Goal: Task Accomplishment & Management: Complete application form

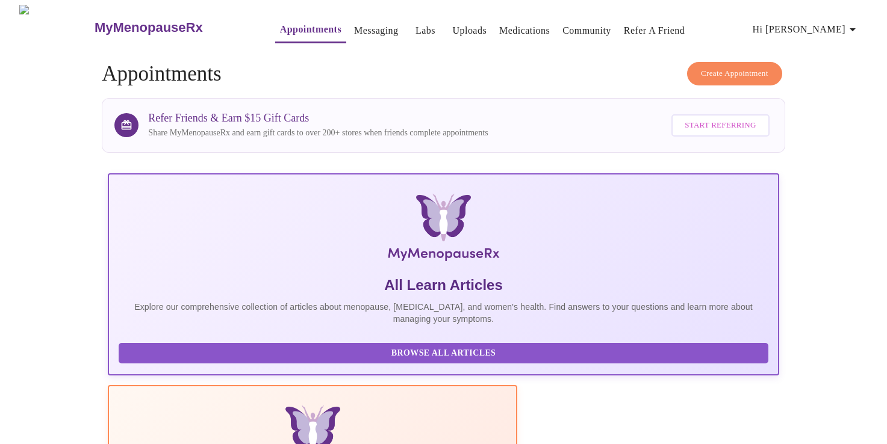
scroll to position [213, 0]
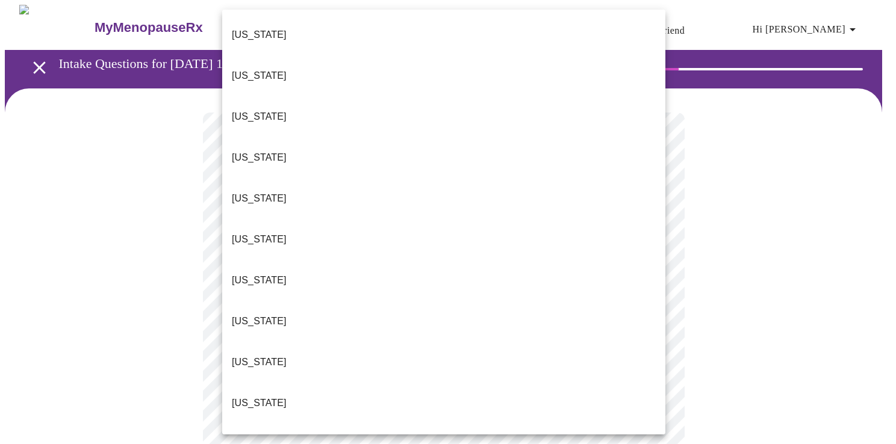
drag, startPoint x: 272, startPoint y: 279, endPoint x: 286, endPoint y: 272, distance: 15.3
click at [269, 342] on li "Florida" at bounding box center [443, 362] width 443 height 41
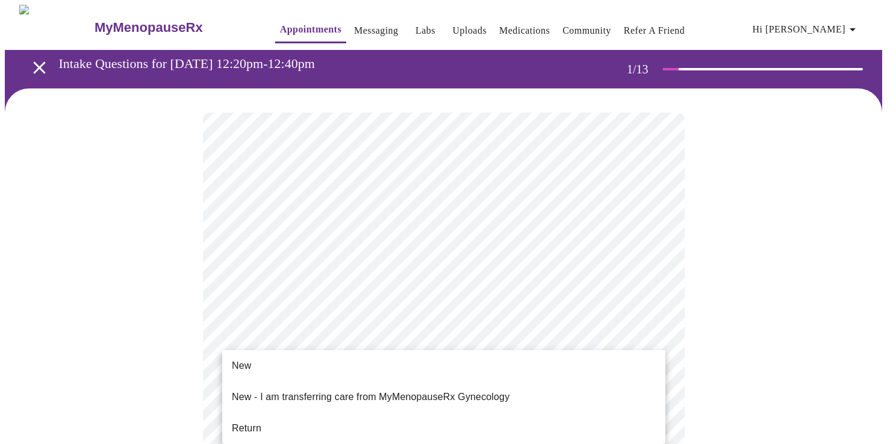
drag, startPoint x: 269, startPoint y: 365, endPoint x: 283, endPoint y: 365, distance: 13.8
click at [269, 365] on li "New" at bounding box center [443, 366] width 443 height 22
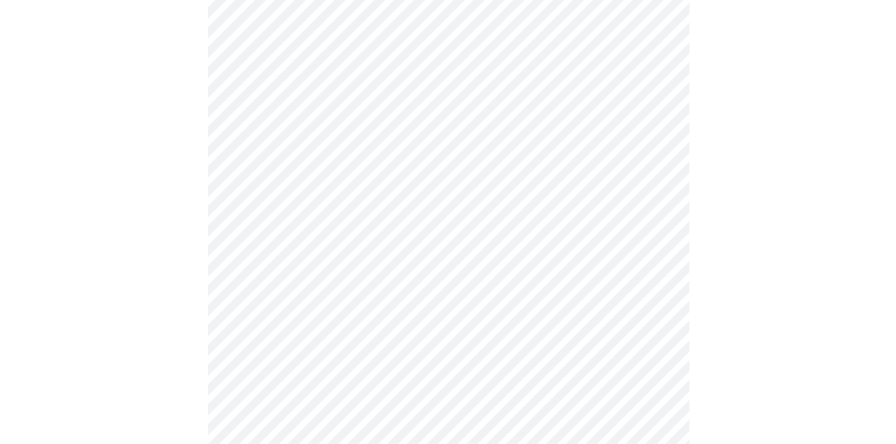
scroll to position [637, 0]
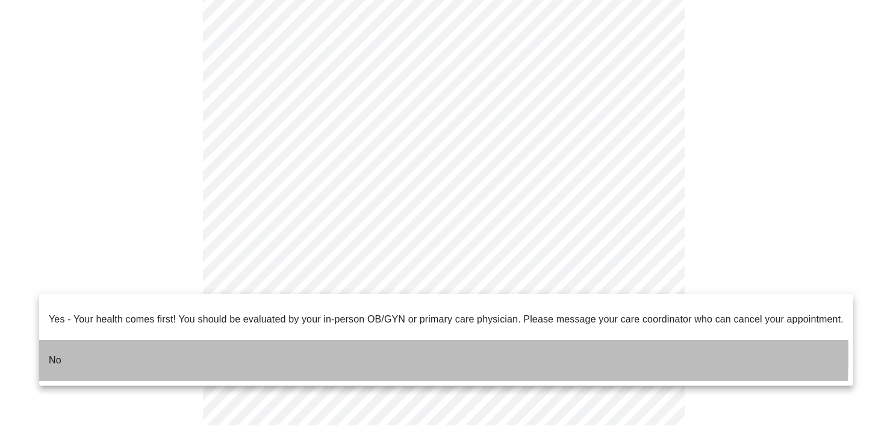
click at [92, 344] on li "No" at bounding box center [446, 360] width 814 height 41
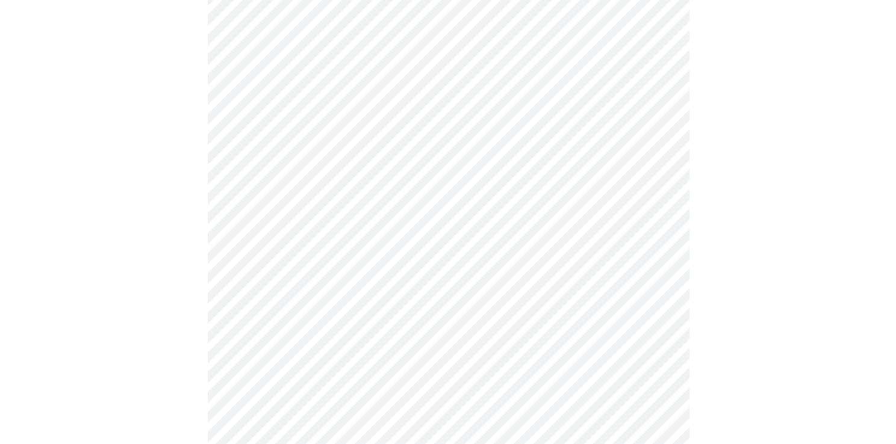
scroll to position [120, 0]
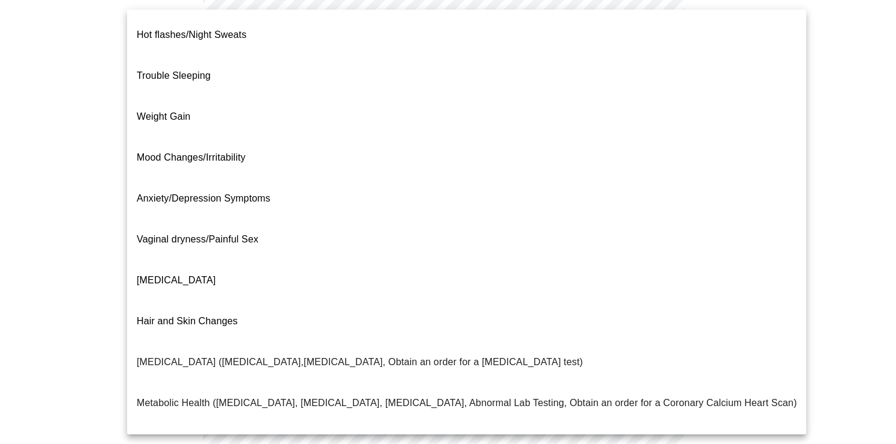
click at [454, 130] on body "MyMenopauseRx Appointments Messaging Labs Uploads Medications Community Refer a…" at bounding box center [448, 245] width 886 height 723
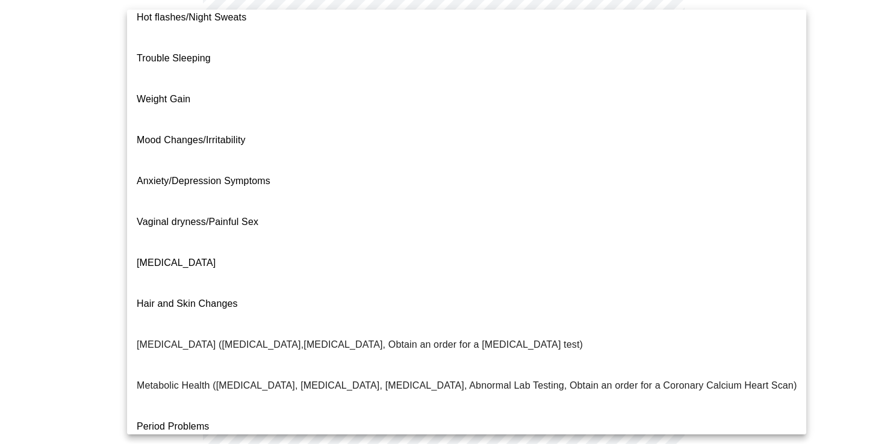
scroll to position [0, 0]
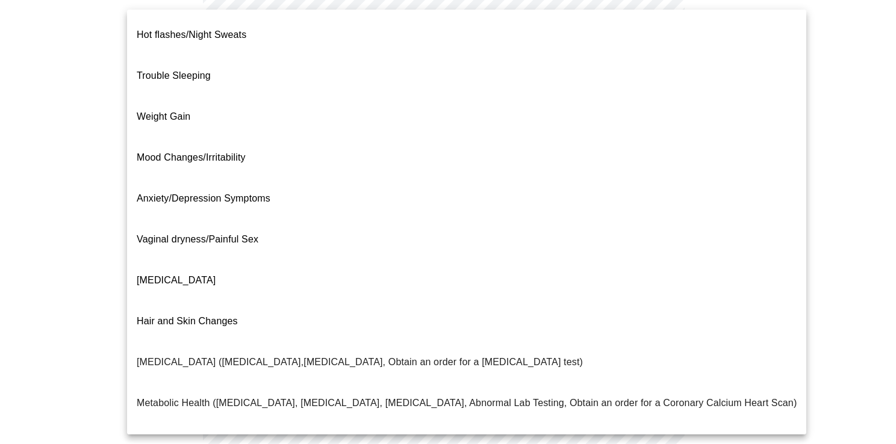
click at [59, 160] on div at bounding box center [448, 222] width 896 height 444
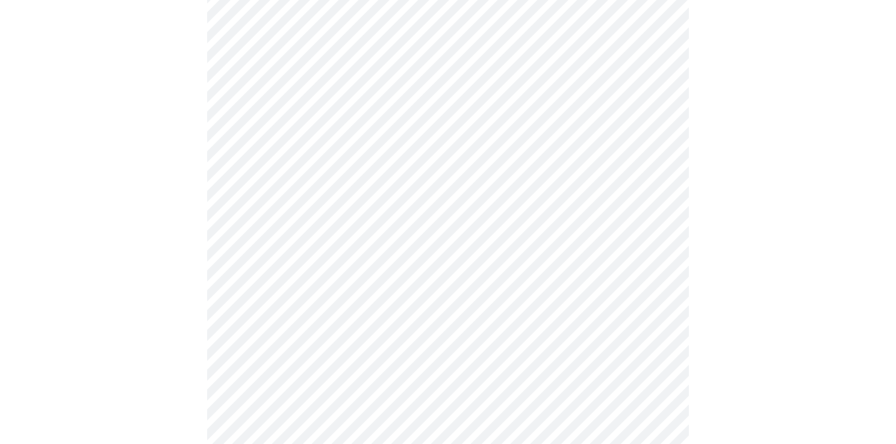
click at [303, 133] on body "MyMenopauseRx Appointments Messaging Labs Uploads Medications Community Refer a…" at bounding box center [448, 245] width 886 height 723
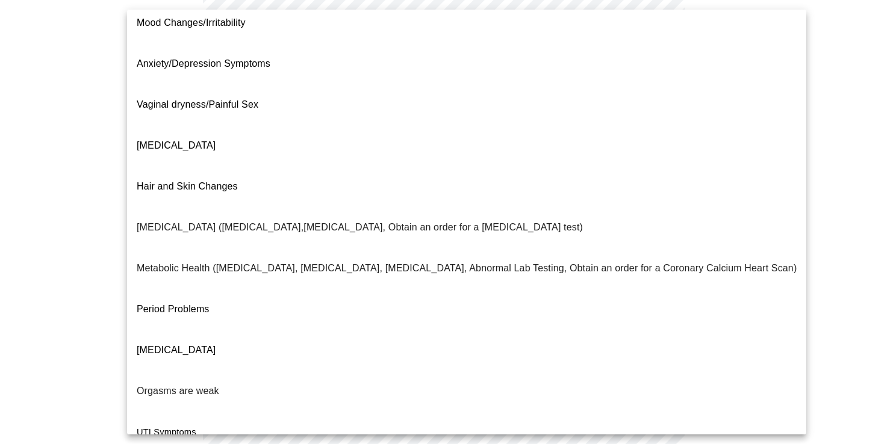
scroll to position [179, 0]
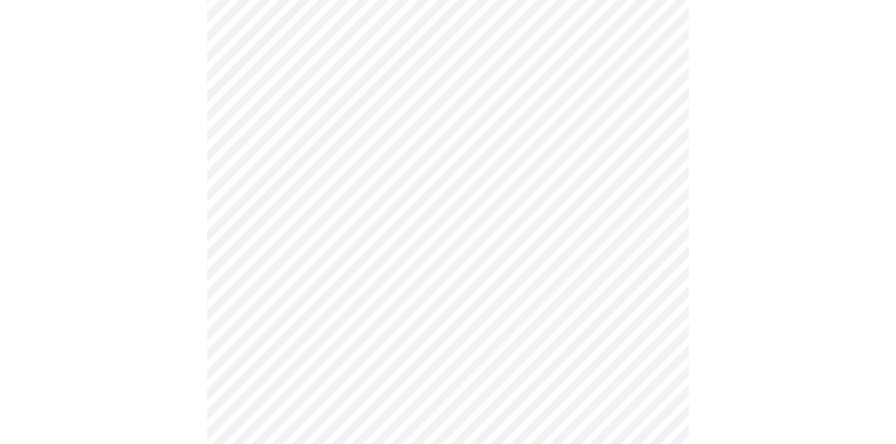
click at [269, 143] on body "MyMenopauseRx Appointments Messaging Labs Uploads Medications Community Refer a…" at bounding box center [448, 242] width 886 height 716
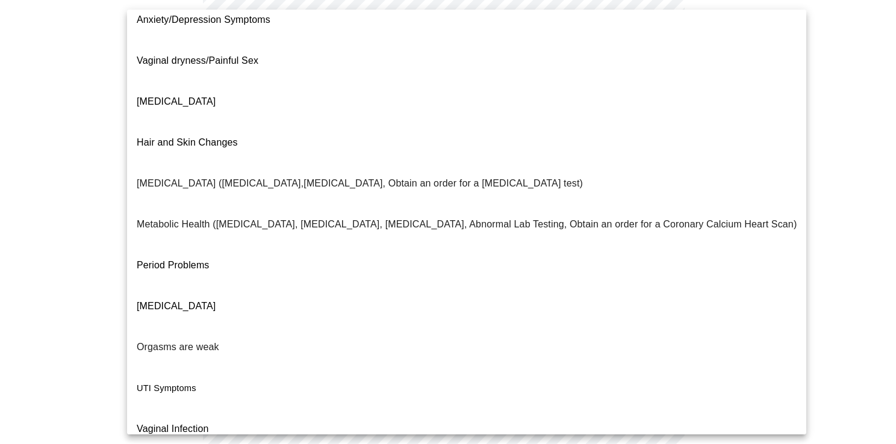
click at [29, 317] on div at bounding box center [448, 222] width 896 height 444
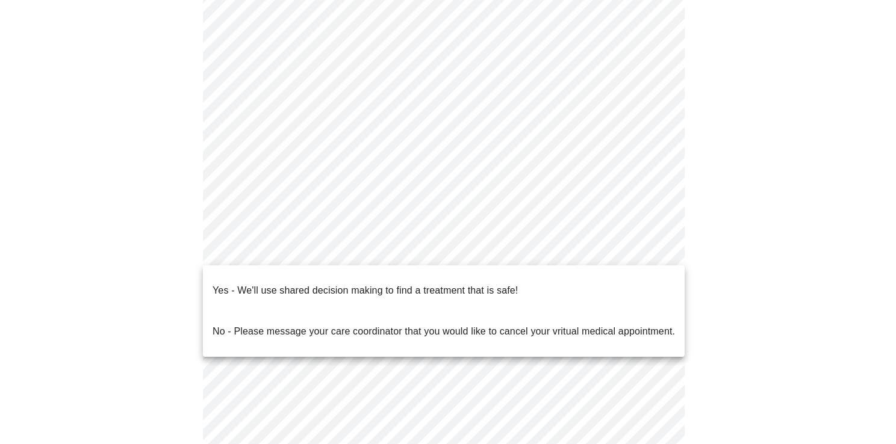
click at [518, 249] on body "MyMenopauseRx Appointments Messaging Labs Uploads Medications Community Refer a…" at bounding box center [448, 242] width 886 height 716
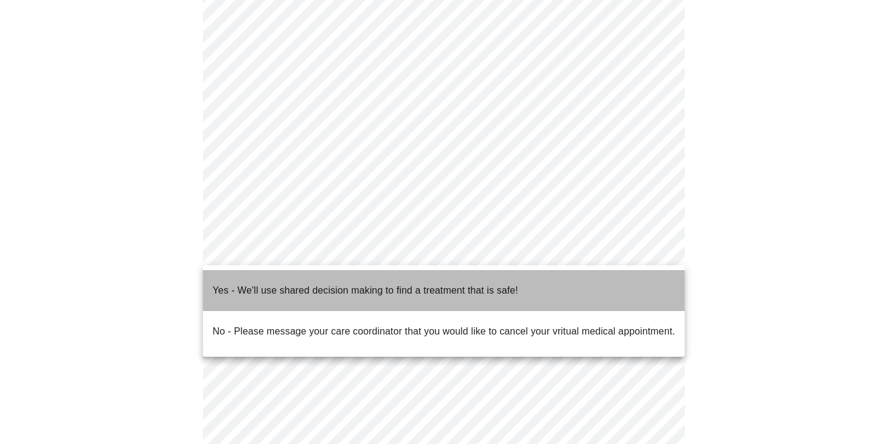
drag, startPoint x: 302, startPoint y: 283, endPoint x: 375, endPoint y: 276, distance: 73.2
click at [302, 284] on p "Yes - We'll use shared decision making to find a treatment that is safe!" at bounding box center [365, 291] width 305 height 14
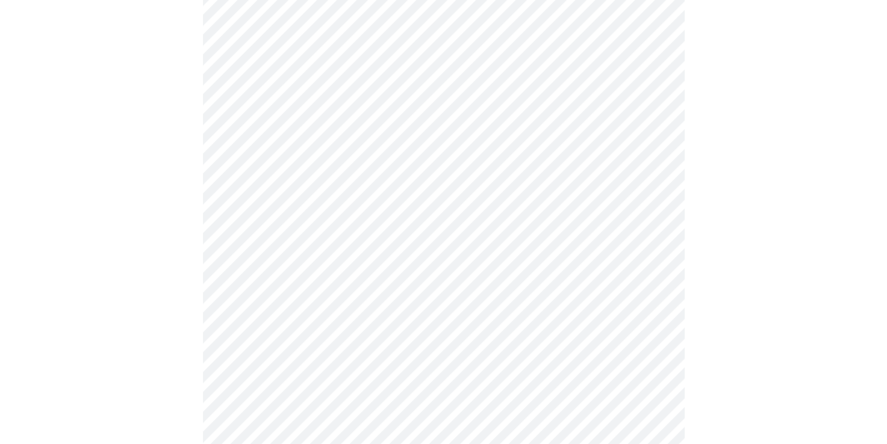
scroll to position [238, 0]
click at [0, 275] on html "MyMenopauseRx Appointments Messaging Labs Uploads Medications Community Refer a…" at bounding box center [443, 108] width 887 height 692
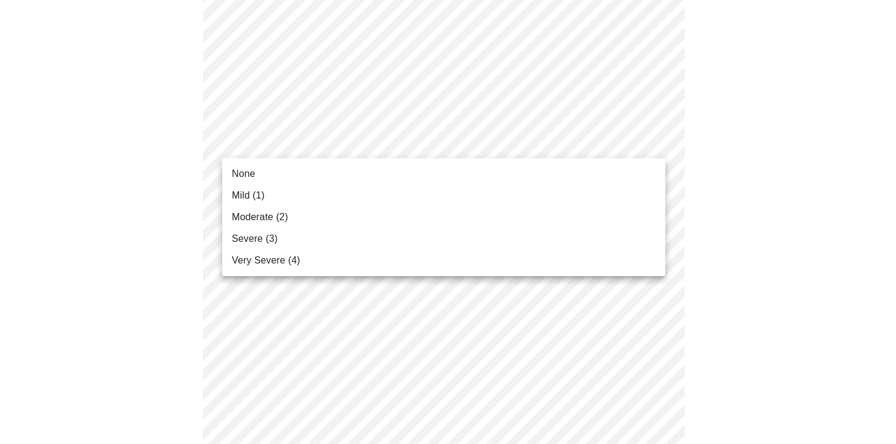
click at [270, 219] on span "Moderate (2)" at bounding box center [260, 217] width 56 height 14
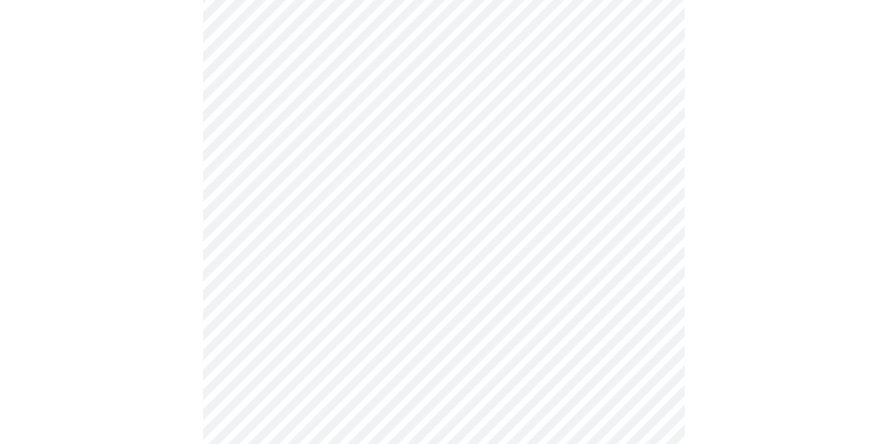
scroll to position [181, 0]
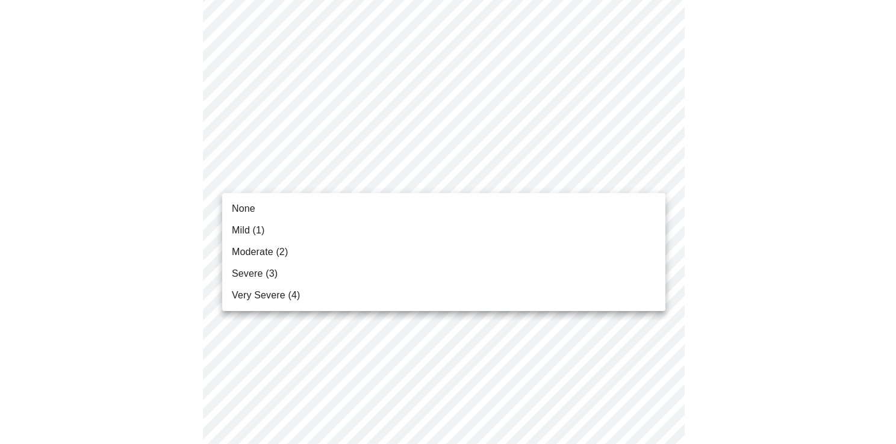
click at [281, 215] on li "None" at bounding box center [443, 209] width 443 height 22
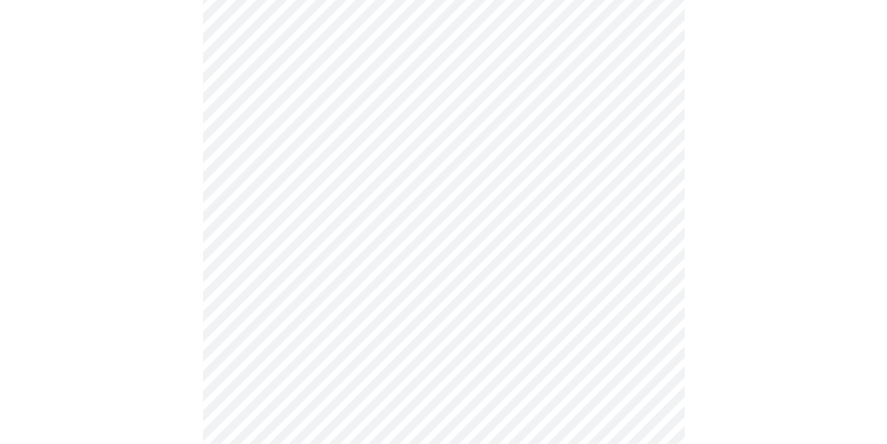
scroll to position [301, 0]
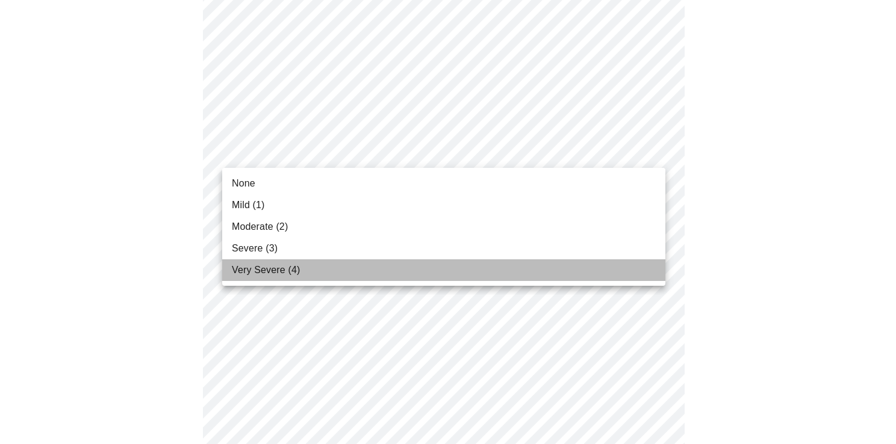
click at [272, 267] on span "Very Severe (4)" at bounding box center [266, 270] width 68 height 14
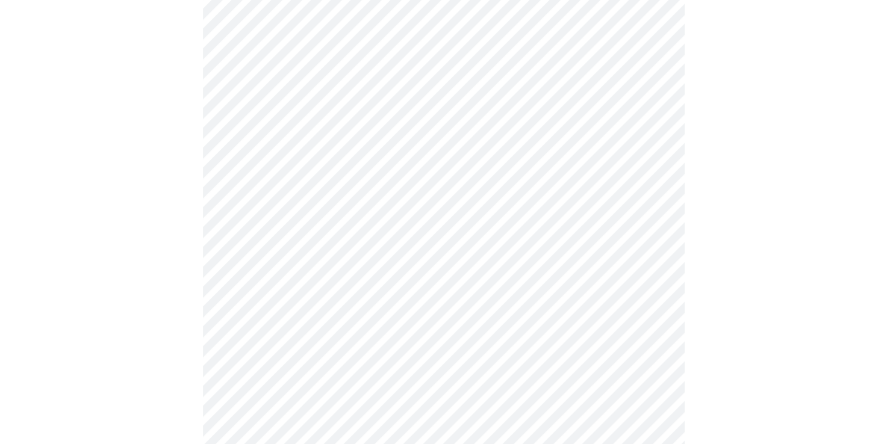
scroll to position [421, 0]
click at [342, 126] on body "MyMenopauseRx Appointments Messaging Labs Uploads Medications Community Refer a…" at bounding box center [443, 358] width 877 height 1550
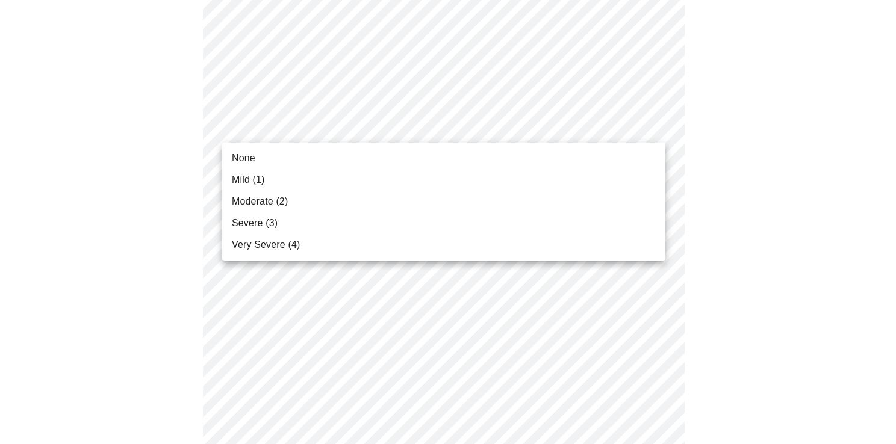
click at [296, 244] on span "Very Severe (4)" at bounding box center [266, 245] width 68 height 14
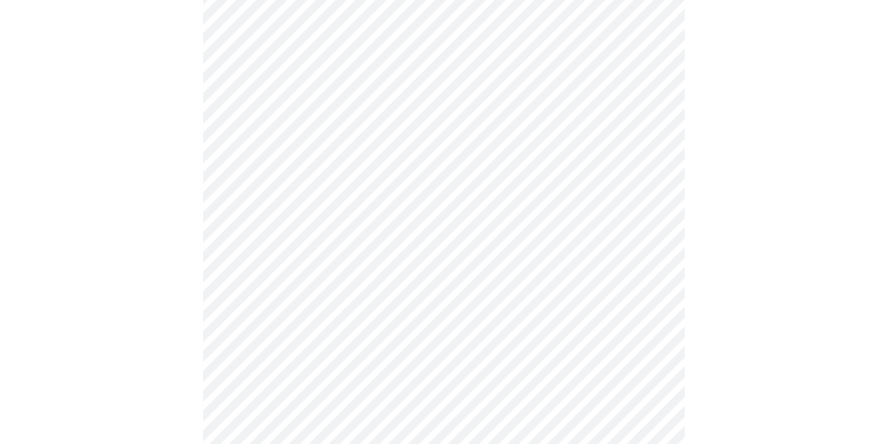
scroll to position [542, 0]
click at [283, 88] on body "MyMenopauseRx Appointments Messaging Labs Uploads Medications Community Refer a…" at bounding box center [443, 229] width 877 height 1533
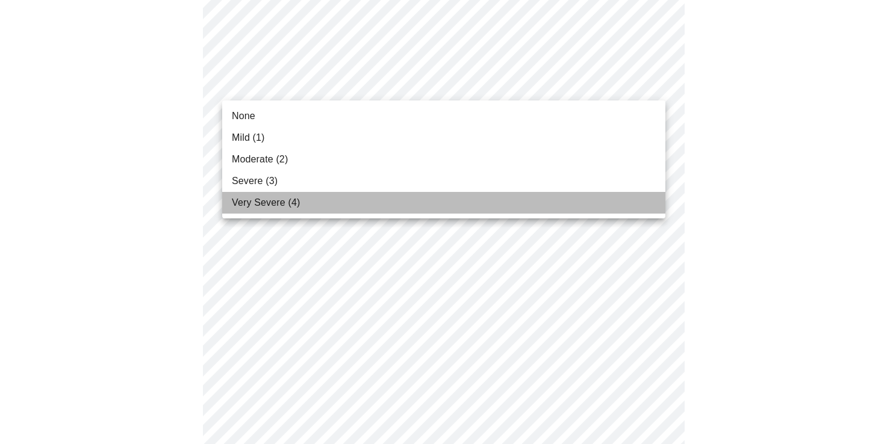
click at [288, 201] on span "Very Severe (4)" at bounding box center [266, 203] width 68 height 14
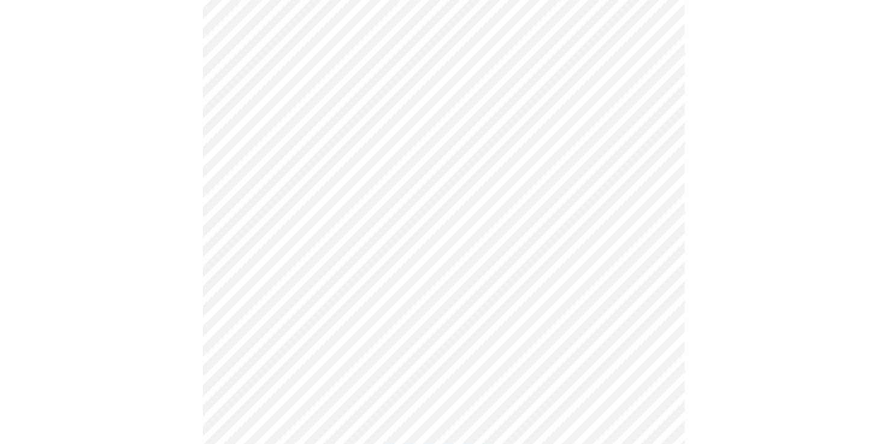
scroll to position [602, 0]
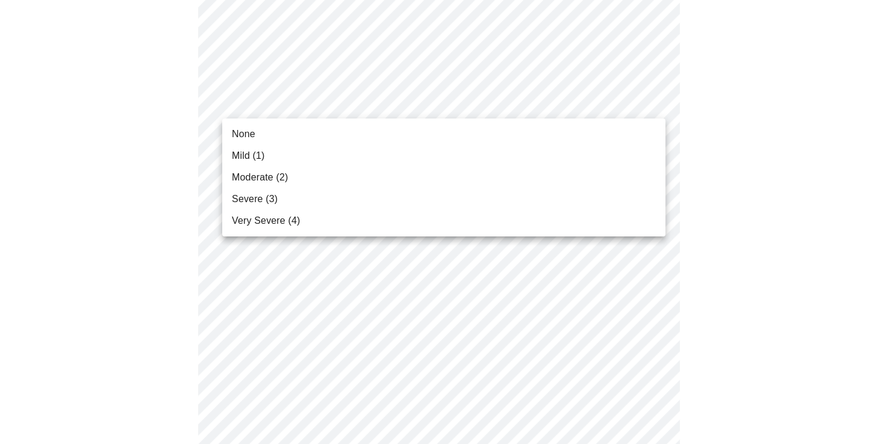
click at [284, 107] on body "MyMenopauseRx Appointments Messaging Labs Uploads Medications Community Refer a…" at bounding box center [443, 161] width 877 height 1517
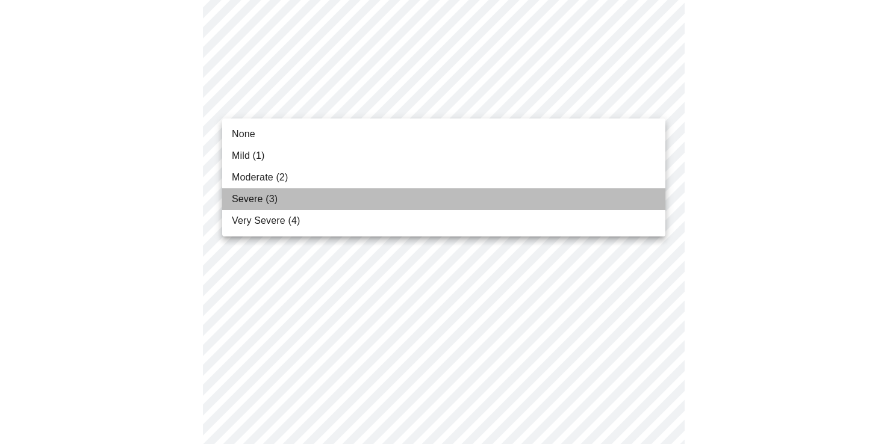
click at [286, 203] on li "Severe (3)" at bounding box center [443, 199] width 443 height 22
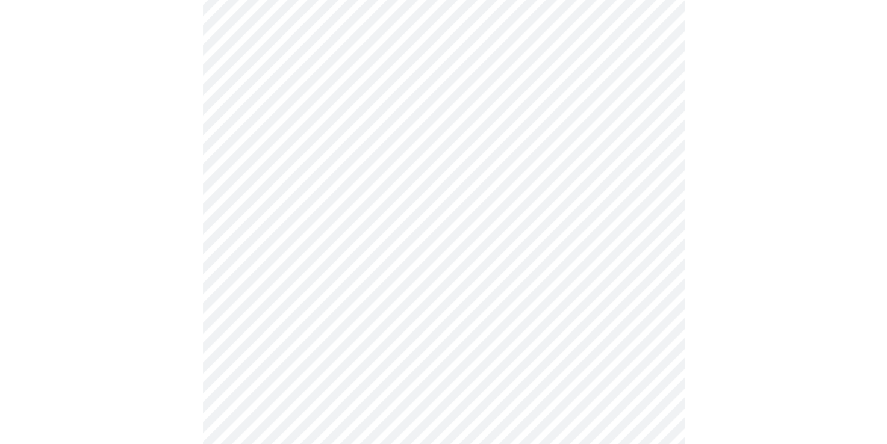
scroll to position [662, 0]
click at [299, 143] on body "MyMenopauseRx Appointments Messaging Labs Uploads Medications Community Refer a…" at bounding box center [448, 93] width 886 height 1500
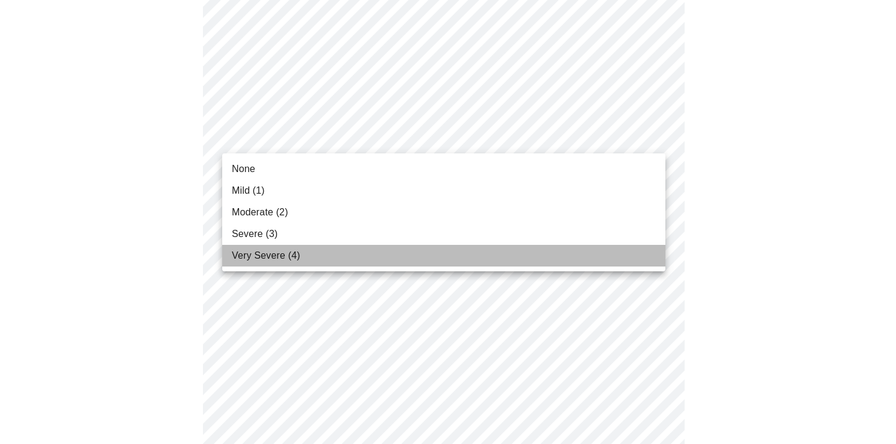
click at [284, 254] on span "Very Severe (4)" at bounding box center [266, 256] width 68 height 14
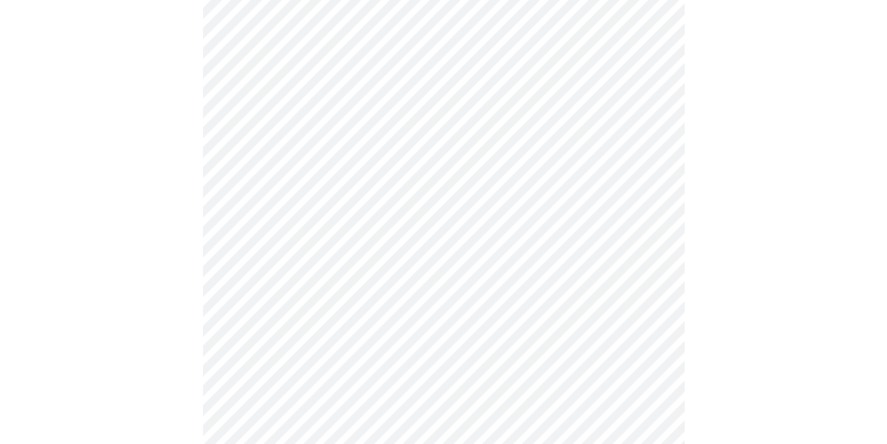
scroll to position [783, 0]
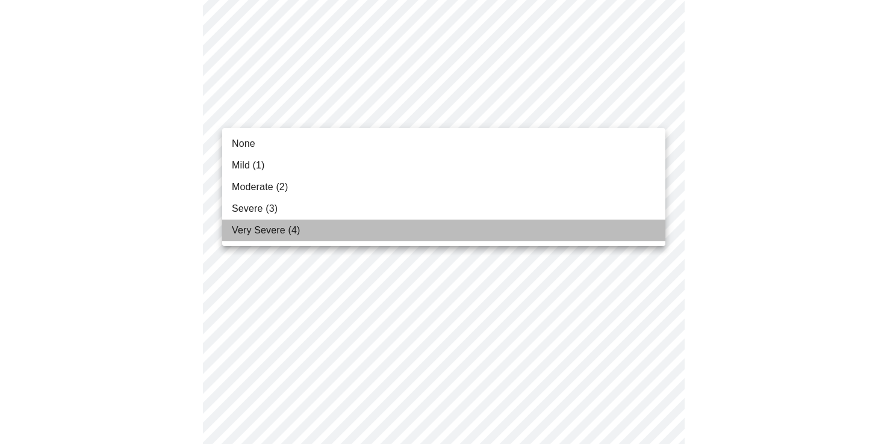
click at [284, 230] on span "Very Severe (4)" at bounding box center [266, 230] width 68 height 14
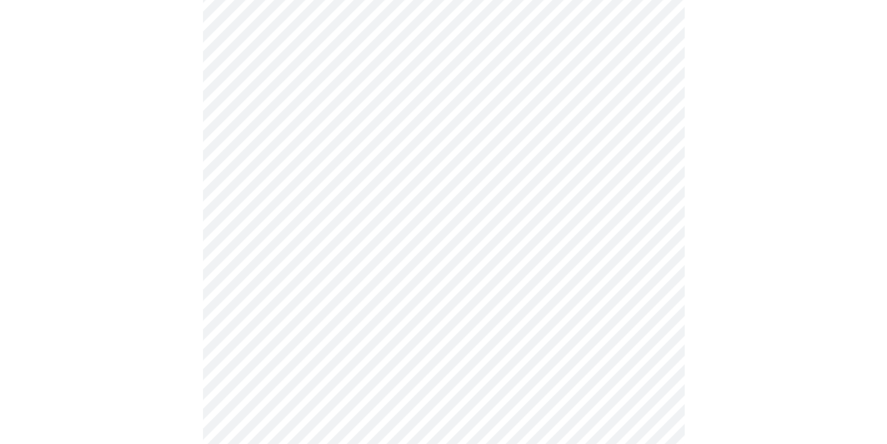
scroll to position [903, 0]
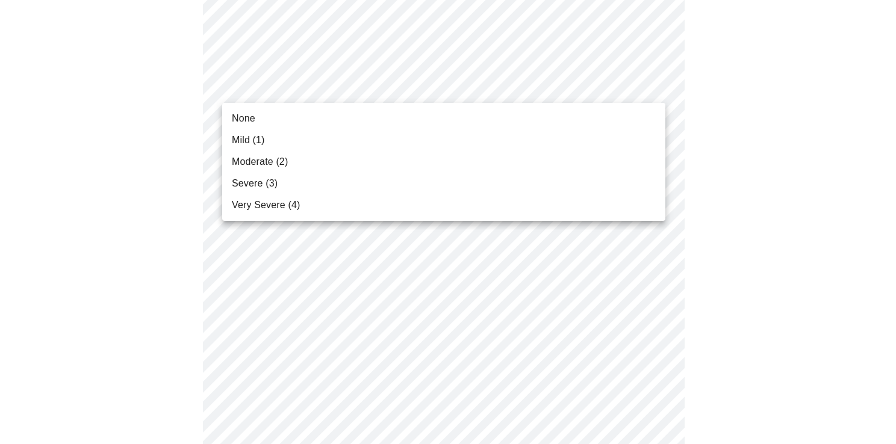
click at [287, 167] on span "Moderate (2)" at bounding box center [260, 162] width 56 height 14
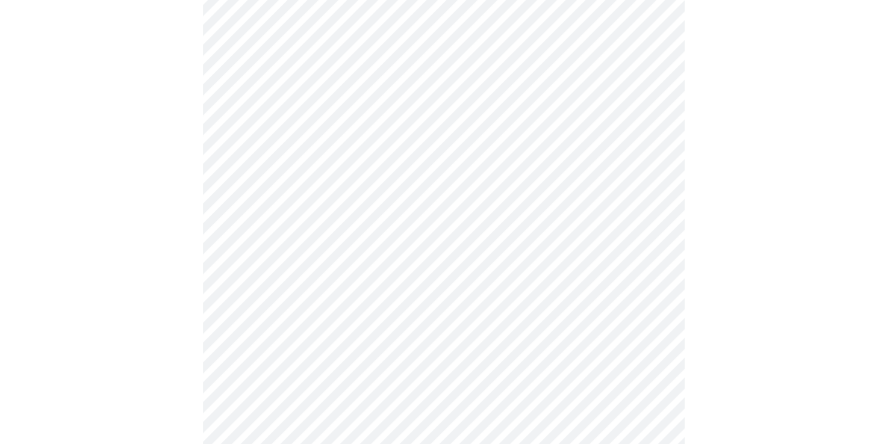
scroll to position [963, 0]
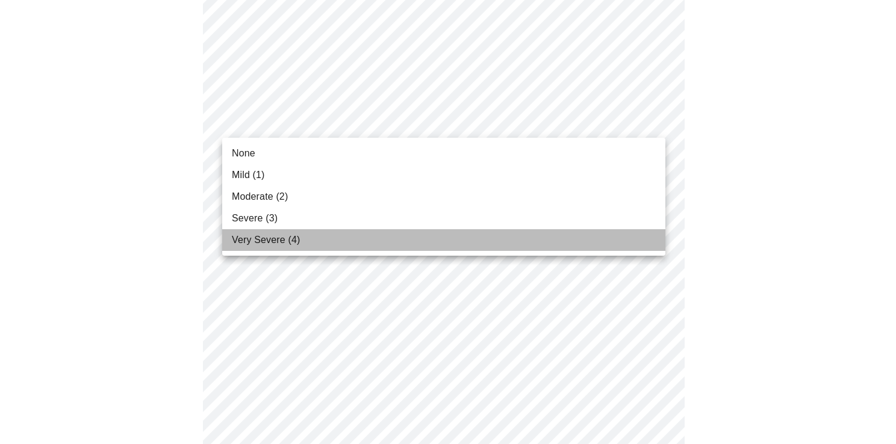
click at [272, 237] on span "Very Severe (4)" at bounding box center [266, 240] width 68 height 14
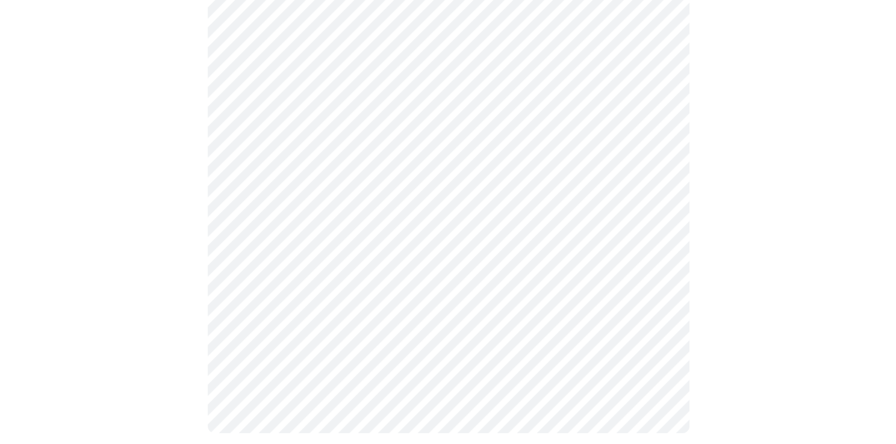
scroll to position [987, 0]
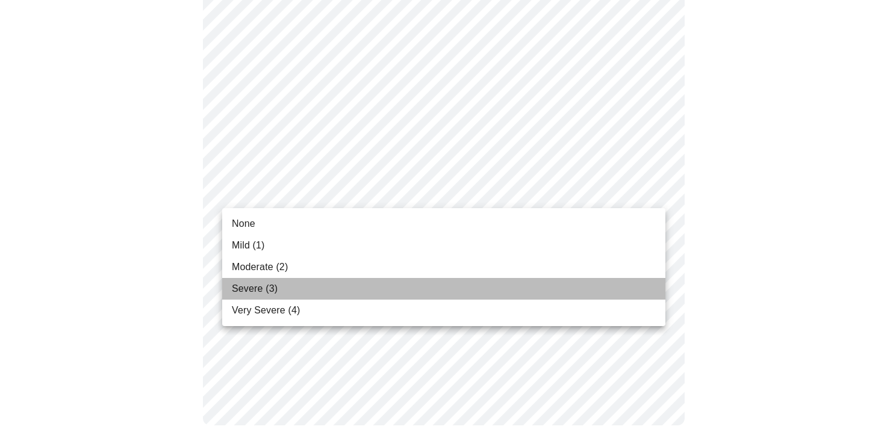
click at [270, 294] on span "Severe (3)" at bounding box center [255, 289] width 46 height 14
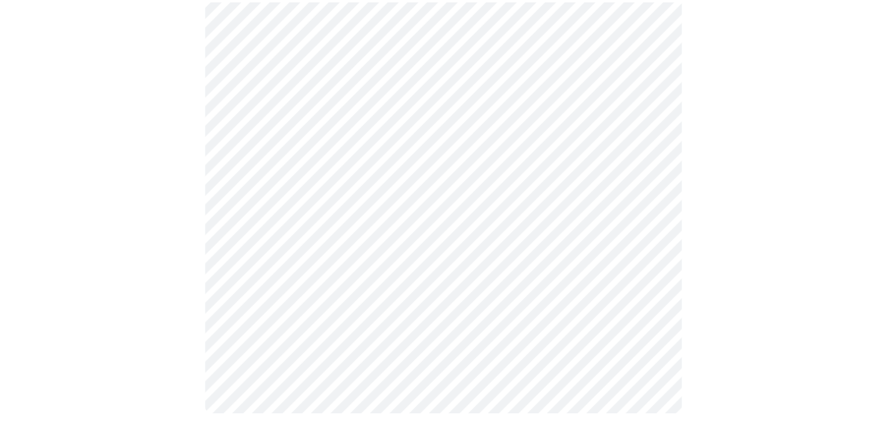
scroll to position [970, 0]
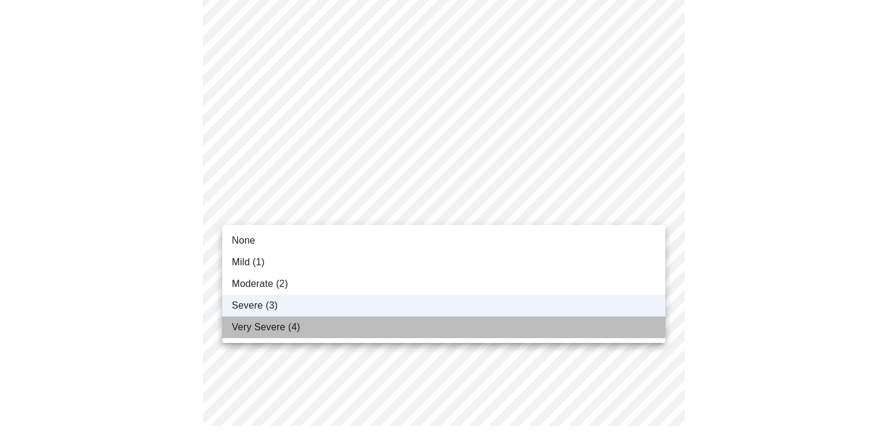
click at [301, 332] on li "Very Severe (4)" at bounding box center [443, 328] width 443 height 22
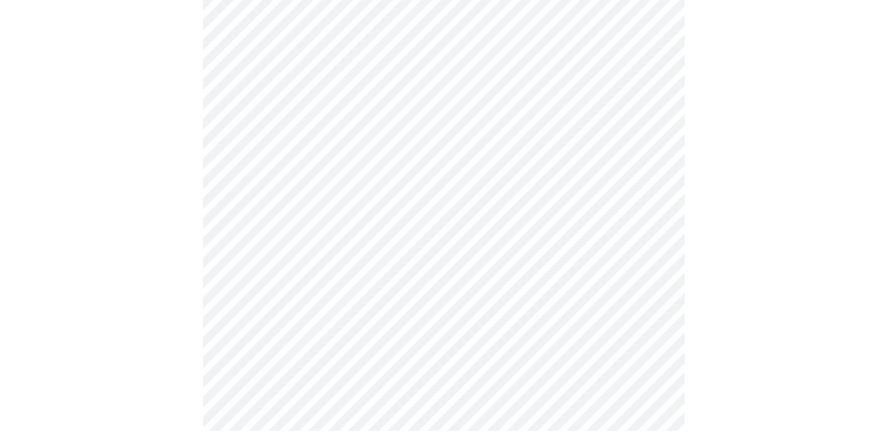
scroll to position [238, 0]
click at [824, 314] on div at bounding box center [443, 150] width 877 height 599
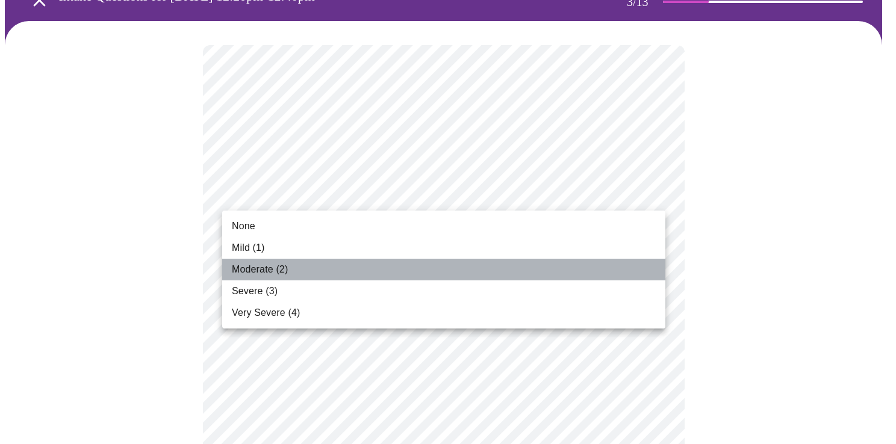
click at [290, 272] on li "Moderate (2)" at bounding box center [443, 270] width 443 height 22
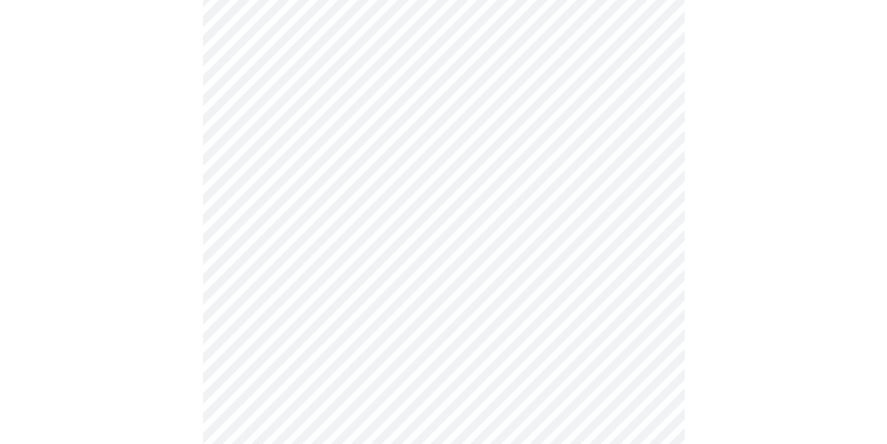
scroll to position [248, 0]
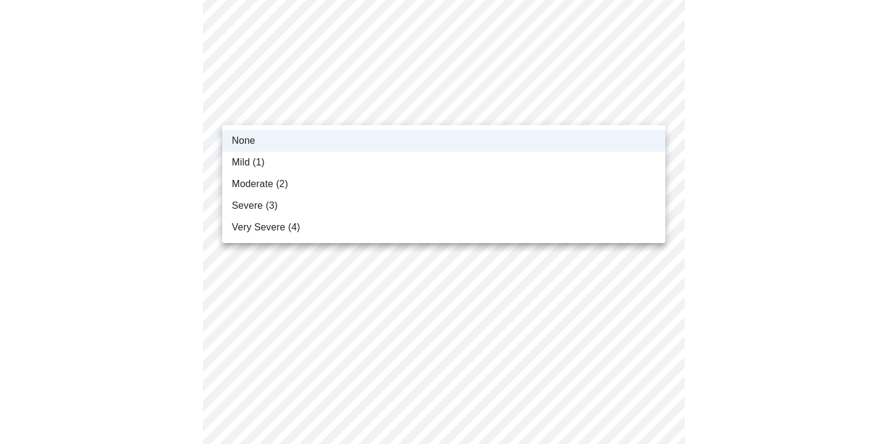
click at [279, 162] on li "Mild (1)" at bounding box center [443, 163] width 443 height 22
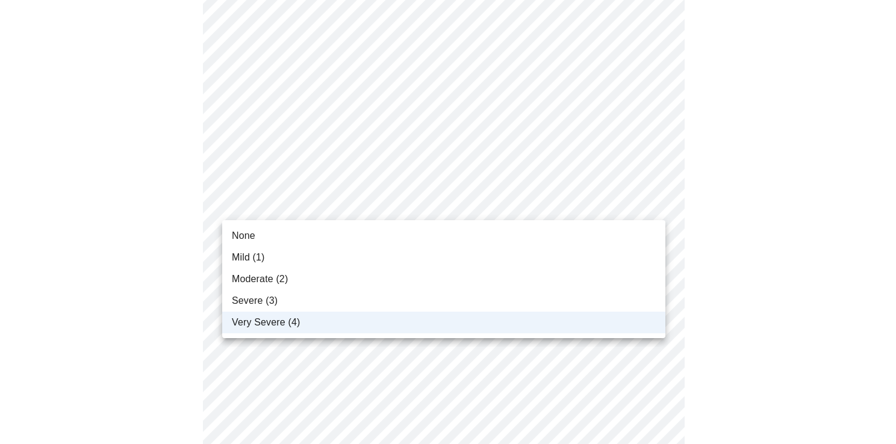
click at [131, 229] on div at bounding box center [448, 222] width 896 height 444
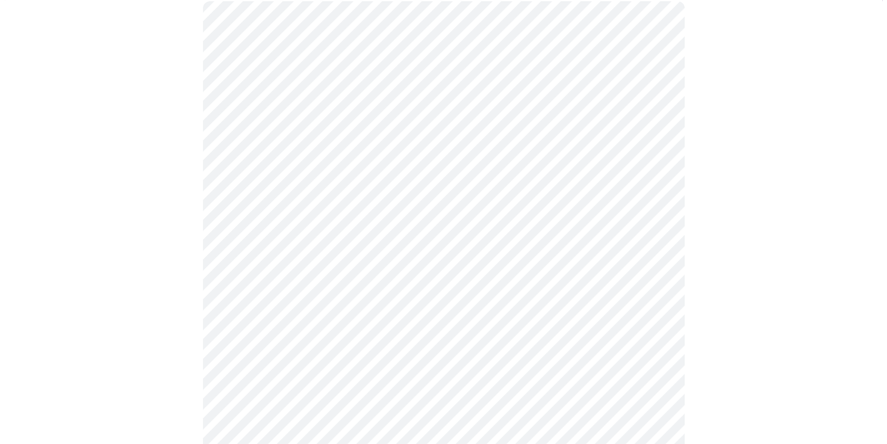
scroll to position [120, 0]
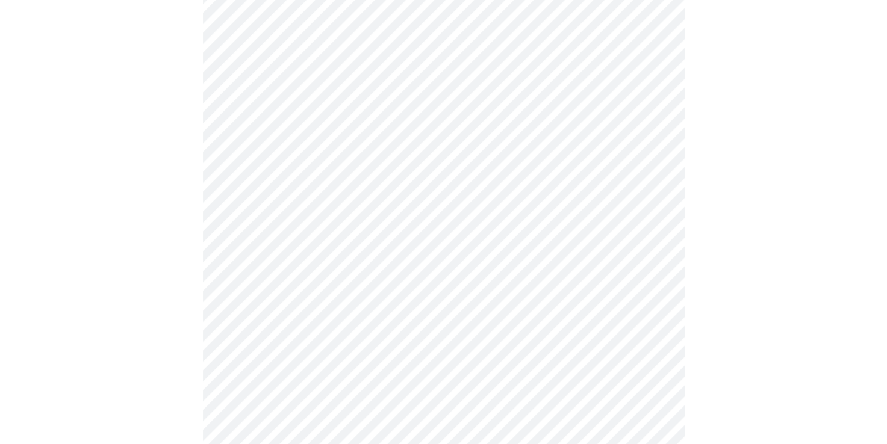
scroll to position [542, 0]
click at [433, 189] on body "MyMenopauseRx Appointments Messaging Labs Uploads Medications Community Refer a…" at bounding box center [448, 56] width 886 height 1187
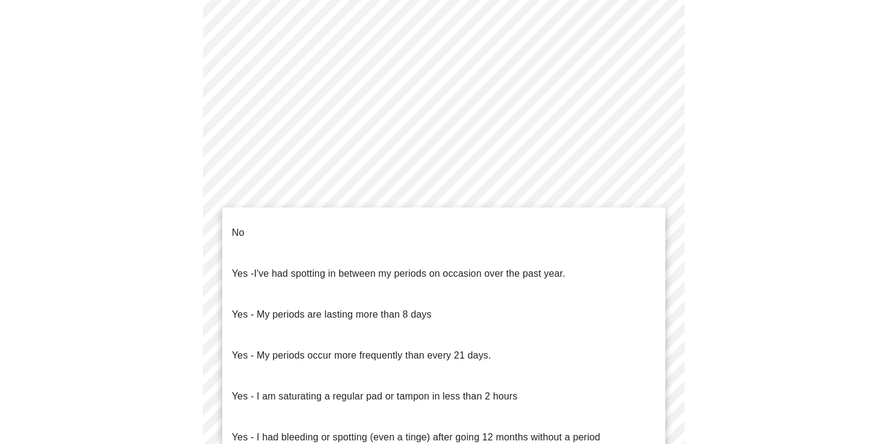
click at [312, 231] on li "No" at bounding box center [443, 233] width 443 height 41
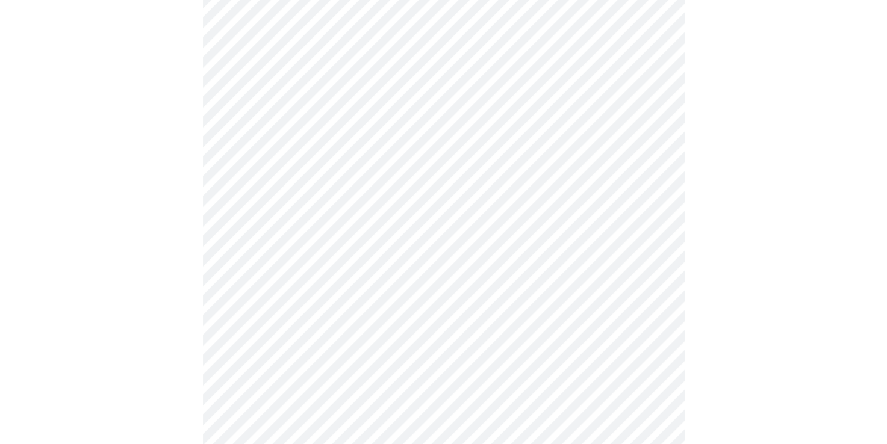
scroll to position [662, 0]
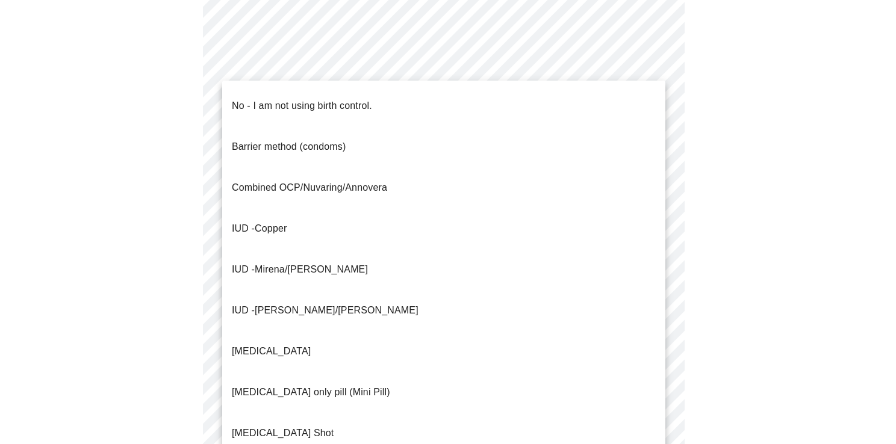
click at [271, 99] on p "No - I am not using birth control." at bounding box center [302, 106] width 140 height 14
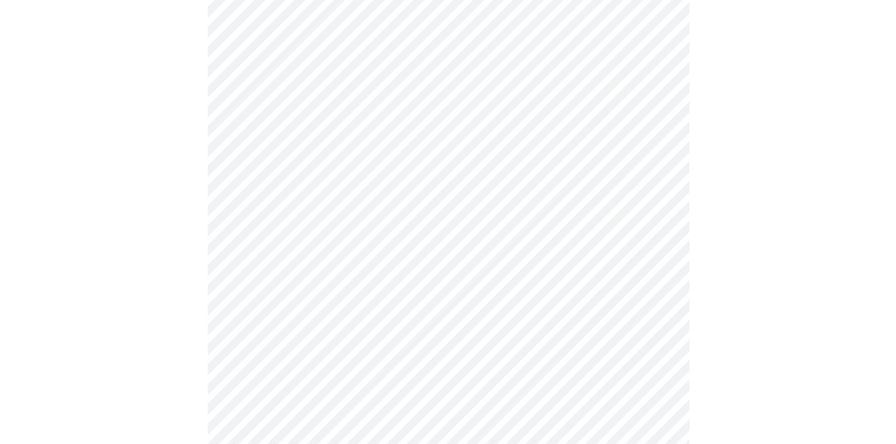
scroll to position [722, 0]
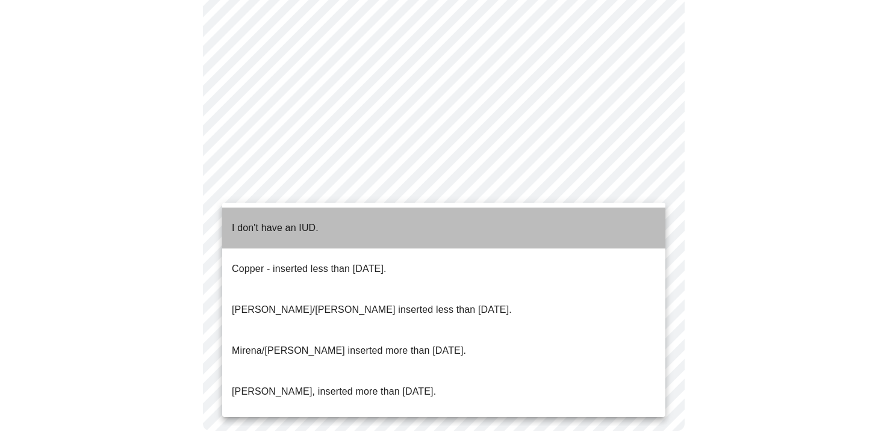
click at [261, 221] on p "I don't have an IUD." at bounding box center [275, 228] width 87 height 14
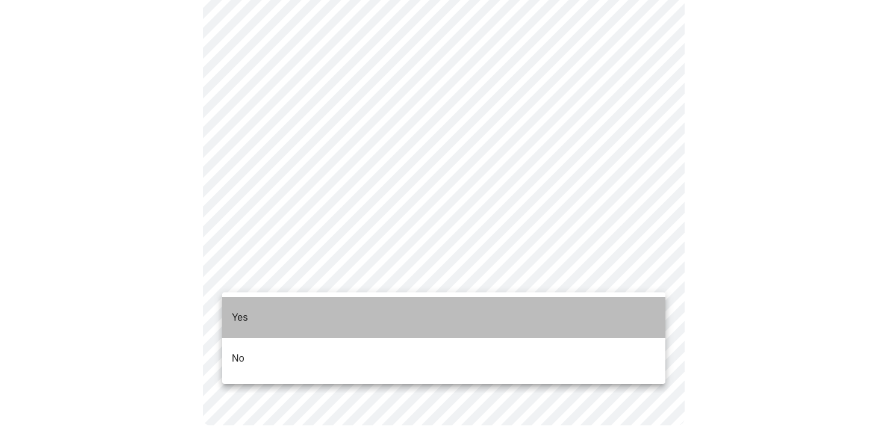
click at [255, 307] on li "Yes" at bounding box center [443, 317] width 443 height 41
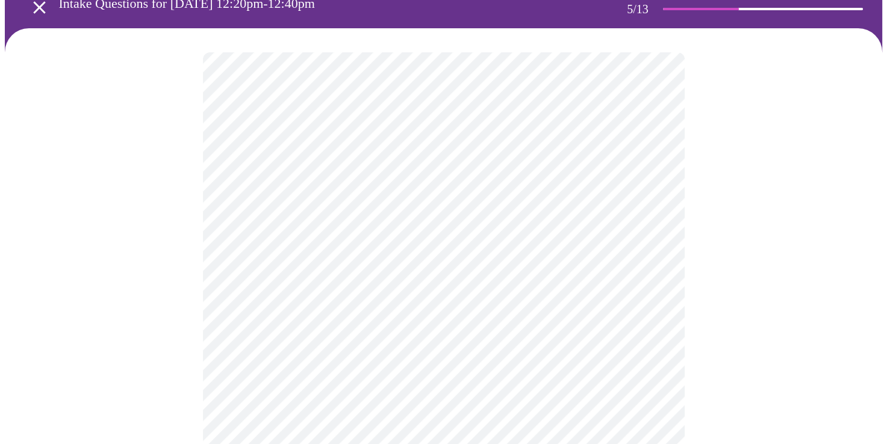
scroll to position [120, 0]
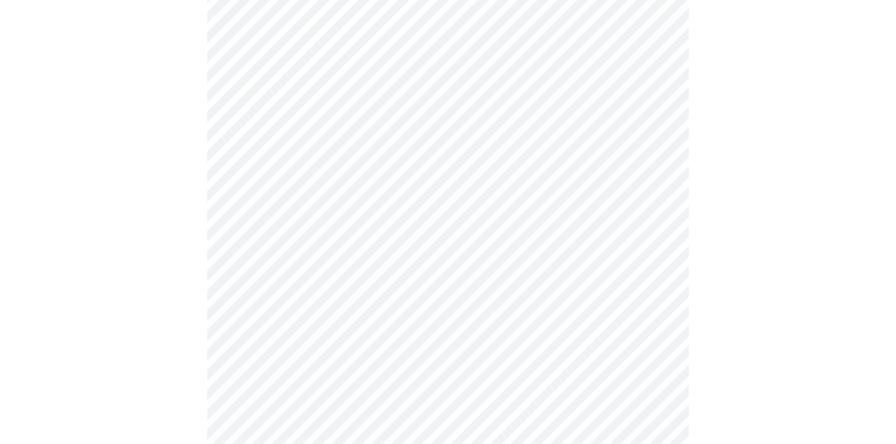
click at [297, 198] on body "MyMenopauseRx Appointments Messaging Labs Uploads Medications Community Refer a…" at bounding box center [448, 371] width 886 height 975
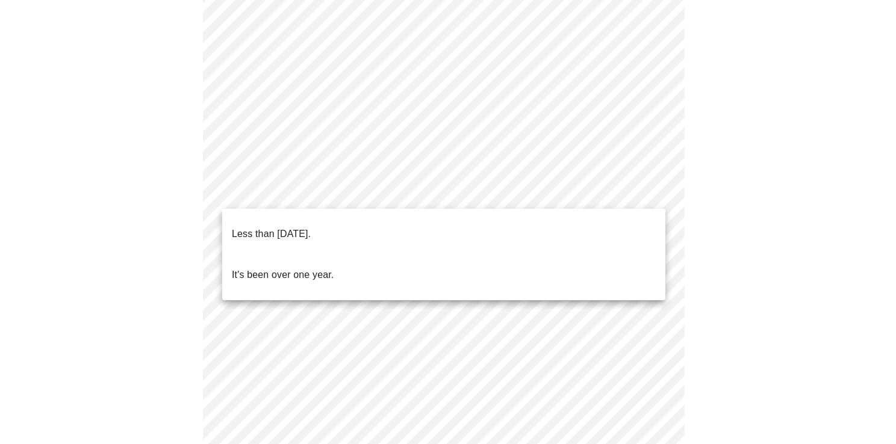
click at [306, 229] on p "Less than one year ago." at bounding box center [271, 234] width 79 height 14
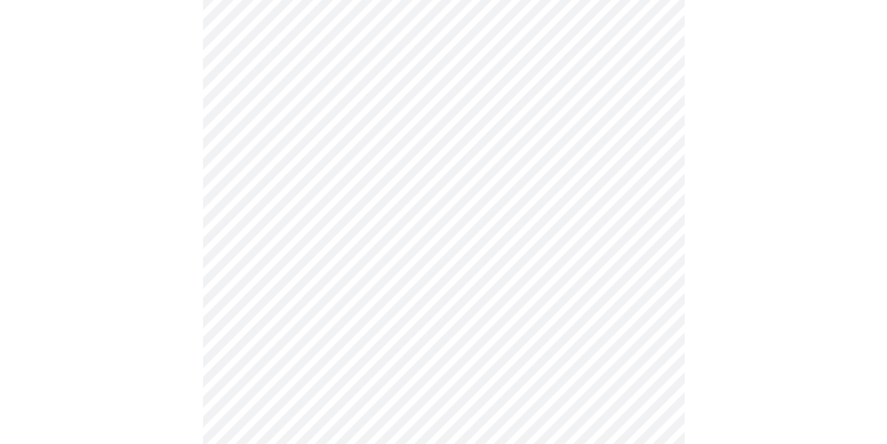
scroll to position [241, 0]
click at [411, 176] on body "MyMenopauseRx Appointments Messaging Labs Uploads Medications Community Refer a…" at bounding box center [448, 247] width 886 height 967
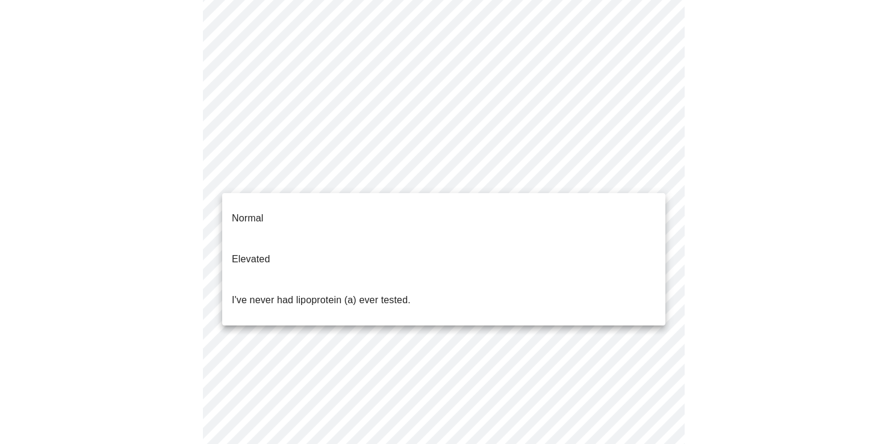
click at [267, 252] on p "Elevated" at bounding box center [251, 259] width 38 height 14
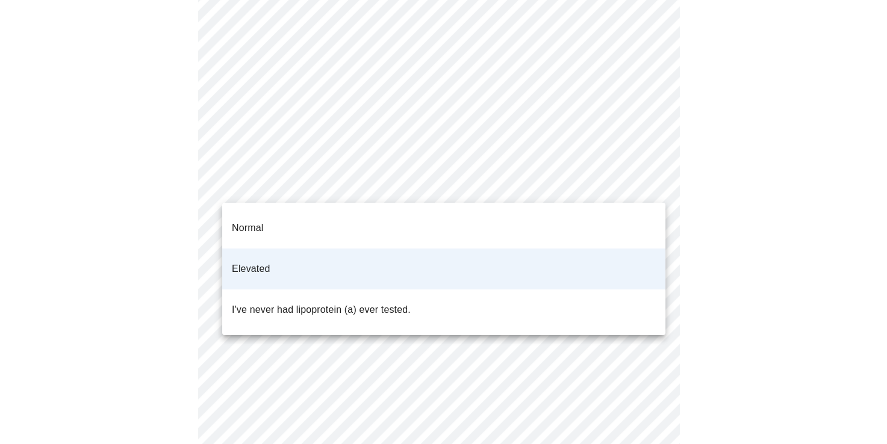
click at [246, 184] on body "MyMenopauseRx Appointments Messaging Labs Uploads Medications Community Refer a…" at bounding box center [443, 244] width 877 height 960
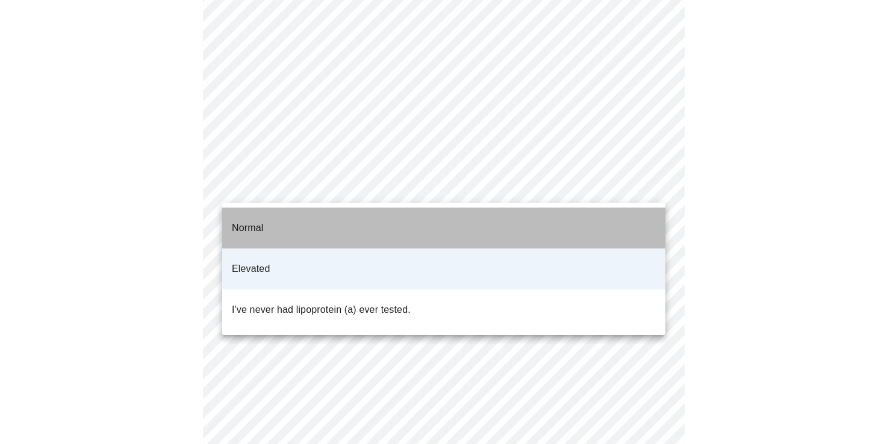
drag, startPoint x: 262, startPoint y: 214, endPoint x: 205, endPoint y: 231, distance: 60.4
click at [262, 221] on p "Normal" at bounding box center [247, 228] width 31 height 14
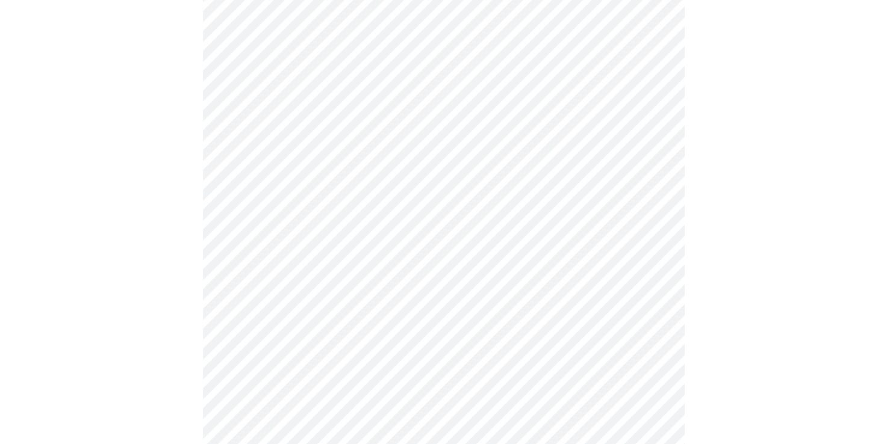
click at [182, 234] on div at bounding box center [443, 286] width 877 height 877
click at [173, 222] on div at bounding box center [443, 225] width 877 height 877
click at [146, 247] on div at bounding box center [443, 212] width 877 height 851
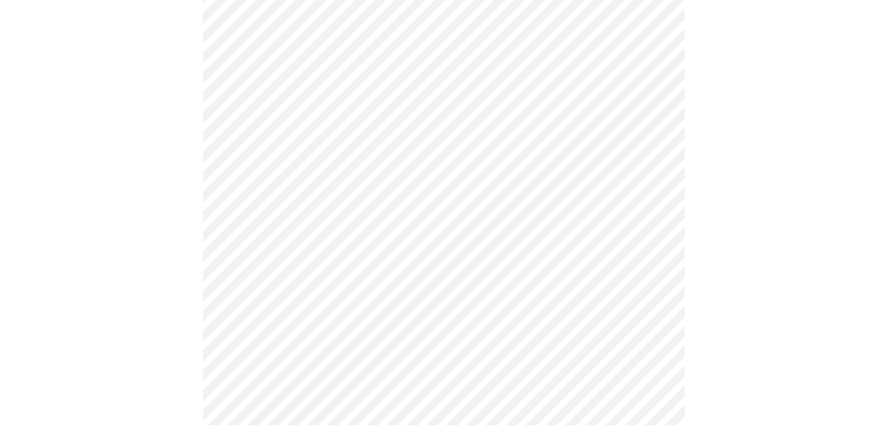
click at [782, 155] on div at bounding box center [443, 50] width 877 height 799
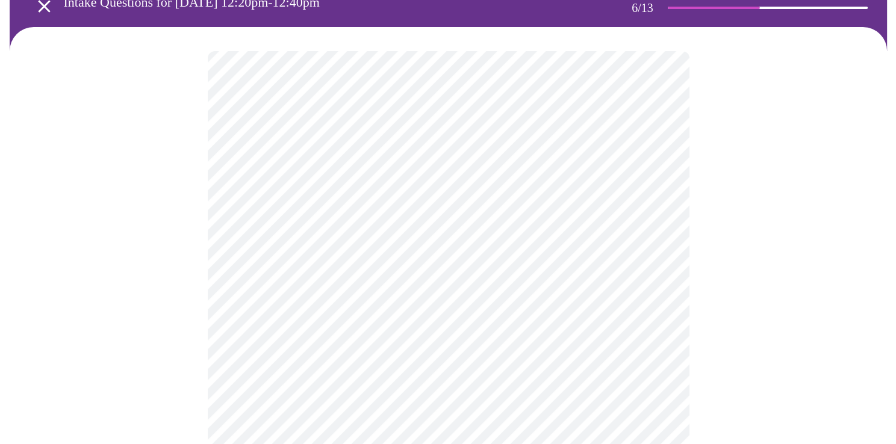
scroll to position [181, 0]
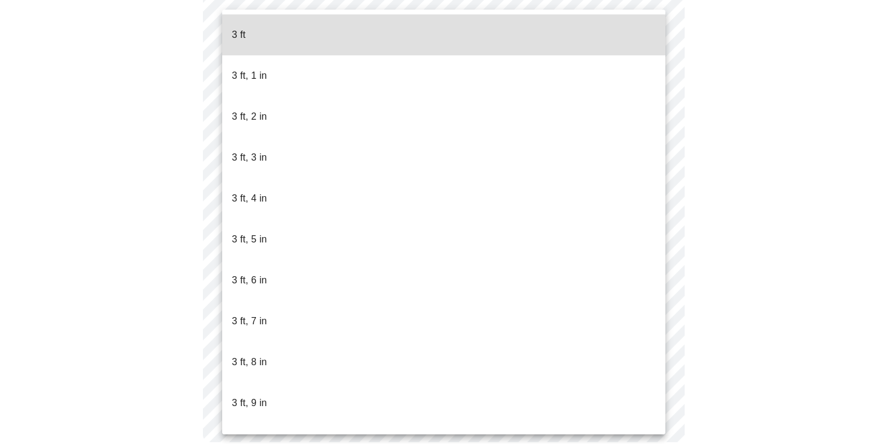
click at [260, 166] on body "MyMenopauseRx Appointments Messaging Labs Uploads Medications Community Refer a…" at bounding box center [448, 145] width 886 height 642
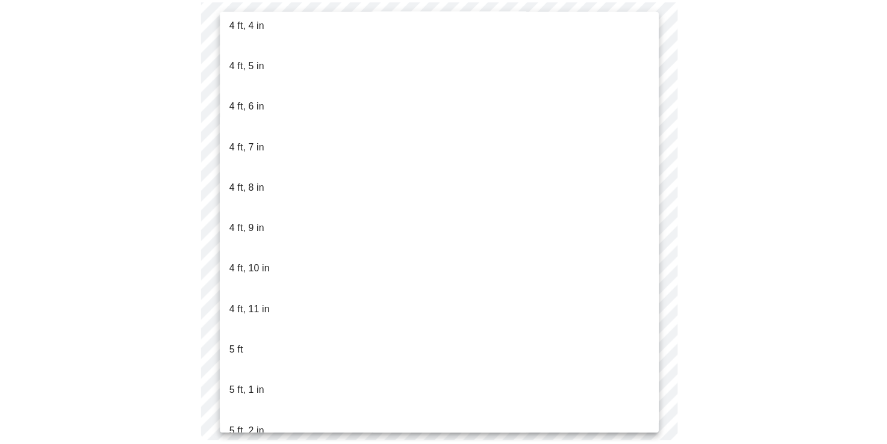
scroll to position [722, 0]
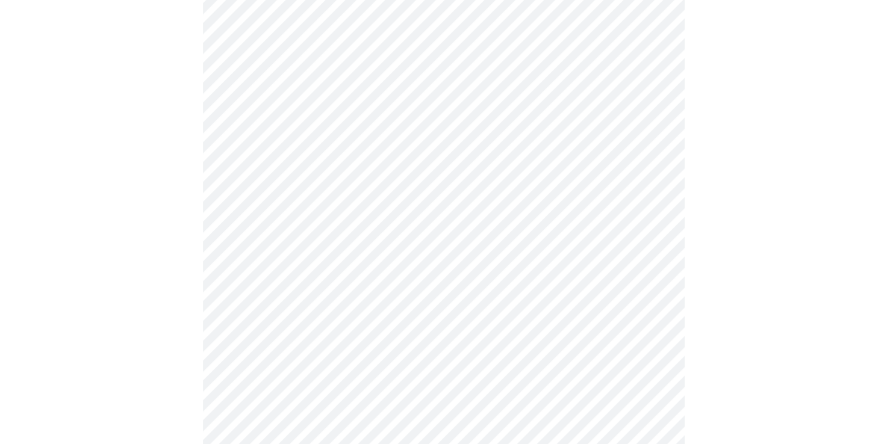
scroll to position [3131, 0]
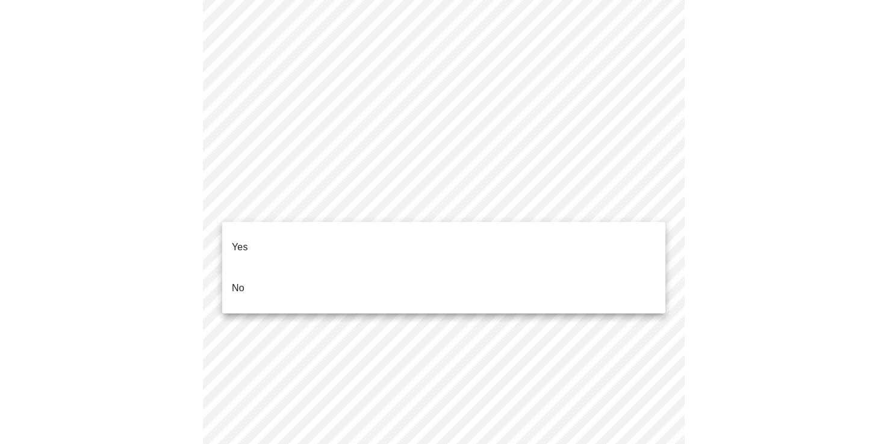
click at [278, 167] on div at bounding box center [448, 222] width 896 height 444
click at [277, 246] on li "Yes" at bounding box center [443, 247] width 443 height 41
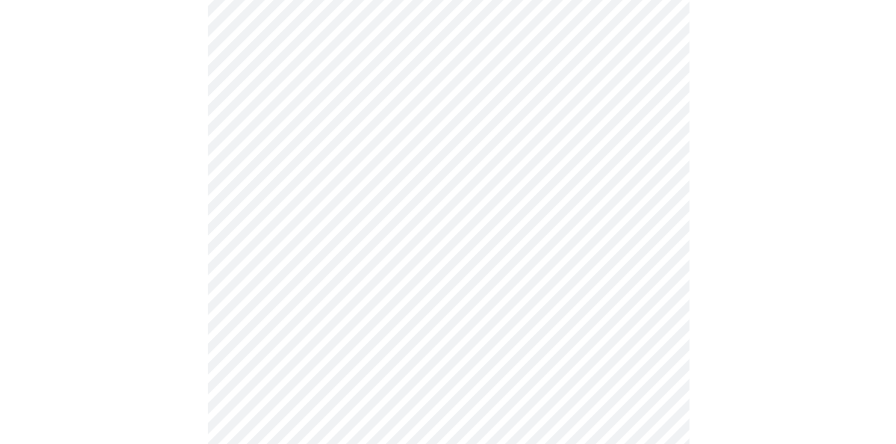
scroll to position [728, 0]
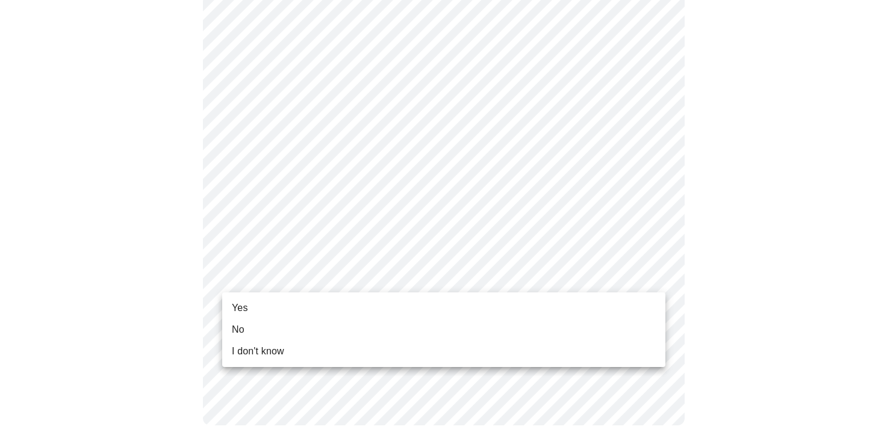
click at [269, 328] on li "No" at bounding box center [443, 330] width 443 height 22
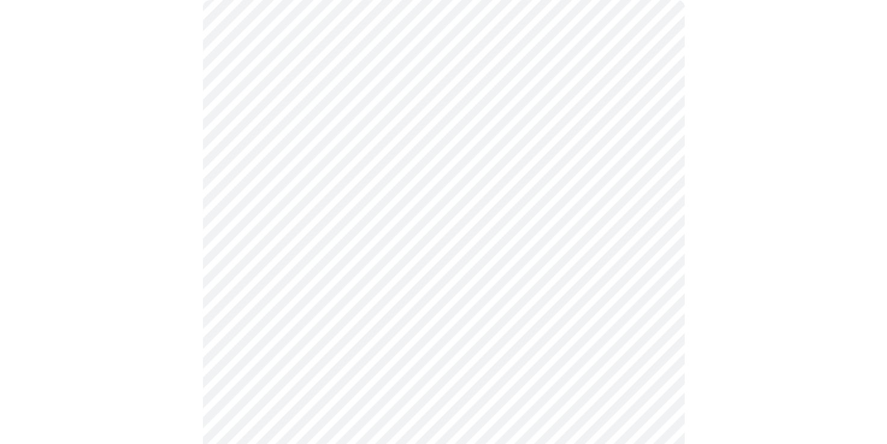
scroll to position [120, 0]
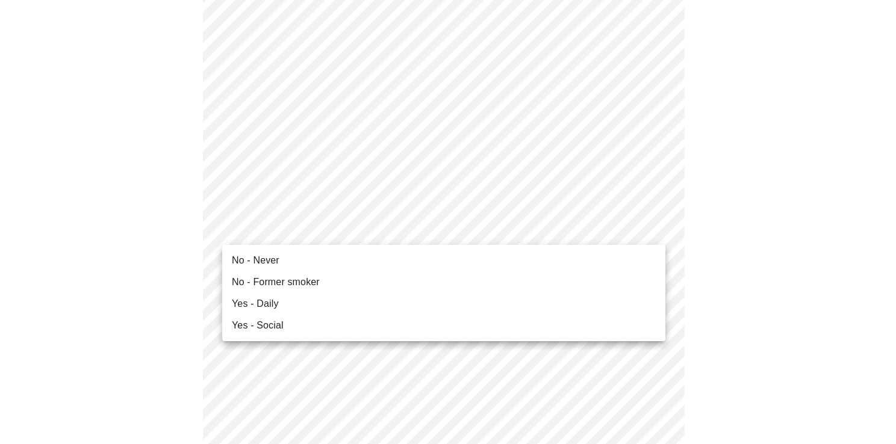
drag, startPoint x: 277, startPoint y: 286, endPoint x: 285, endPoint y: 261, distance: 25.9
click at [285, 261] on ul "No - Never No - Former smoker Yes - Daily Yes - Social" at bounding box center [443, 293] width 443 height 96
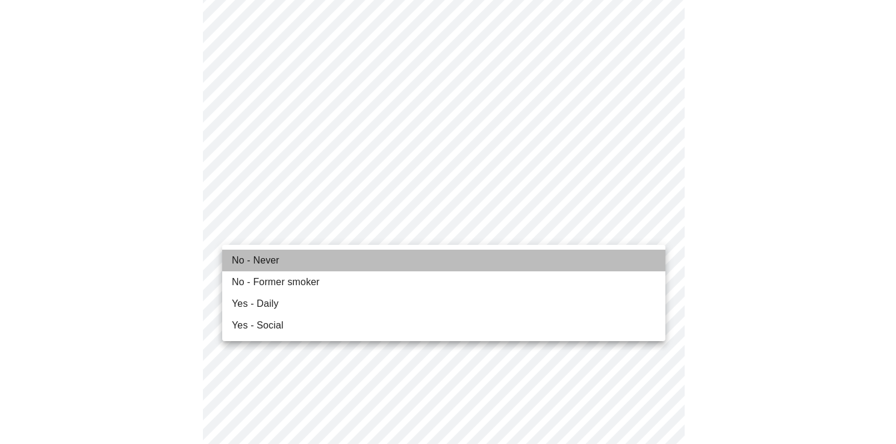
click at [274, 264] on span "No - Never" at bounding box center [256, 260] width 48 height 14
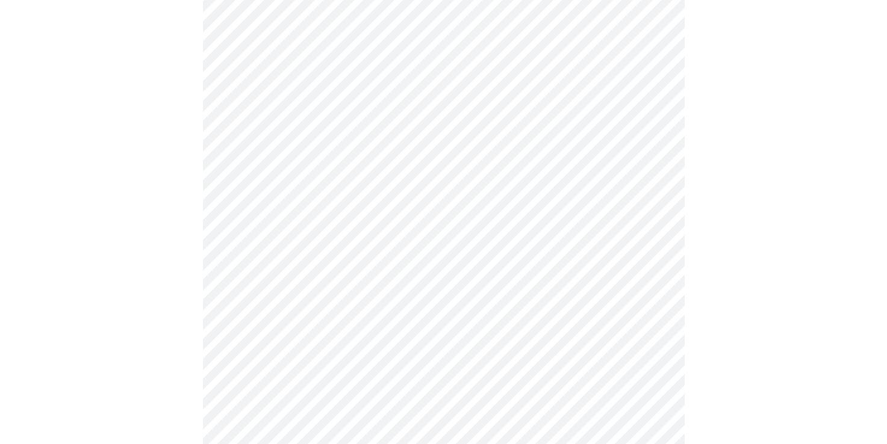
scroll to position [1023, 0]
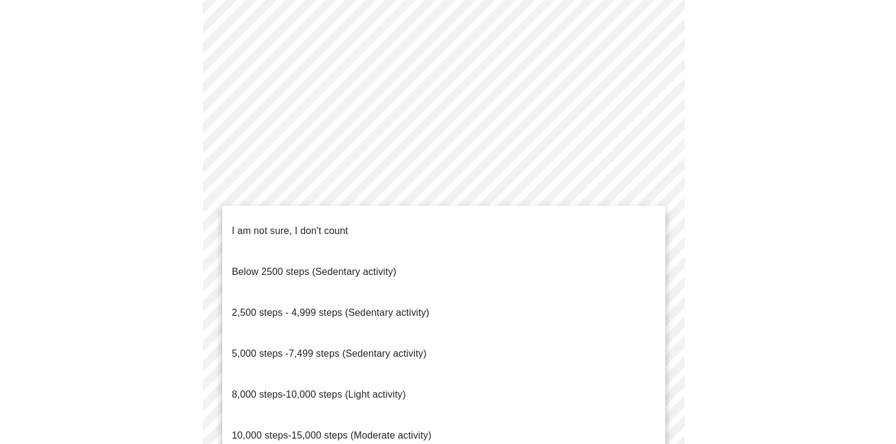
click at [321, 349] on span "5,000 steps -7,499 steps (Sedentary activity)" at bounding box center [329, 354] width 194 height 10
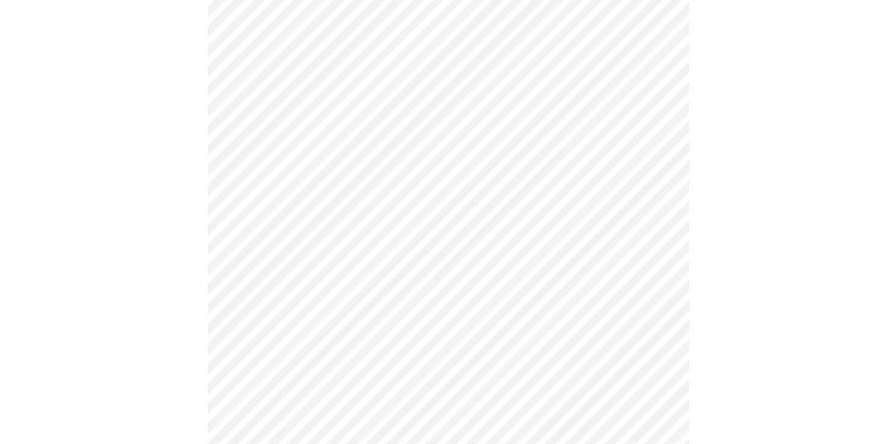
scroll to position [1123, 0]
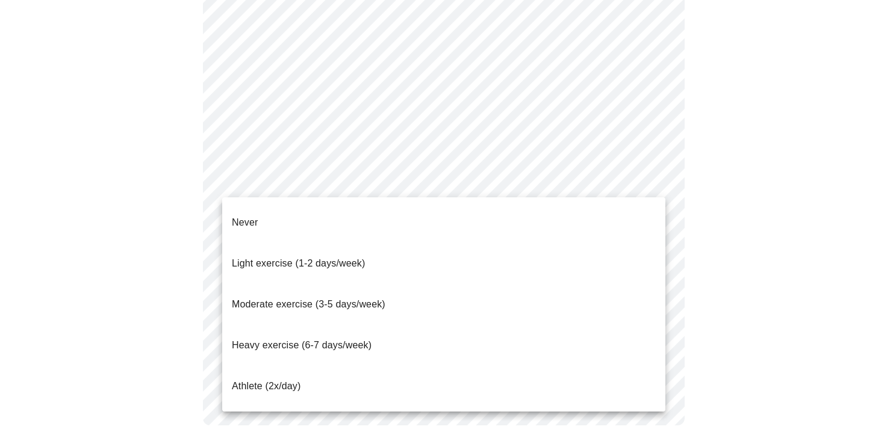
click at [298, 297] on p "Moderate exercise (3-5 days/week)" at bounding box center [309, 304] width 154 height 14
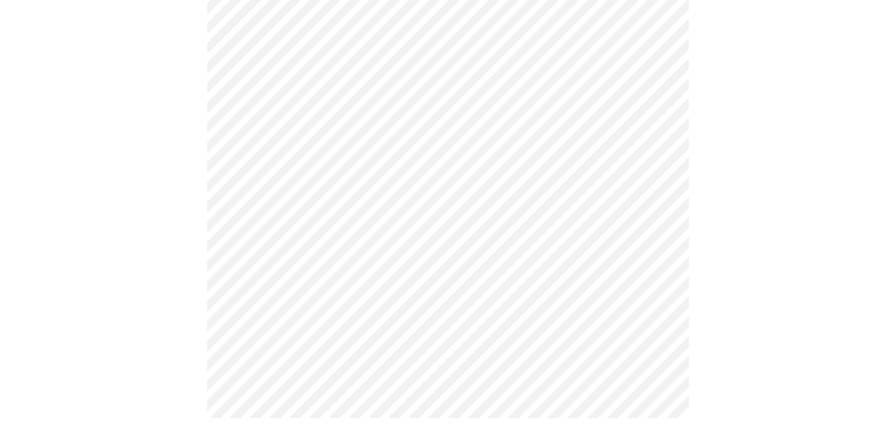
scroll to position [1116, 0]
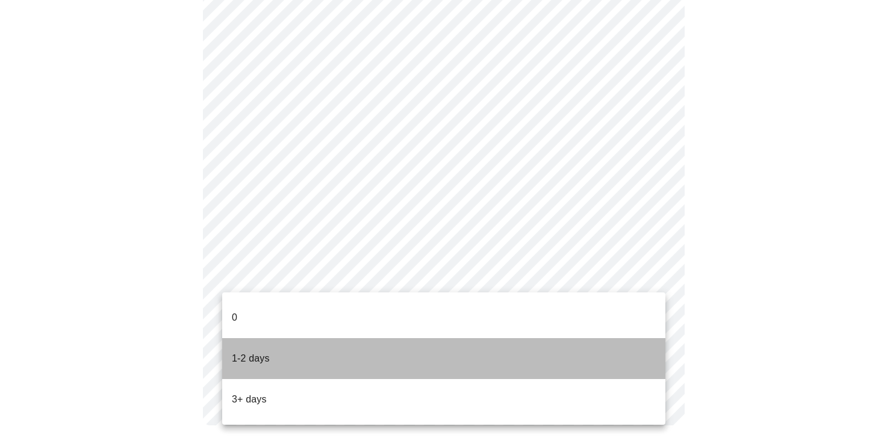
drag, startPoint x: 272, startPoint y: 333, endPoint x: 239, endPoint y: 334, distance: 33.1
click at [272, 338] on li "1-2 days" at bounding box center [443, 358] width 443 height 41
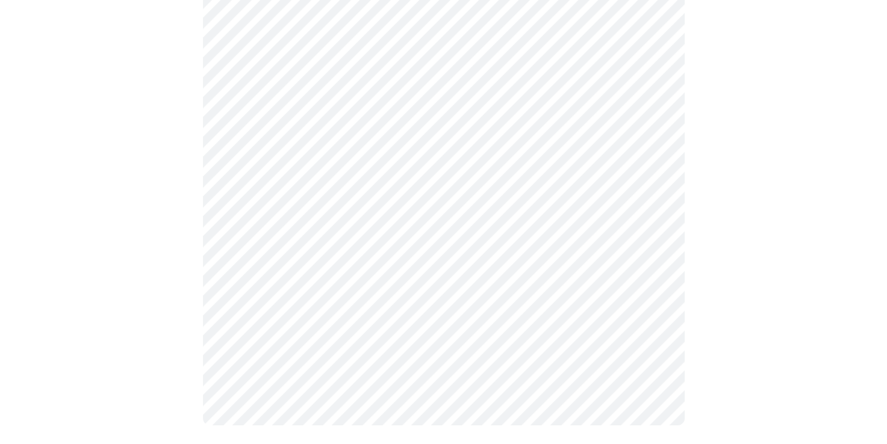
drag, startPoint x: 163, startPoint y: 306, endPoint x: 178, endPoint y: 297, distance: 17.6
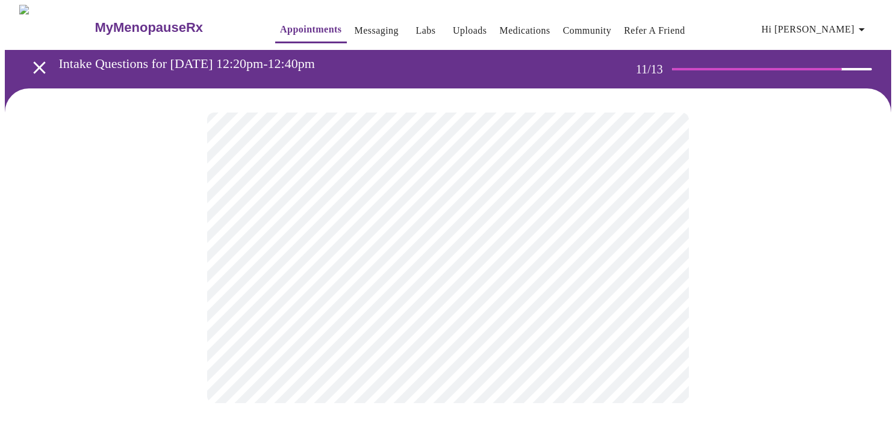
click at [120, 297] on div at bounding box center [448, 257] width 886 height 339
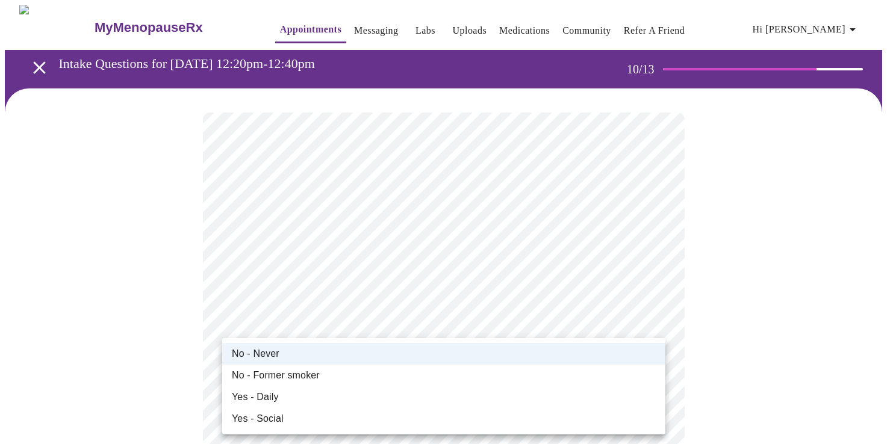
drag, startPoint x: 182, startPoint y: 329, endPoint x: 188, endPoint y: 326, distance: 7.5
click at [181, 329] on div at bounding box center [448, 222] width 896 height 444
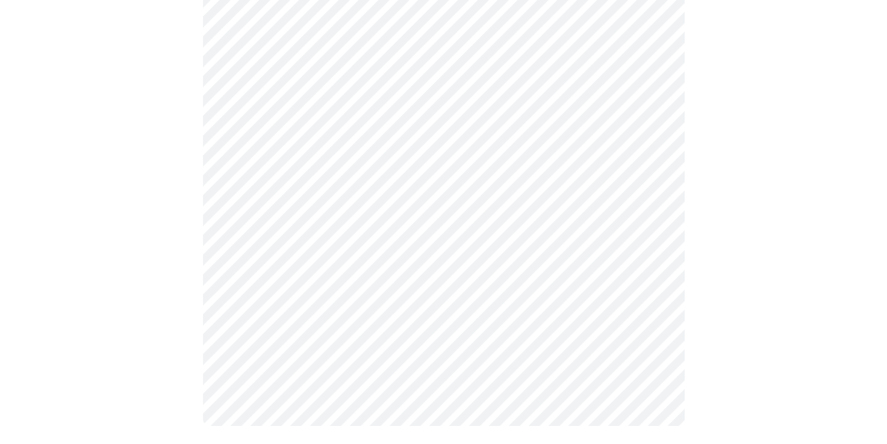
scroll to position [238, 0]
click at [129, 285] on div at bounding box center [443, 150] width 877 height 599
click at [197, 302] on div at bounding box center [443, 150] width 877 height 599
click at [857, 369] on div at bounding box center [443, 150] width 877 height 599
click at [886, 308] on html "MyMenopauseRx Appointments Messaging Labs Uploads Medications Community Refer a…" at bounding box center [443, 108] width 887 height 692
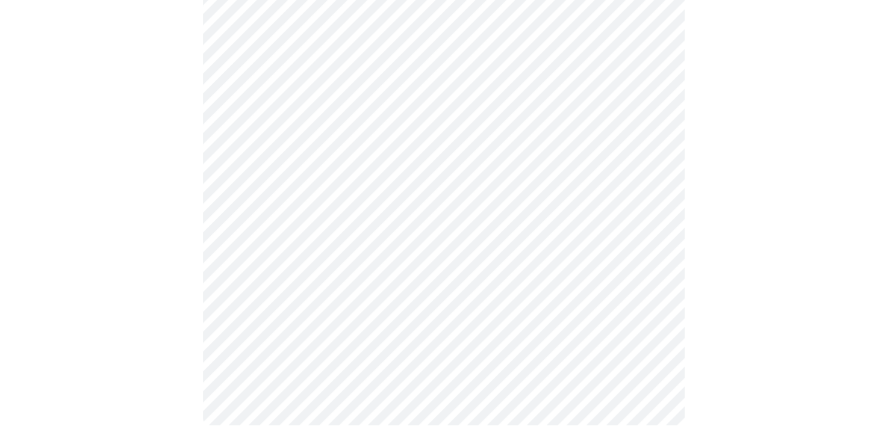
click at [886, 317] on html "MyMenopauseRx Appointments Messaging Labs Uploads Medications Community Refer a…" at bounding box center [443, 108] width 887 height 692
click at [695, 292] on div at bounding box center [443, 150] width 877 height 599
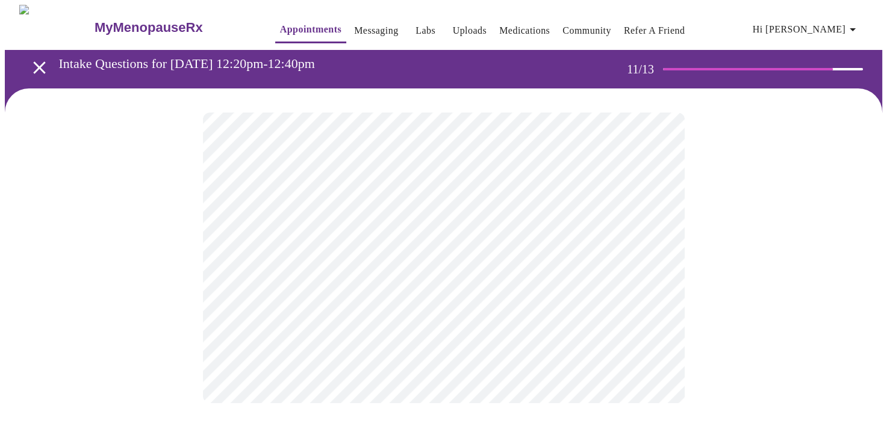
scroll to position [0, 0]
click at [886, 301] on html "MyMenopauseRx Appointments Messaging Labs Uploads Medications Community Refer a…" at bounding box center [448, 216] width 896 height 432
click at [694, 270] on div at bounding box center [448, 257] width 886 height 339
click at [790, 273] on div at bounding box center [448, 257] width 886 height 339
click at [423, 252] on body "MyMenopauseRx Appointments Messaging Labs Uploads Medications Community Refer a…" at bounding box center [448, 205] width 886 height 400
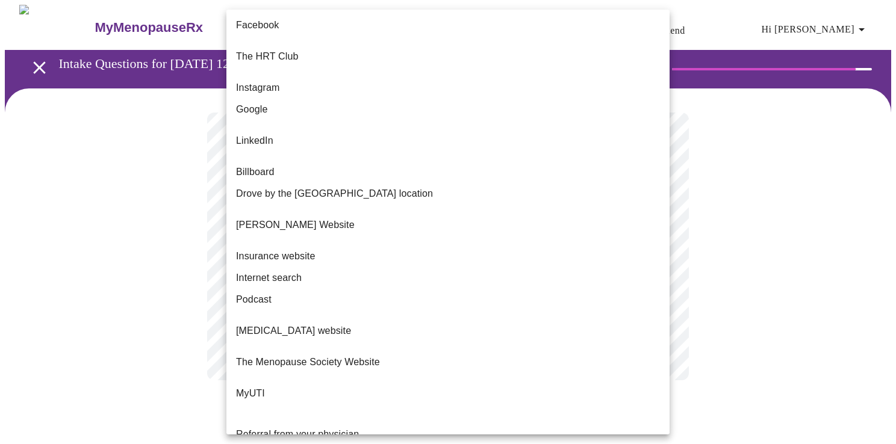
drag, startPoint x: 293, startPoint y: 250, endPoint x: 301, endPoint y: 254, distance: 9.4
click at [301, 271] on span "Internet search" at bounding box center [269, 278] width 66 height 14
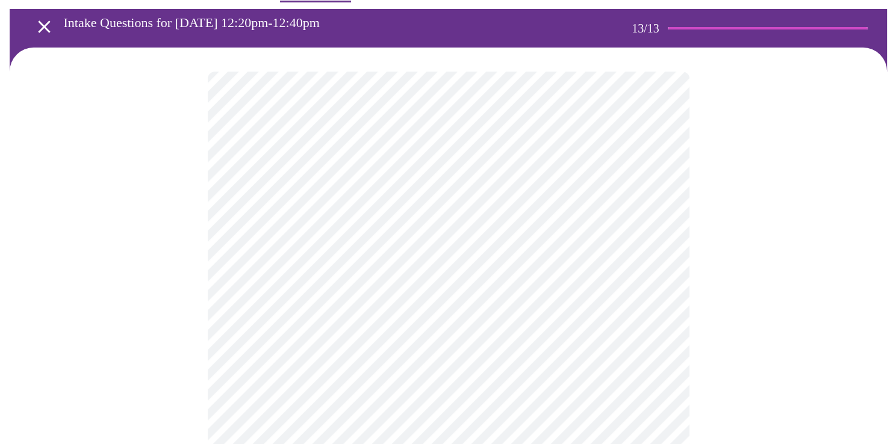
scroll to position [120, 0]
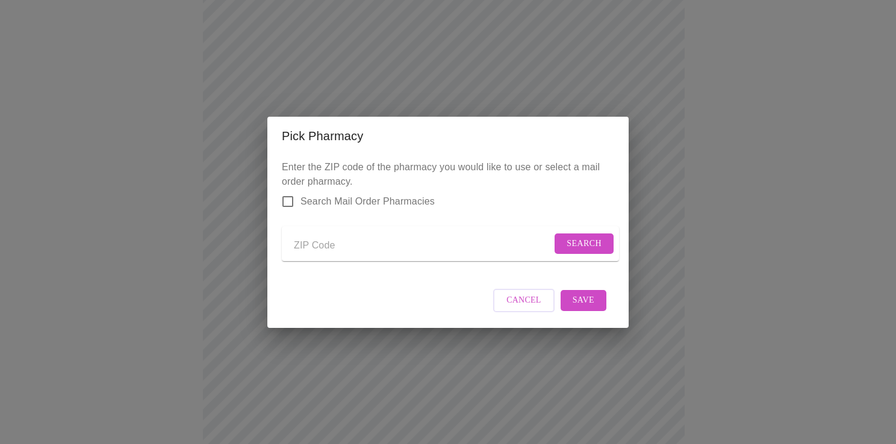
click at [312, 247] on input "Send a message to your care team" at bounding box center [423, 246] width 258 height 19
type input "33511"
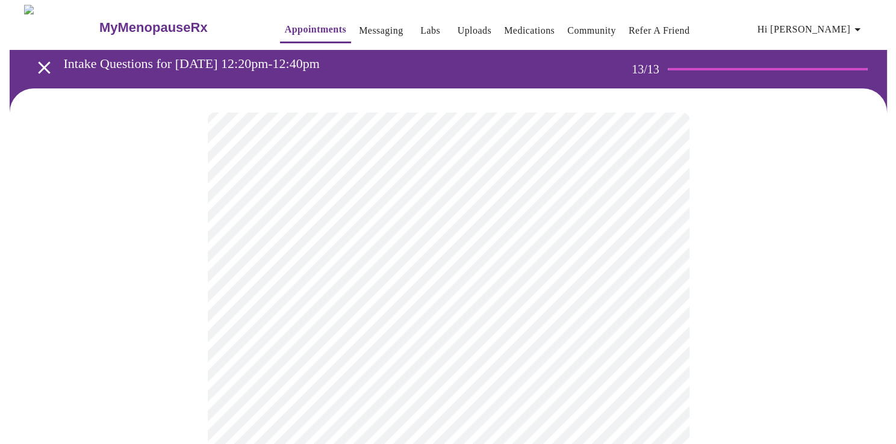
scroll to position [60, 0]
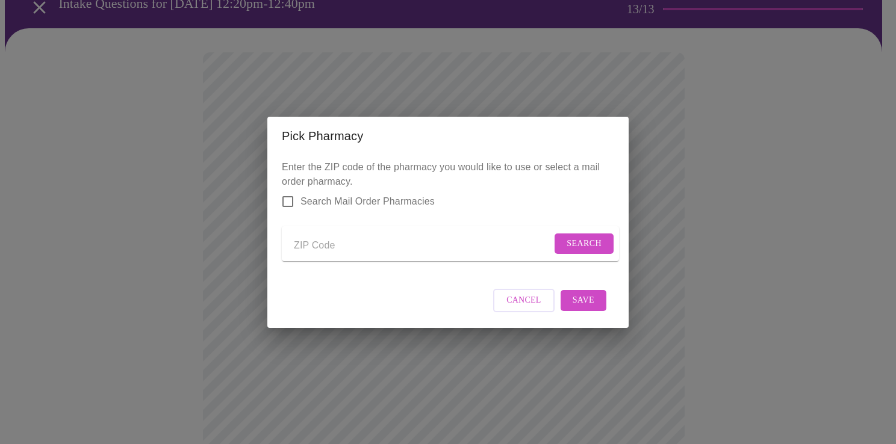
click at [337, 244] on input "Send a message to your care team" at bounding box center [423, 246] width 258 height 19
type input "33511"
click at [587, 242] on span "Search" at bounding box center [584, 244] width 35 height 15
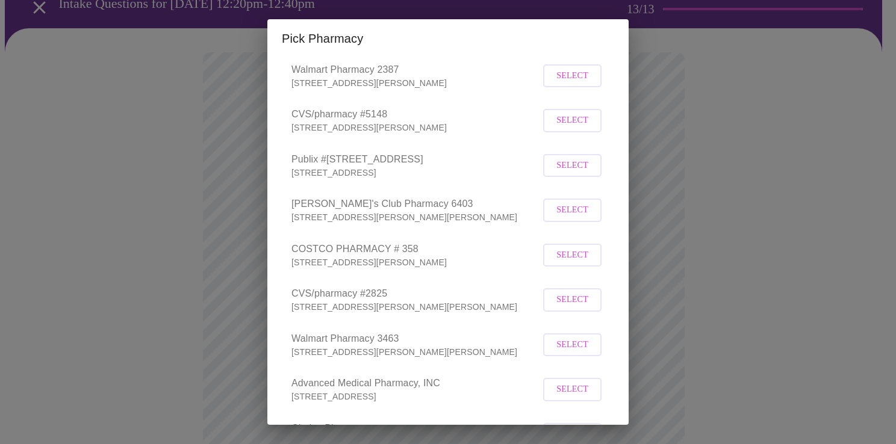
scroll to position [301, 0]
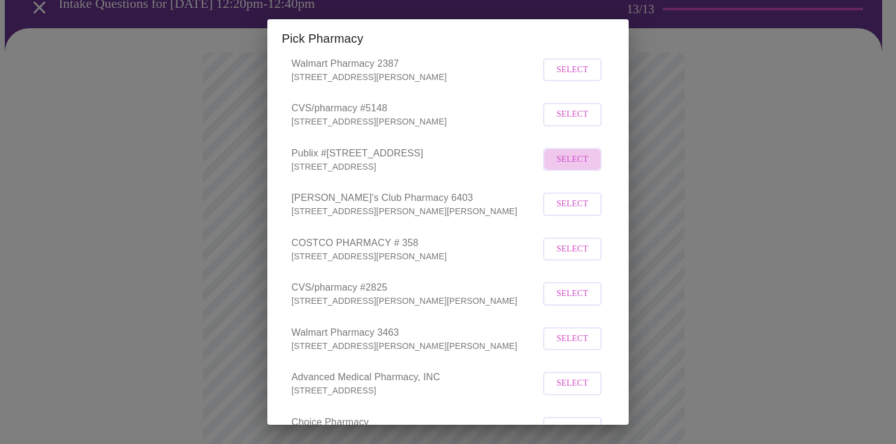
click at [568, 167] on span "Select" at bounding box center [572, 159] width 32 height 15
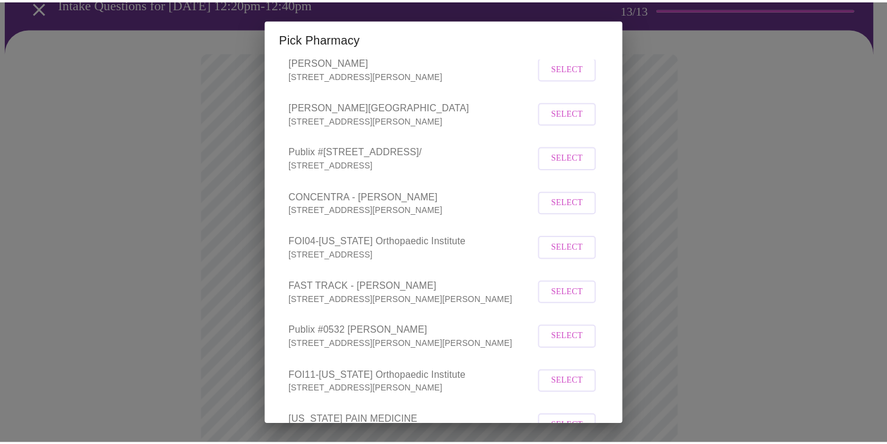
scroll to position [1196, 0]
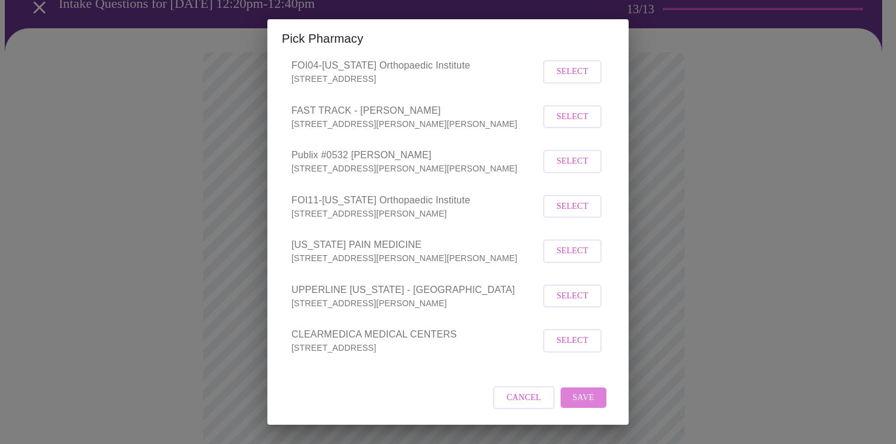
click at [578, 394] on span "Save" at bounding box center [584, 398] width 22 height 15
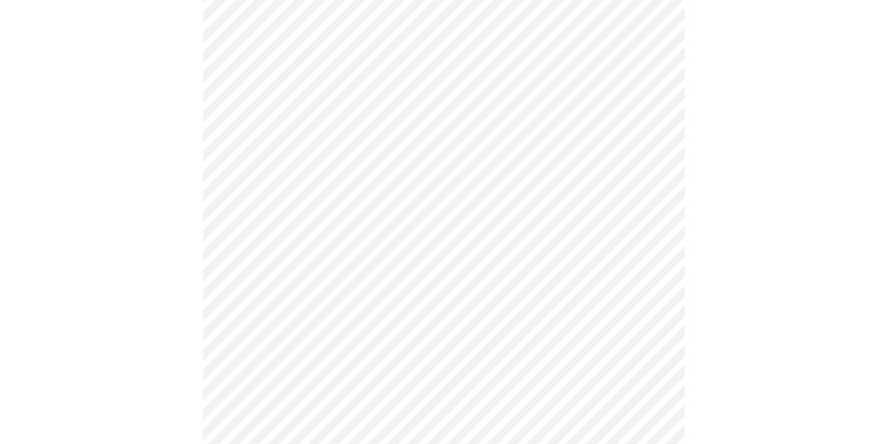
scroll to position [241, 0]
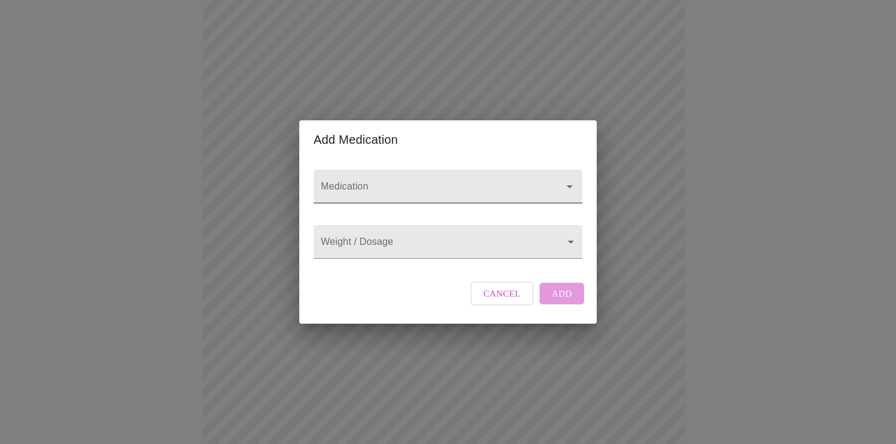
click at [372, 181] on input "Medication" at bounding box center [430, 192] width 225 height 22
click at [573, 179] on icon "Close" at bounding box center [569, 186] width 14 height 14
click at [346, 181] on input "Medication" at bounding box center [430, 192] width 225 height 22
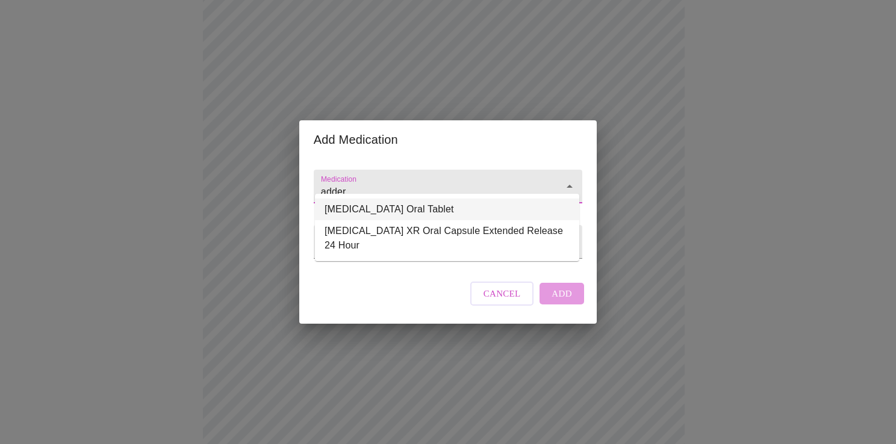
click at [424, 209] on li "[MEDICAL_DATA] Oral Tablet" at bounding box center [447, 210] width 264 height 22
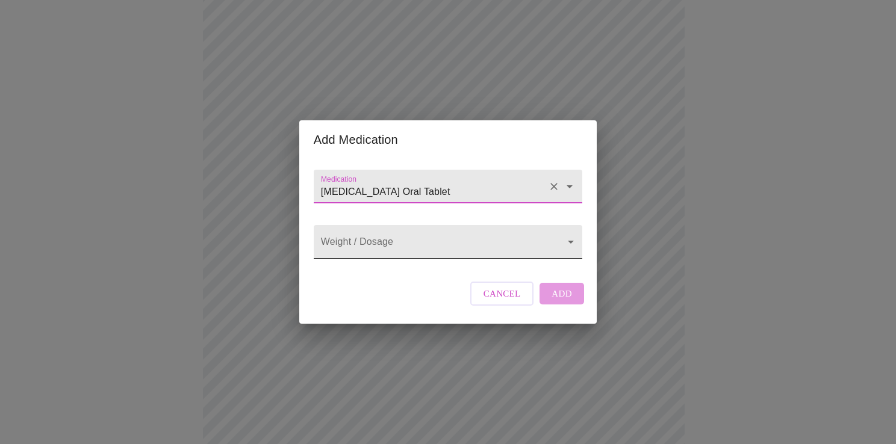
type input "[MEDICAL_DATA] Oral Tablet"
click at [433, 241] on body "MyMenopauseRx Appointments Messaging Labs Uploads Medications Community Refer a…" at bounding box center [448, 216] width 886 height 904
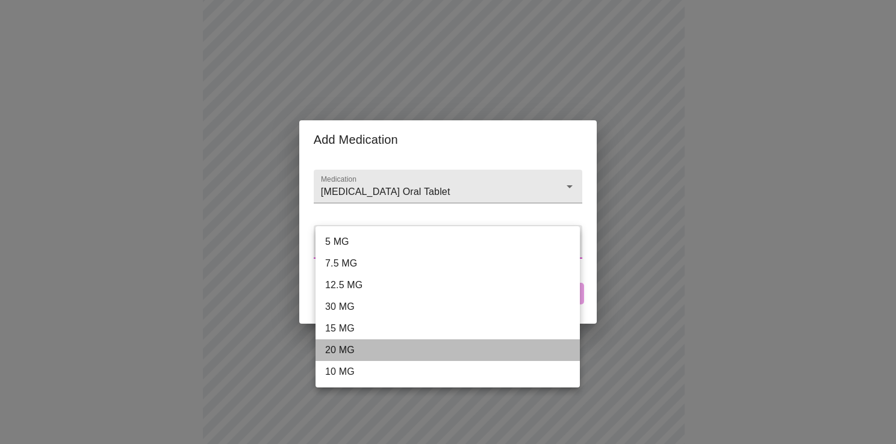
click at [344, 349] on li "20 MG" at bounding box center [447, 351] width 264 height 22
type input "20 MG"
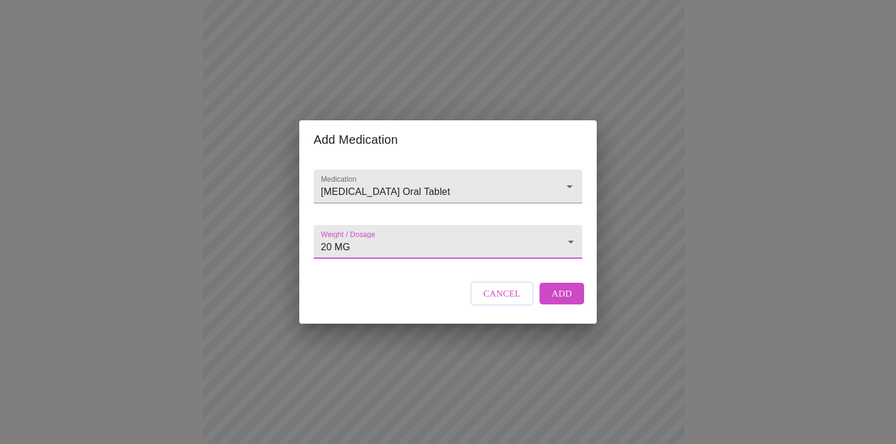
click at [562, 302] on span "Add" at bounding box center [561, 294] width 20 height 16
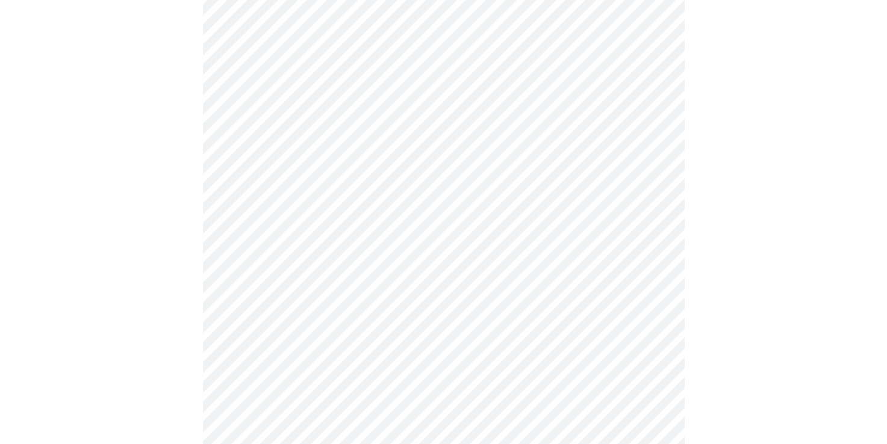
scroll to position [181, 0]
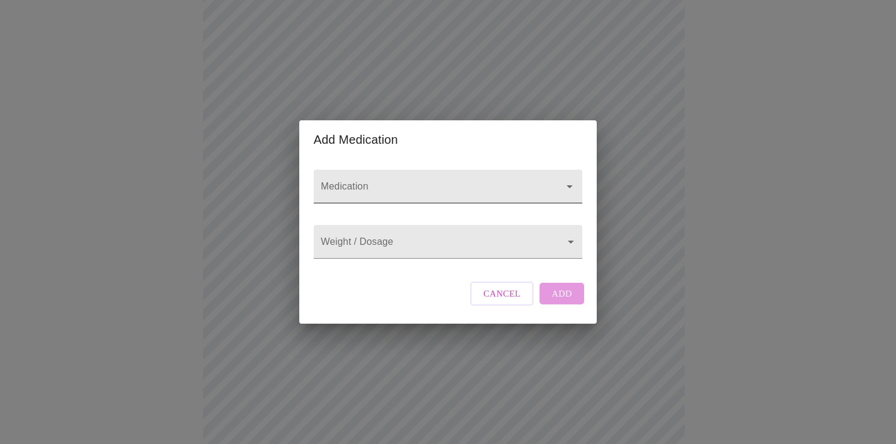
click at [380, 181] on input "Medication" at bounding box center [430, 192] width 225 height 22
click at [351, 181] on input "Medication" at bounding box center [430, 192] width 225 height 22
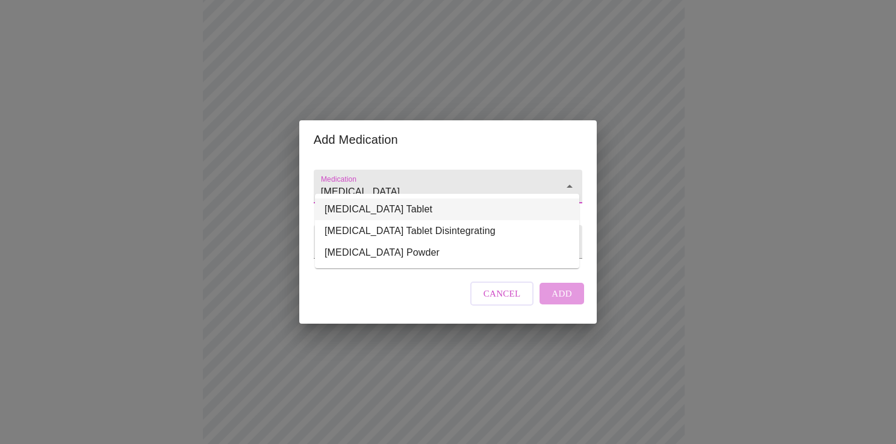
click at [390, 210] on li "[MEDICAL_DATA] Tablet" at bounding box center [447, 210] width 264 height 22
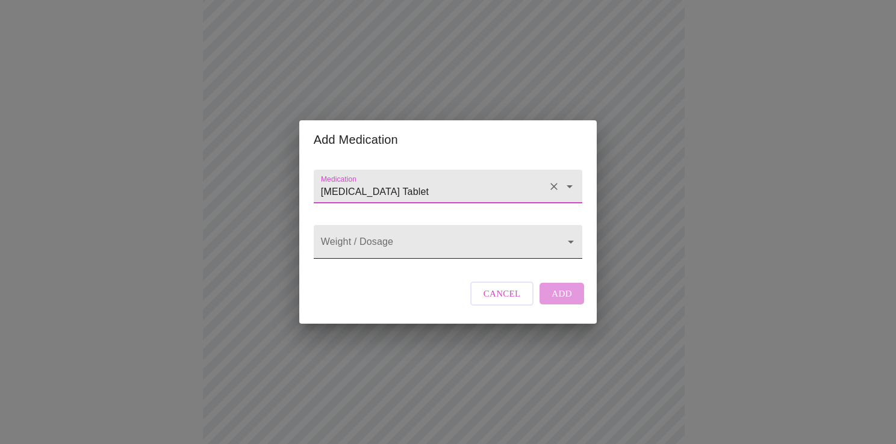
type input "[MEDICAL_DATA] Tablet"
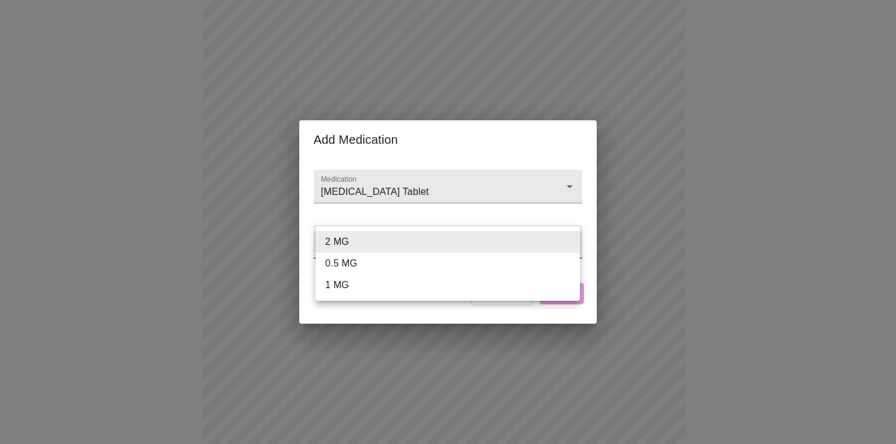
click at [357, 246] on body "MyMenopauseRx Appointments Messaging Labs Uploads Medications Community Refer a…" at bounding box center [448, 289] width 886 height 930
click at [340, 206] on div at bounding box center [448, 222] width 896 height 444
click at [336, 247] on body "MyMenopauseRx Appointments Messaging Labs Uploads Medications Community Refer a…" at bounding box center [448, 289] width 886 height 930
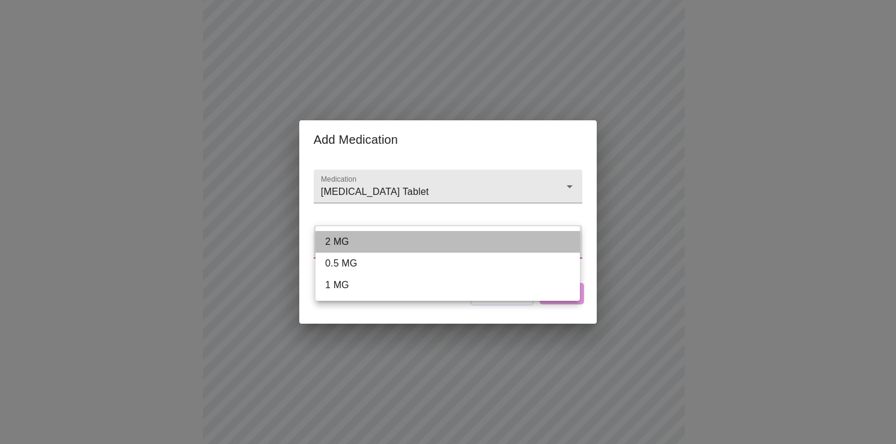
click at [337, 242] on li "2 MG" at bounding box center [447, 242] width 264 height 22
type input "2 MG"
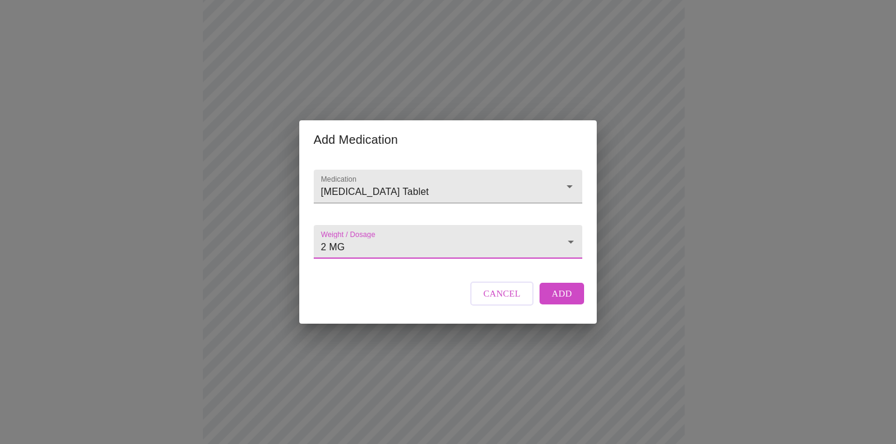
click at [556, 302] on span "Add" at bounding box center [561, 294] width 20 height 16
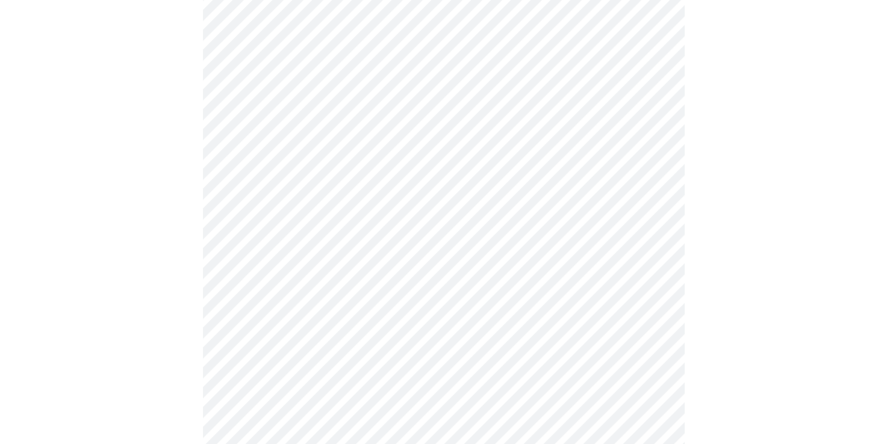
scroll to position [301, 0]
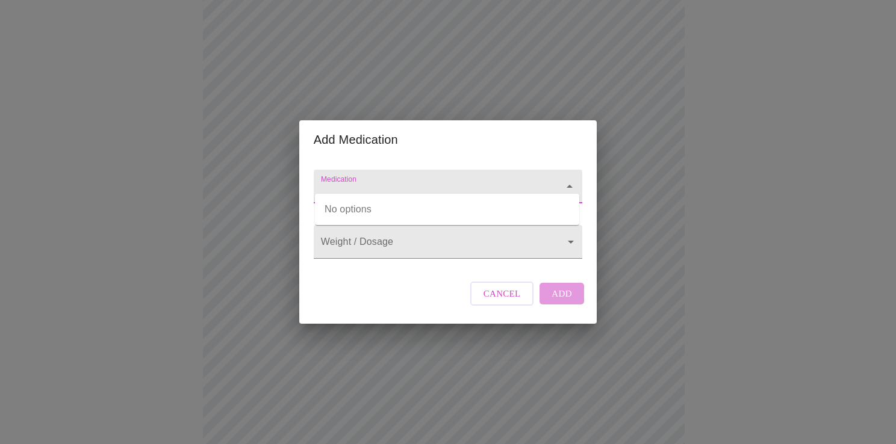
click at [374, 181] on input "Medication" at bounding box center [430, 192] width 225 height 22
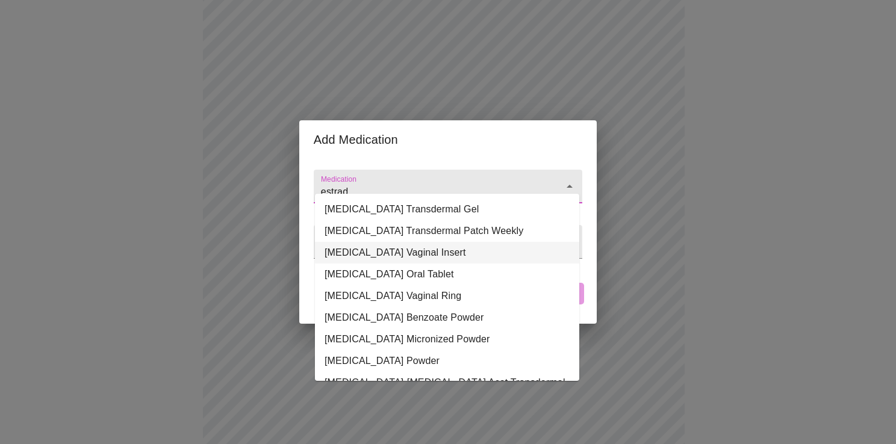
click at [435, 252] on li "[MEDICAL_DATA] Vaginal Insert" at bounding box center [447, 253] width 264 height 22
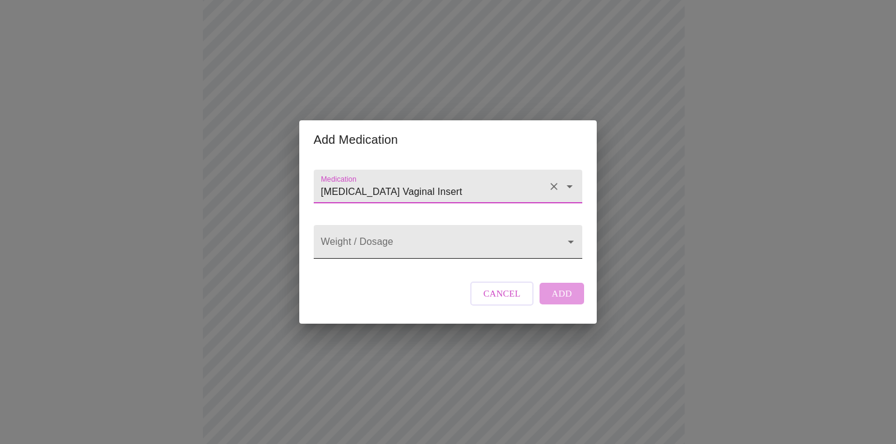
type input "[MEDICAL_DATA] Vaginal Insert"
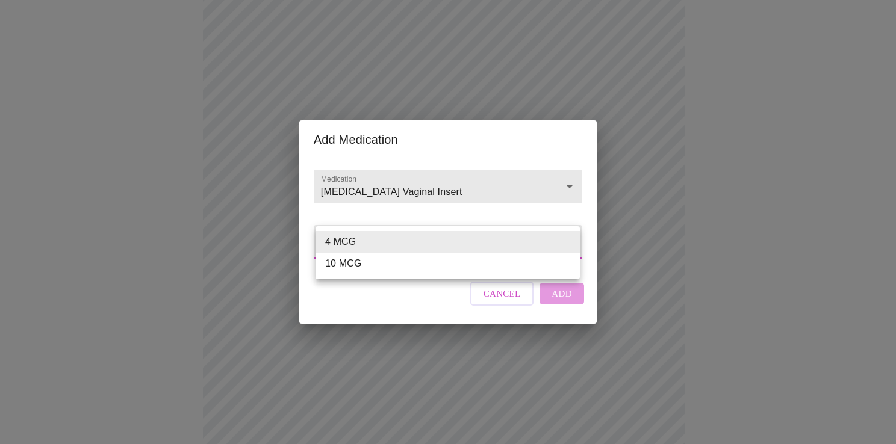
click at [458, 241] on body "MyMenopauseRx Appointments Messaging Labs Uploads Medications Community Refer a…" at bounding box center [448, 190] width 886 height 973
click at [346, 269] on li "10 MCG" at bounding box center [447, 264] width 264 height 22
type input "10 MCG"
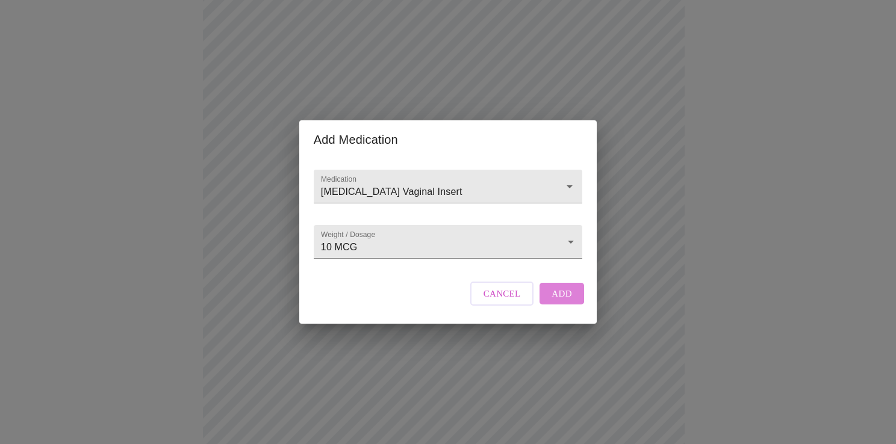
click at [552, 302] on span "Add" at bounding box center [561, 294] width 20 height 16
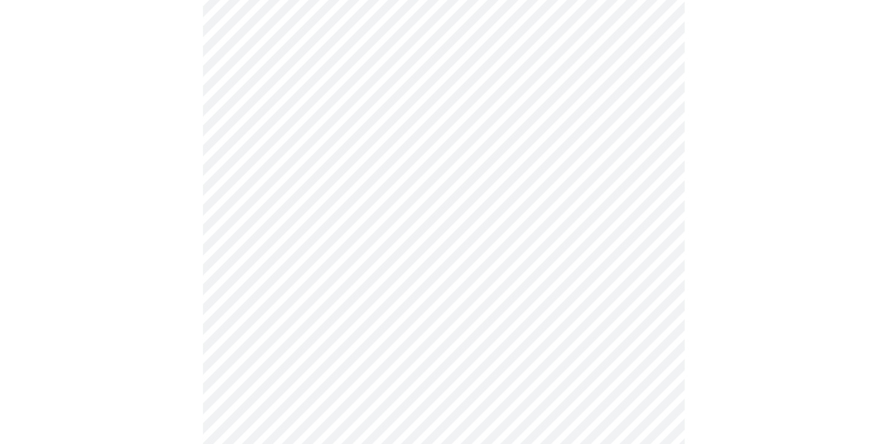
scroll to position [181, 0]
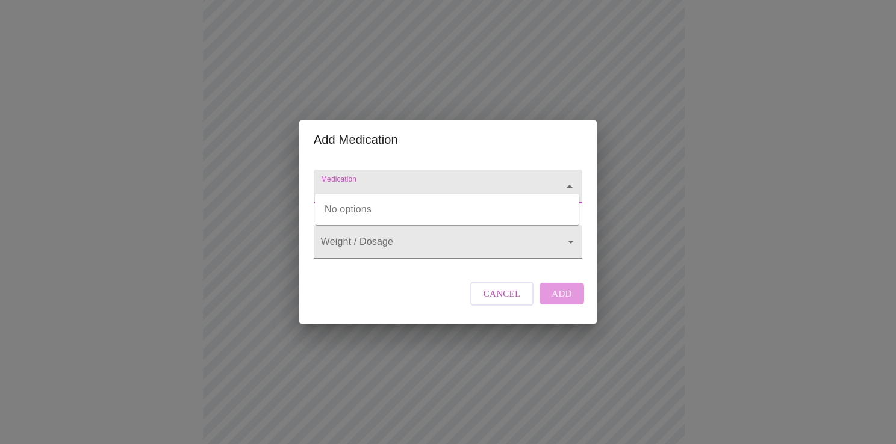
click at [342, 183] on input "Medication" at bounding box center [430, 192] width 225 height 22
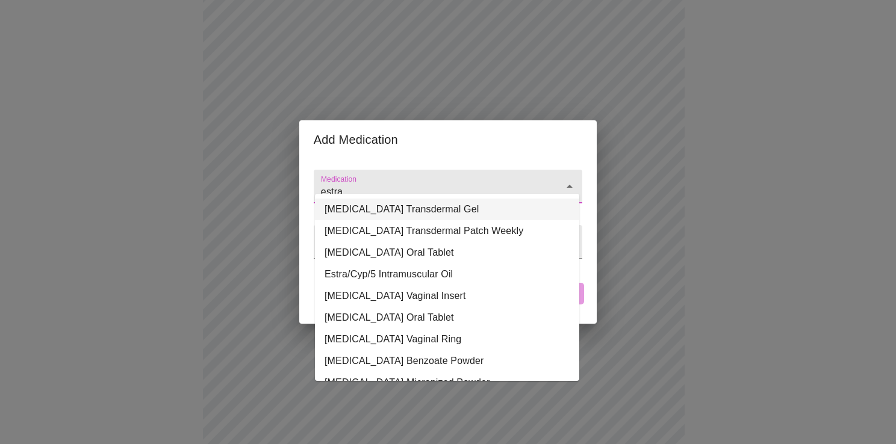
click at [382, 213] on li "[MEDICAL_DATA] Transdermal Gel" at bounding box center [447, 210] width 264 height 22
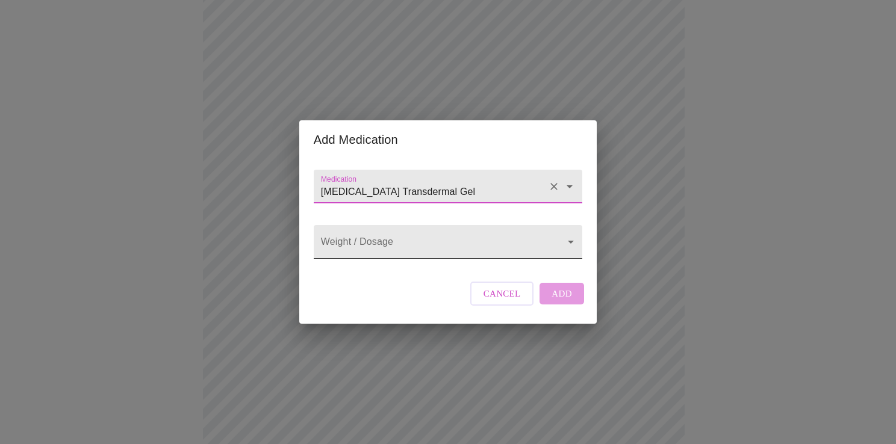
type input "[MEDICAL_DATA] Transdermal Gel"
click at [399, 243] on body "MyMenopauseRx Appointments Messaging Labs Uploads Medications Community Refer a…" at bounding box center [448, 333] width 886 height 1018
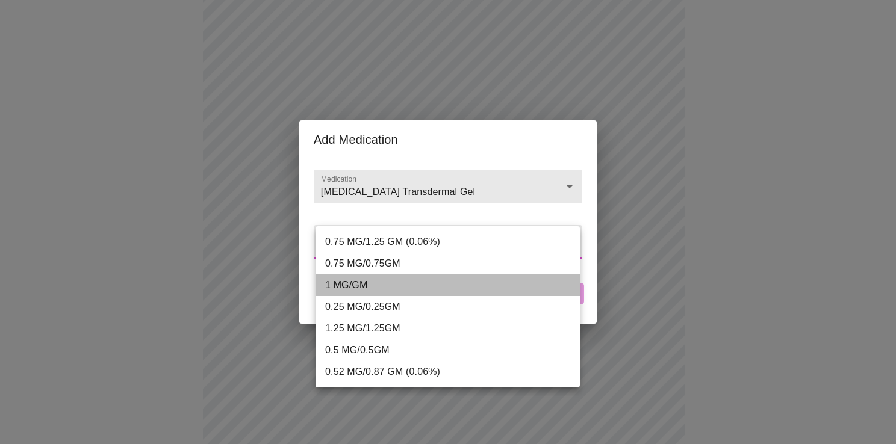
click at [356, 286] on li "1 MG/GM" at bounding box center [447, 286] width 264 height 22
type input "1 MG/GM"
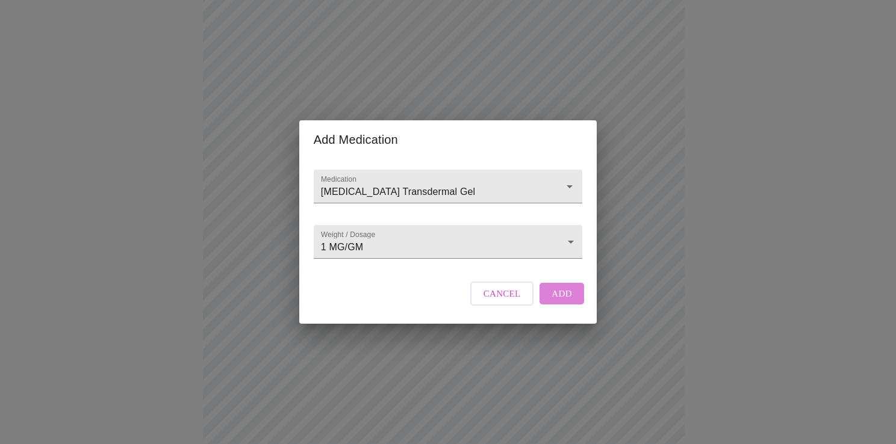
click at [553, 302] on span "Add" at bounding box center [561, 294] width 20 height 16
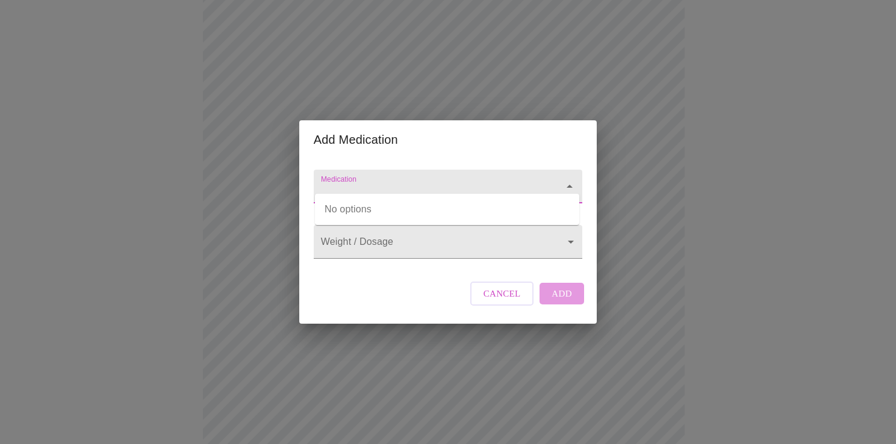
click at [337, 187] on input "Medication" at bounding box center [430, 192] width 225 height 22
click at [395, 216] on li "[MEDICAL_DATA] HCl Oral Tablet" at bounding box center [447, 210] width 264 height 22
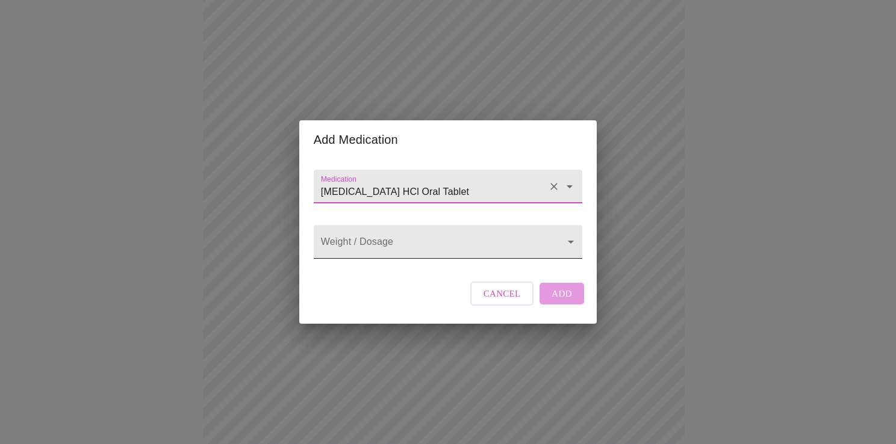
type input "[MEDICAL_DATA] HCl Oral Tablet"
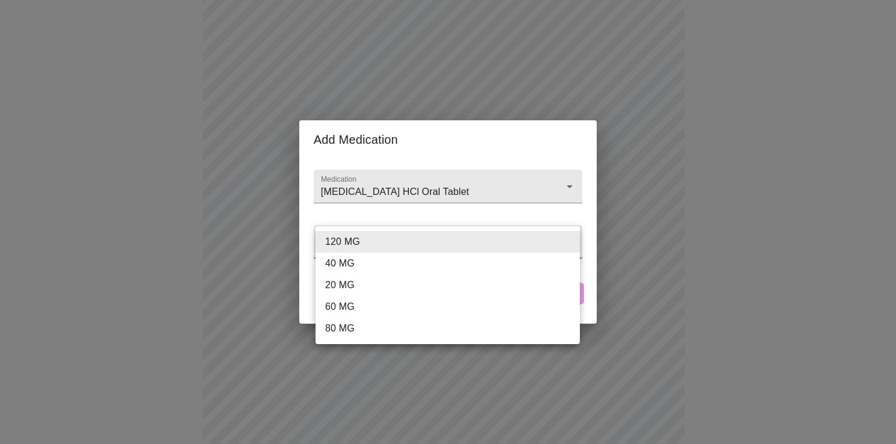
click at [389, 252] on body "MyMenopauseRx Appointments Messaging Labs Uploads Medications Community Refer a…" at bounding box center [448, 355] width 886 height 1062
click at [360, 303] on li "60 MG" at bounding box center [447, 307] width 264 height 22
type input "60 MG"
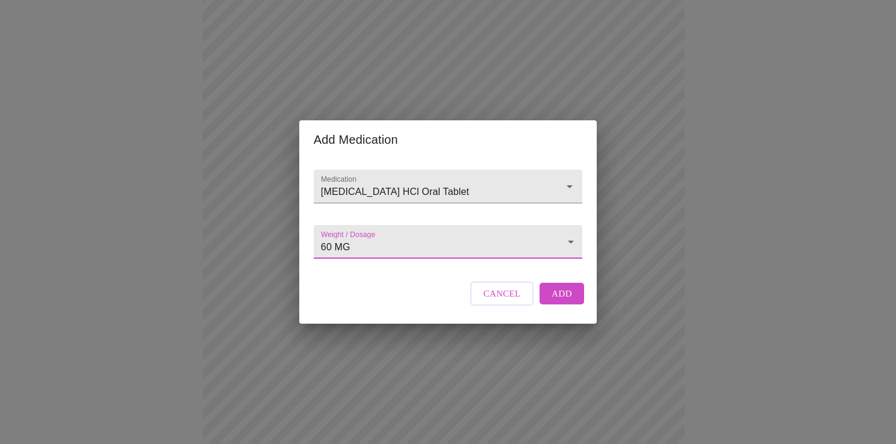
click at [561, 302] on span "Add" at bounding box center [561, 294] width 20 height 16
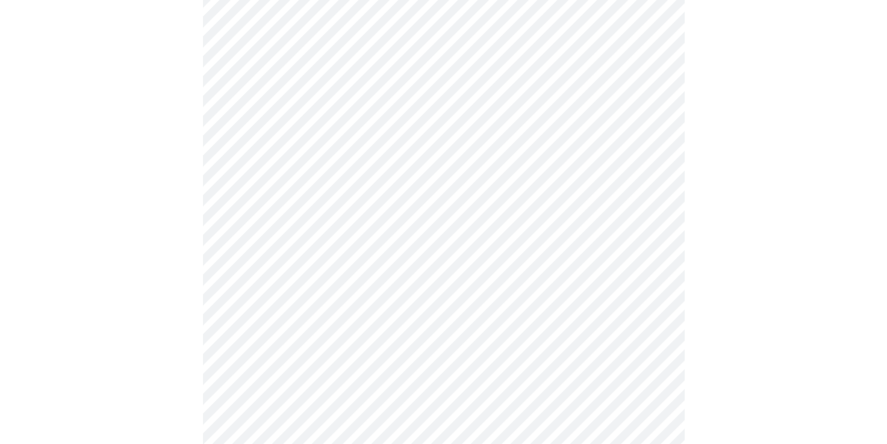
scroll to position [301, 0]
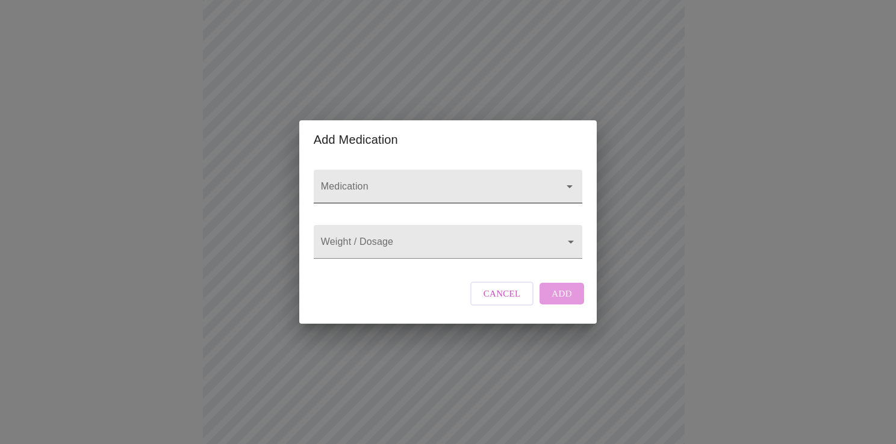
click at [335, 181] on input "Medication" at bounding box center [430, 192] width 225 height 22
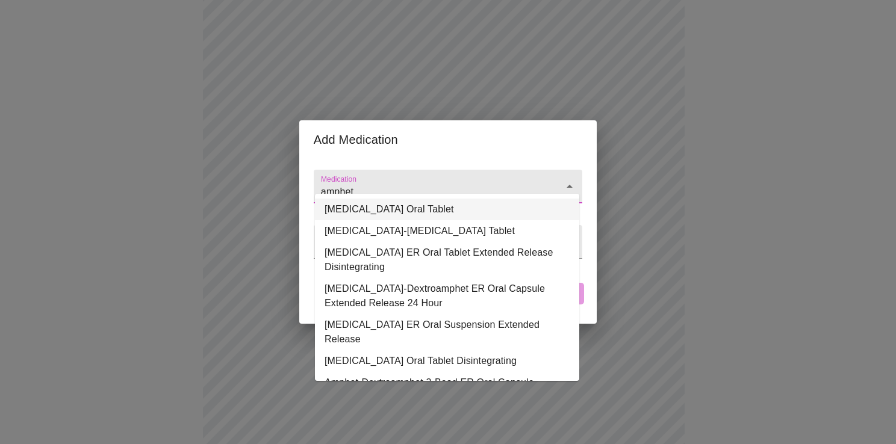
click at [436, 206] on li "[MEDICAL_DATA] Oral Tablet" at bounding box center [447, 210] width 264 height 22
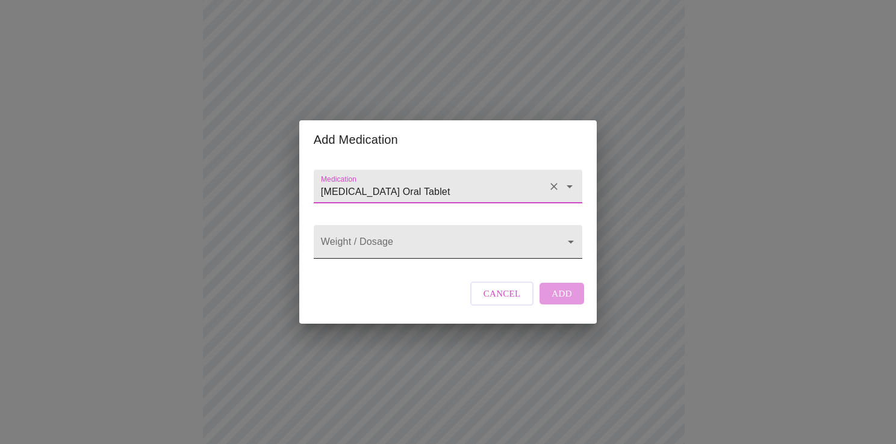
click at [371, 237] on body "MyMenopauseRx Appointments Messaging Labs Uploads Medications Community Refer a…" at bounding box center [448, 257] width 886 height 1106
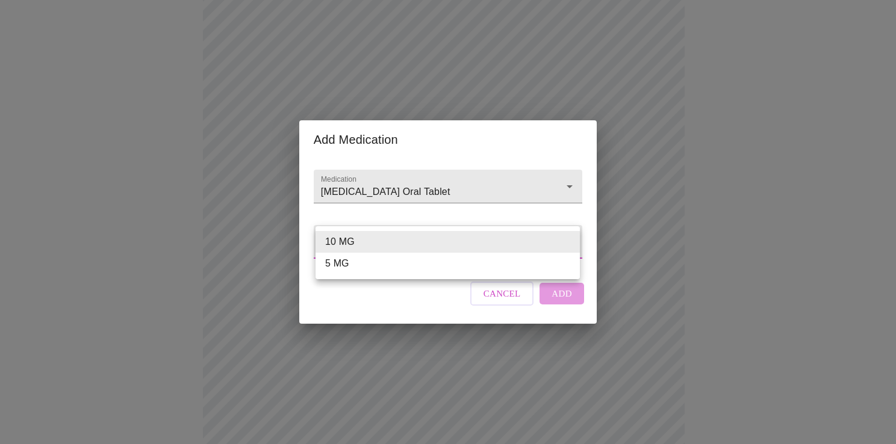
click at [448, 187] on div at bounding box center [448, 222] width 896 height 444
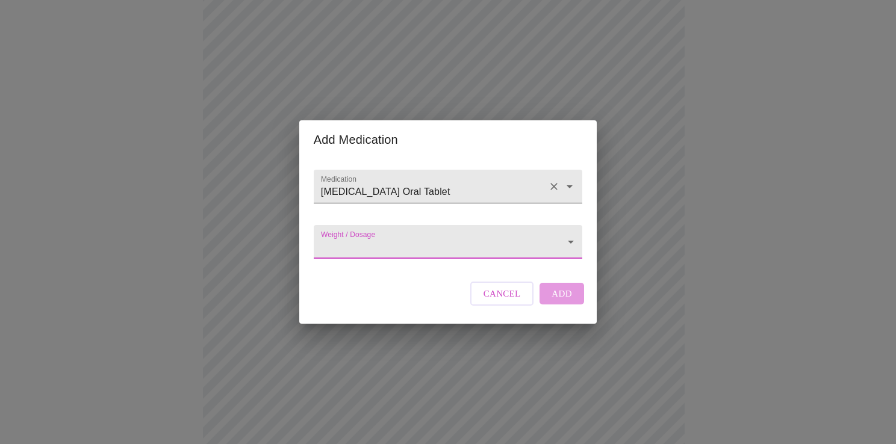
click at [449, 182] on input "[MEDICAL_DATA] Oral Tablet" at bounding box center [430, 192] width 225 height 22
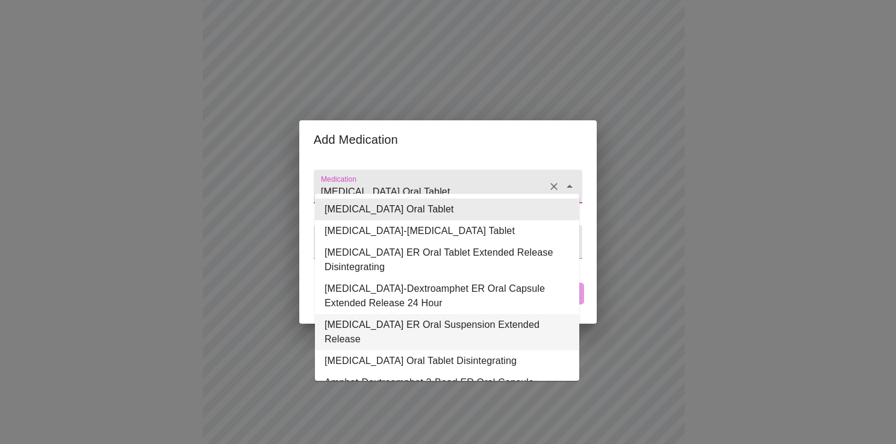
click at [488, 323] on li "[MEDICAL_DATA] ER Oral Suspension Extended Release" at bounding box center [447, 332] width 264 height 36
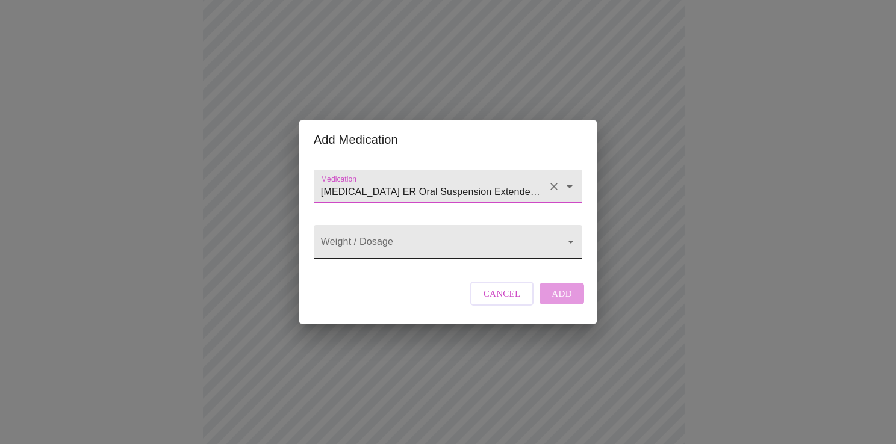
click at [389, 243] on body "MyMenopauseRx Appointments Messaging Labs Uploads Medications Community Refer a…" at bounding box center [448, 257] width 886 height 1106
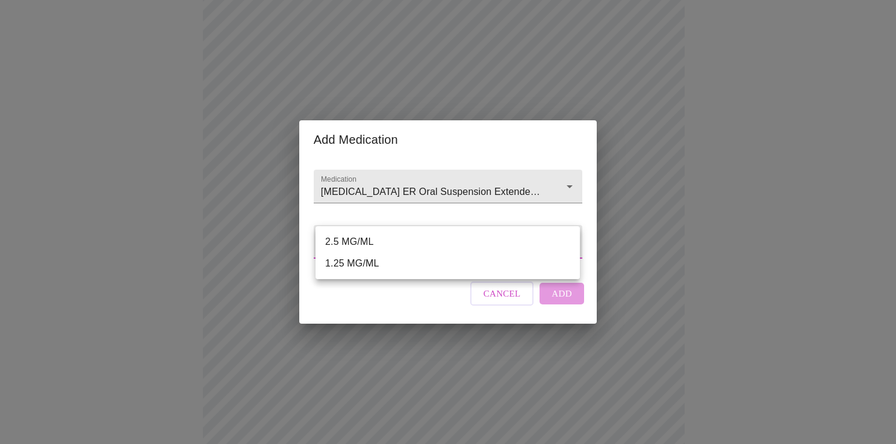
click at [487, 177] on div at bounding box center [448, 222] width 896 height 444
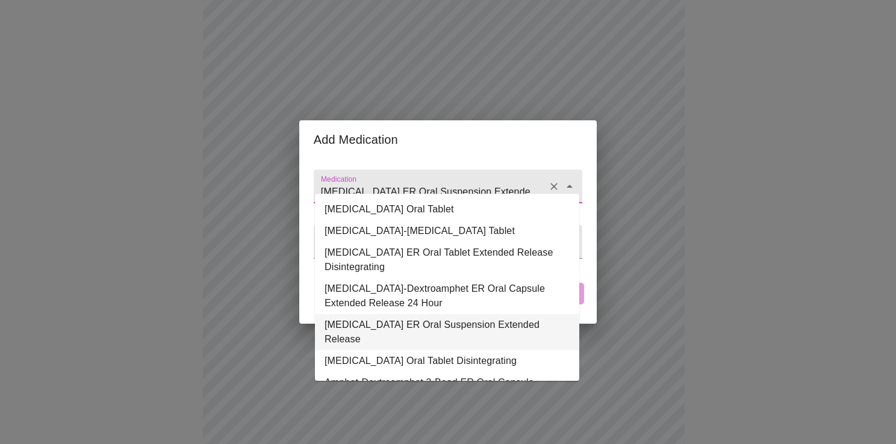
click at [432, 183] on input "[MEDICAL_DATA] ER Oral Suspension Extended Release" at bounding box center [430, 192] width 225 height 22
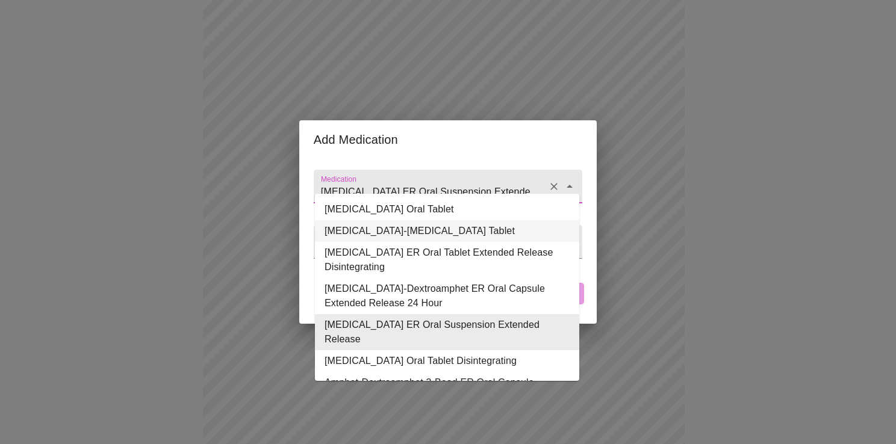
click at [430, 232] on li "[MEDICAL_DATA]-[MEDICAL_DATA] Tablet" at bounding box center [447, 231] width 264 height 22
type input "[MEDICAL_DATA]-[MEDICAL_DATA] Tablet"
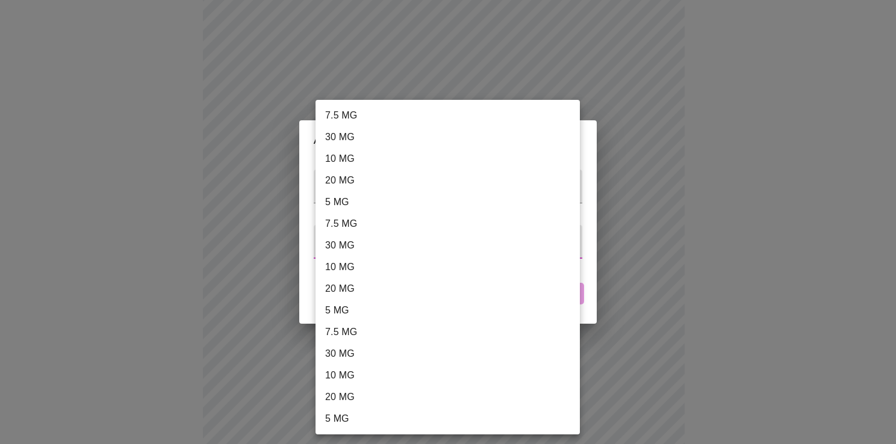
click at [427, 239] on body "MyMenopauseRx Appointments Messaging Labs Uploads Medications Community Refer a…" at bounding box center [448, 257] width 886 height 1106
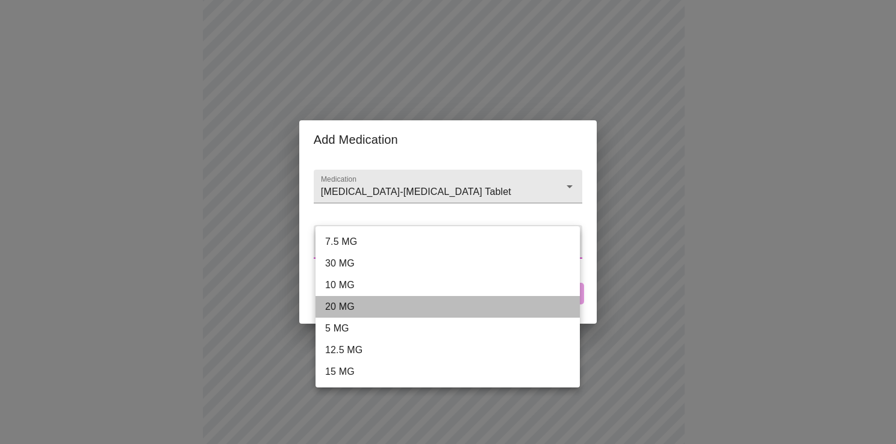
click at [348, 307] on li "20 MG" at bounding box center [447, 307] width 264 height 22
type input "20 MG"
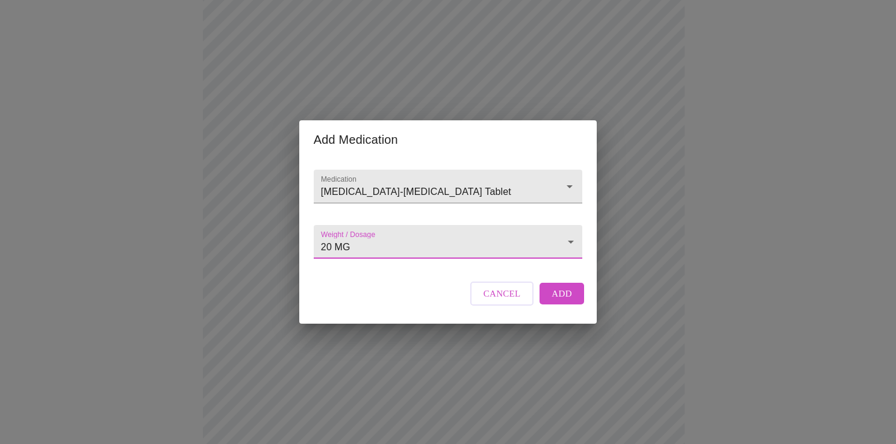
drag, startPoint x: 540, startPoint y: 309, endPoint x: 548, endPoint y: 307, distance: 8.8
click at [541, 305] on button "Add" at bounding box center [561, 294] width 45 height 22
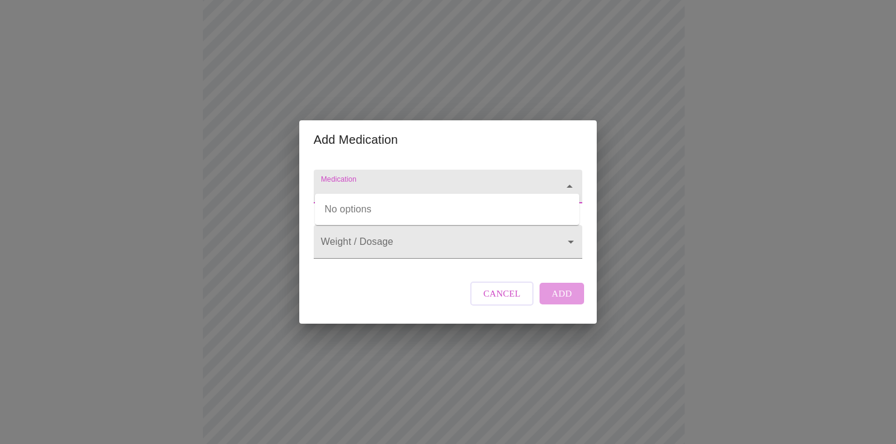
click at [349, 181] on input "Medication" at bounding box center [430, 192] width 225 height 22
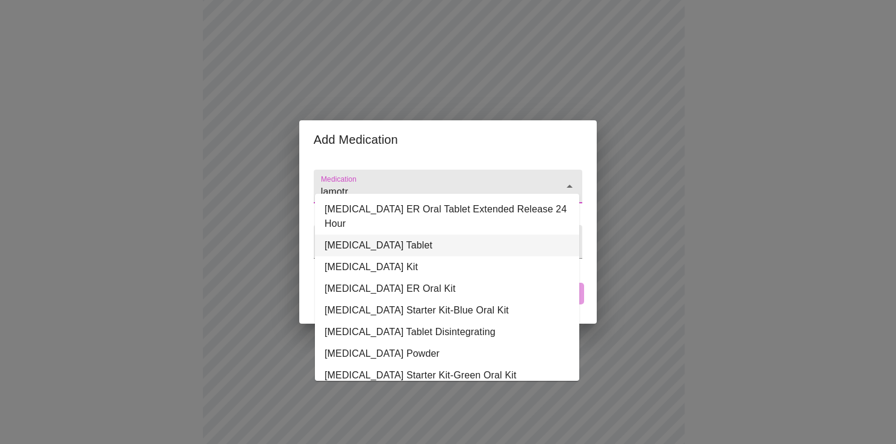
click at [388, 235] on li "[MEDICAL_DATA] Tablet" at bounding box center [447, 246] width 264 height 22
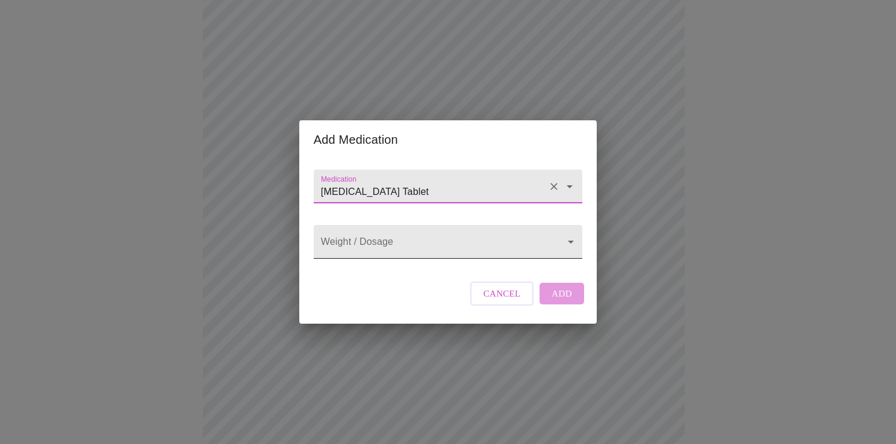
type input "[MEDICAL_DATA] Tablet"
click at [378, 243] on body "MyMenopauseRx Appointments Messaging Labs Uploads Medications Community Refer a…" at bounding box center [448, 279] width 886 height 1150
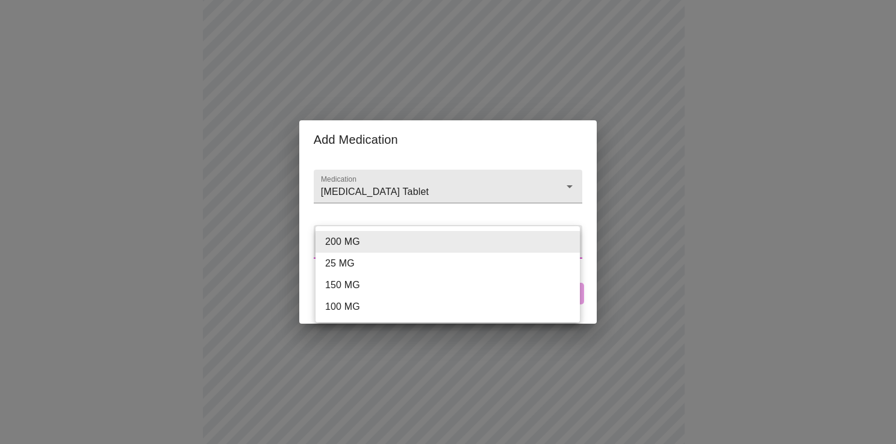
click at [350, 266] on li "25 MG" at bounding box center [447, 264] width 264 height 22
type input "25 MG"
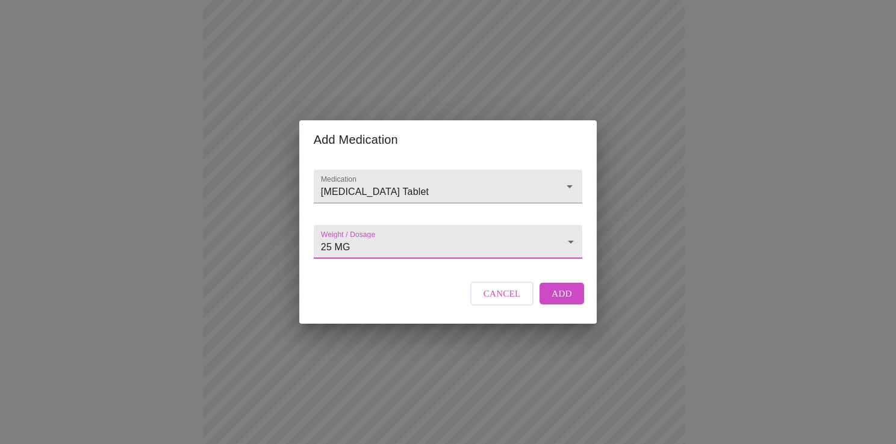
click at [558, 302] on span "Add" at bounding box center [561, 294] width 20 height 16
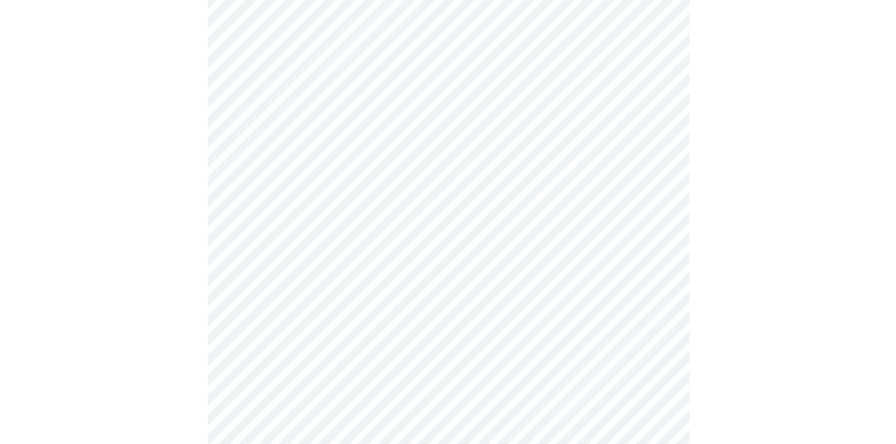
scroll to position [542, 0]
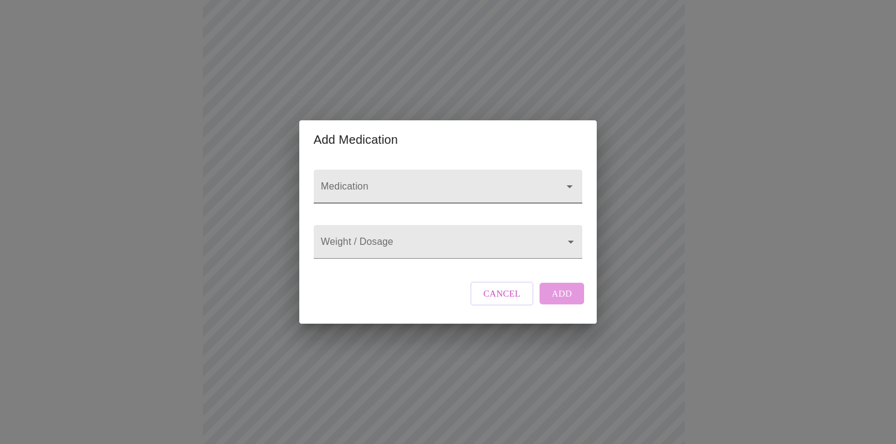
click at [385, 183] on input "Medication" at bounding box center [430, 192] width 225 height 22
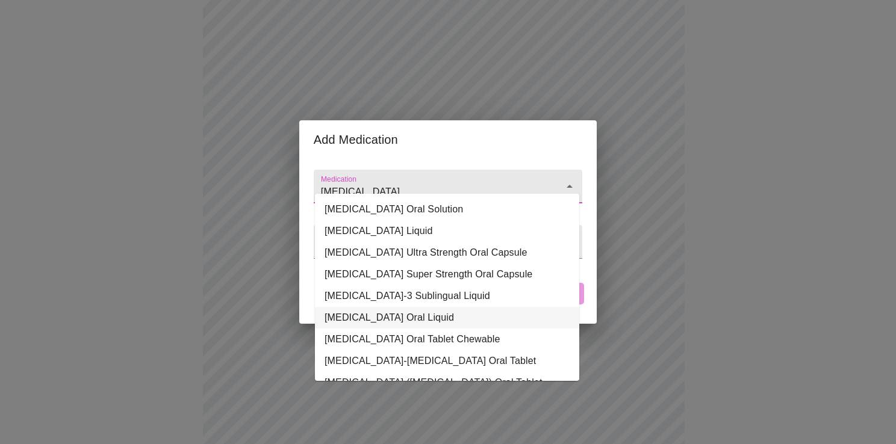
scroll to position [60, 0]
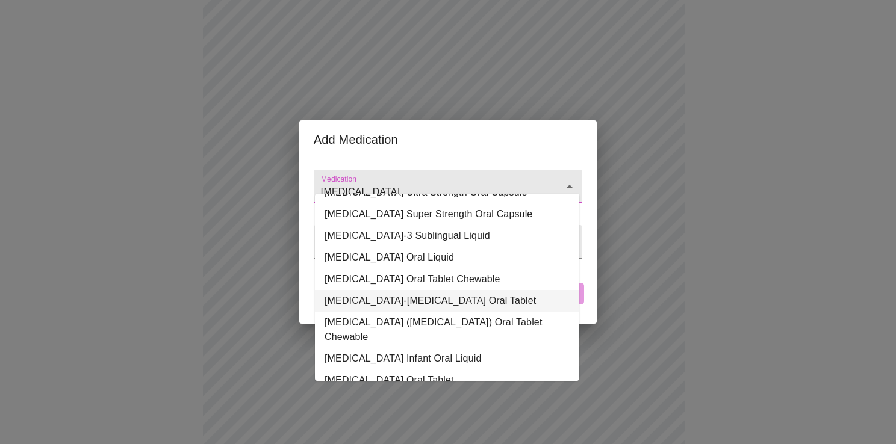
click at [426, 305] on li "[MEDICAL_DATA]-[MEDICAL_DATA] Oral Tablet" at bounding box center [447, 301] width 264 height 22
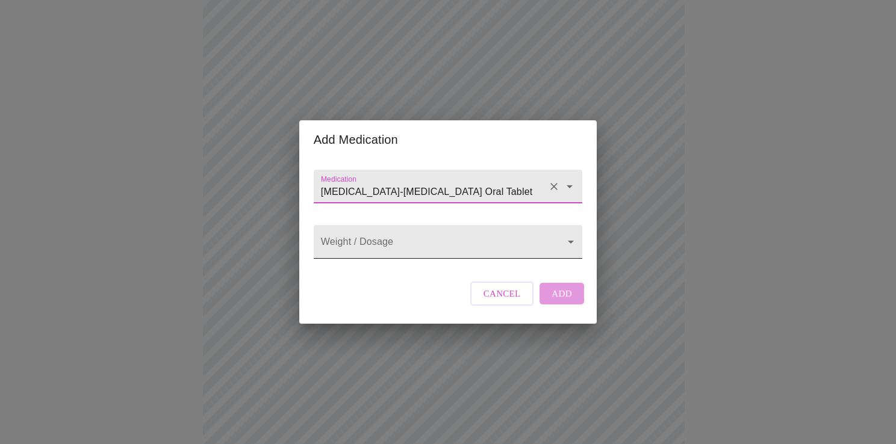
type input "[MEDICAL_DATA]-[MEDICAL_DATA] Oral Tablet"
click at [409, 250] on body "MyMenopauseRx Appointments Messaging Labs Uploads Medications Community Refer a…" at bounding box center [448, 60] width 886 height 1194
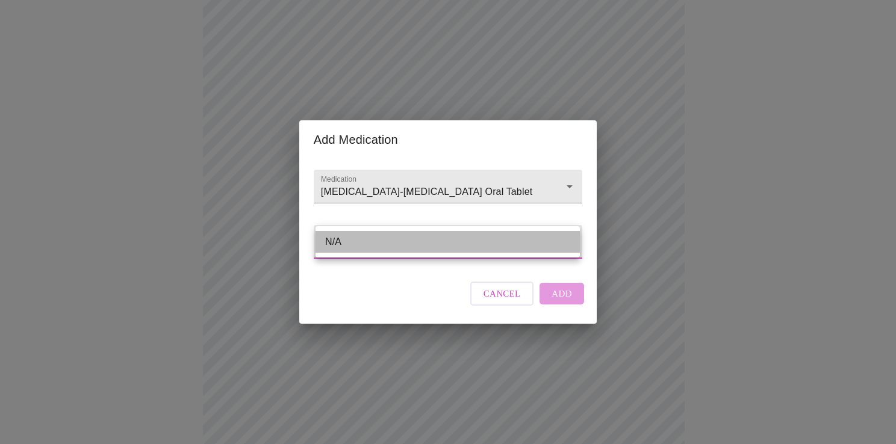
click at [371, 246] on li "N/A" at bounding box center [447, 242] width 264 height 22
type input "N/A"
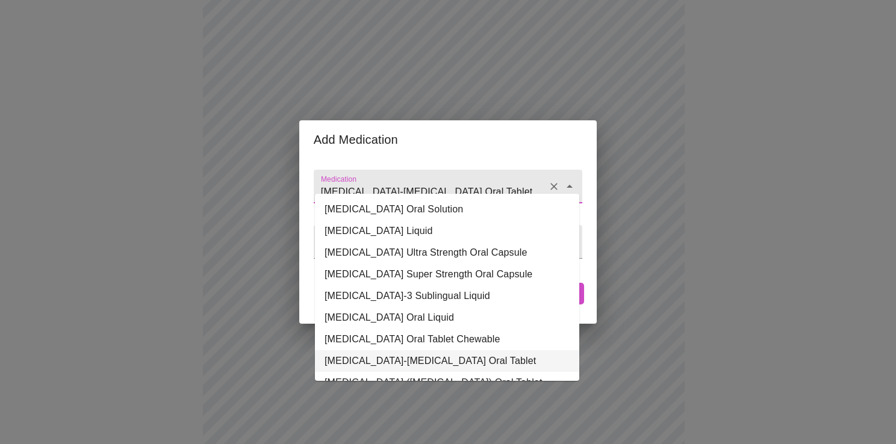
click at [373, 182] on input "[MEDICAL_DATA]-[MEDICAL_DATA] Oral Tablet" at bounding box center [430, 192] width 225 height 22
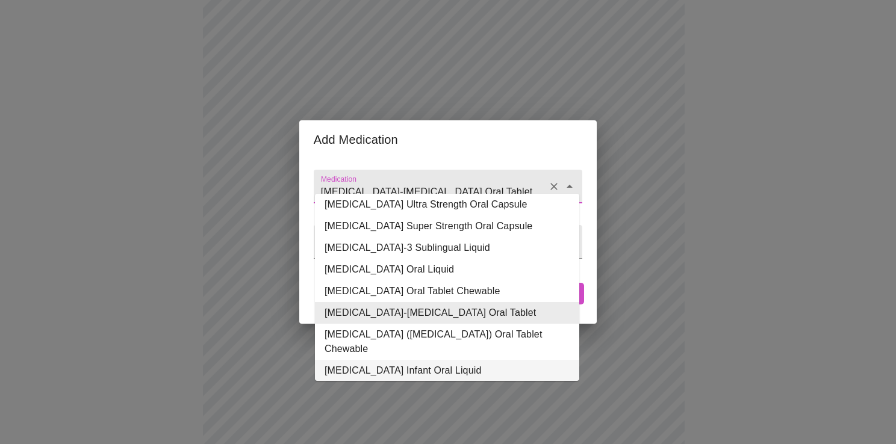
scroll to position [120, 0]
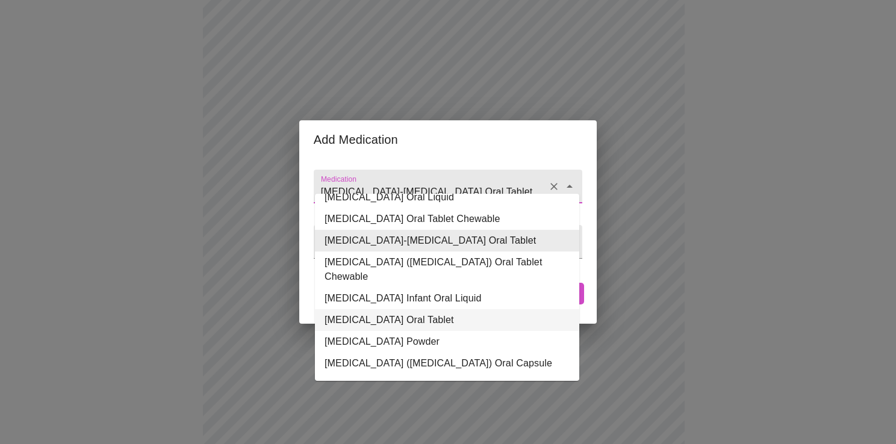
click at [392, 309] on li "[MEDICAL_DATA] Oral Tablet" at bounding box center [447, 320] width 264 height 22
type input "[MEDICAL_DATA] Oral Tablet"
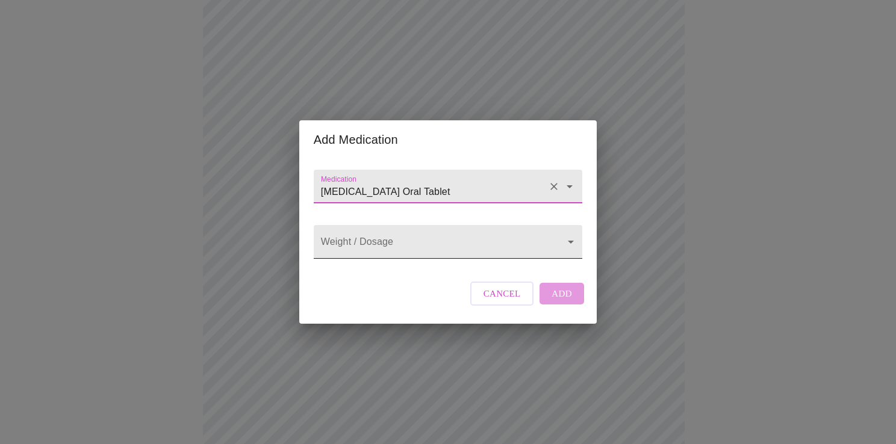
click at [409, 244] on body "MyMenopauseRx Appointments Messaging Labs Uploads Medications Community Refer a…" at bounding box center [448, 60] width 886 height 1194
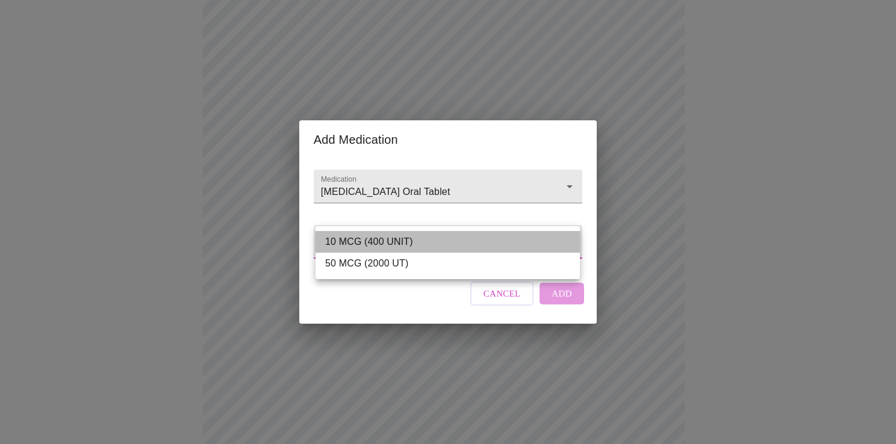
click at [390, 246] on li "10 MCG (400 UNIT)" at bounding box center [447, 242] width 264 height 22
type input "10 MCG (400 UNIT)"
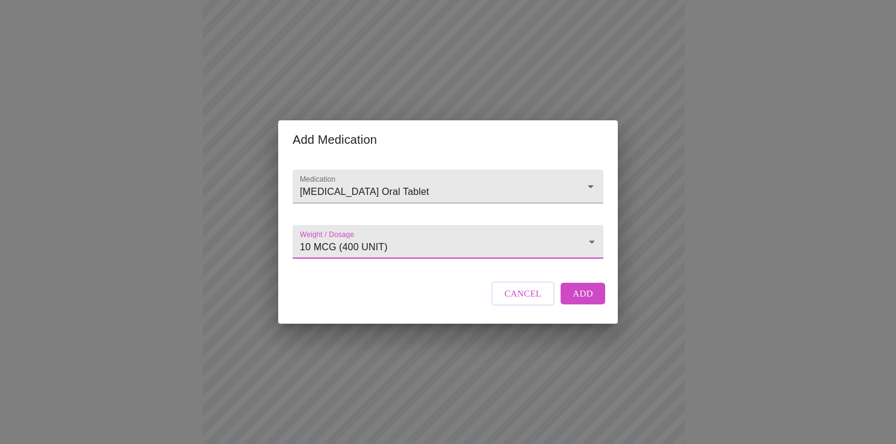
click at [582, 302] on span "Add" at bounding box center [583, 294] width 20 height 16
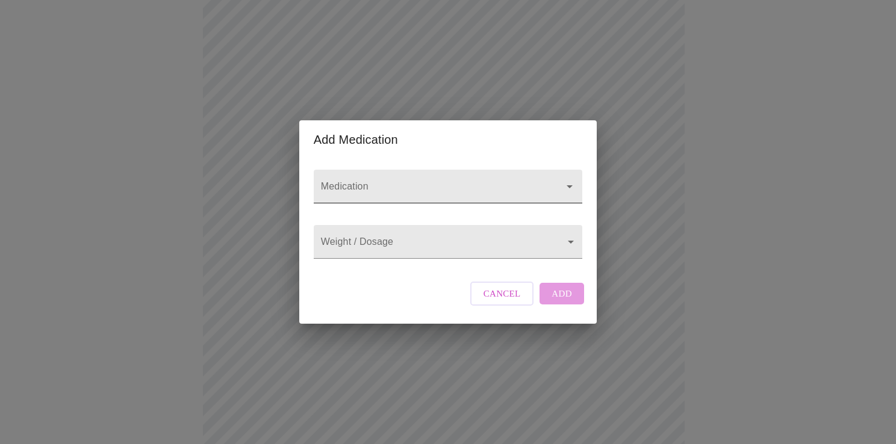
click at [374, 187] on input "Medication" at bounding box center [430, 192] width 225 height 22
click at [361, 170] on div "[MEDICAL_DATA] 25mg" at bounding box center [448, 187] width 269 height 34
type input "[MEDICAL_DATA] 25mg"
click at [391, 241] on body "MyMenopauseRx Appointments Messaging Labs Uploads Medications Community Refer a…" at bounding box center [448, 82] width 886 height 1238
click at [356, 199] on div at bounding box center [448, 222] width 896 height 444
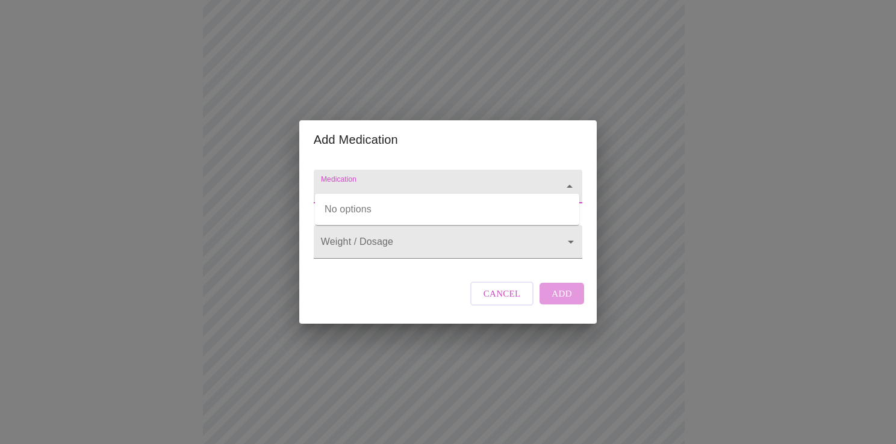
click at [356, 181] on input "Medication" at bounding box center [430, 192] width 225 height 22
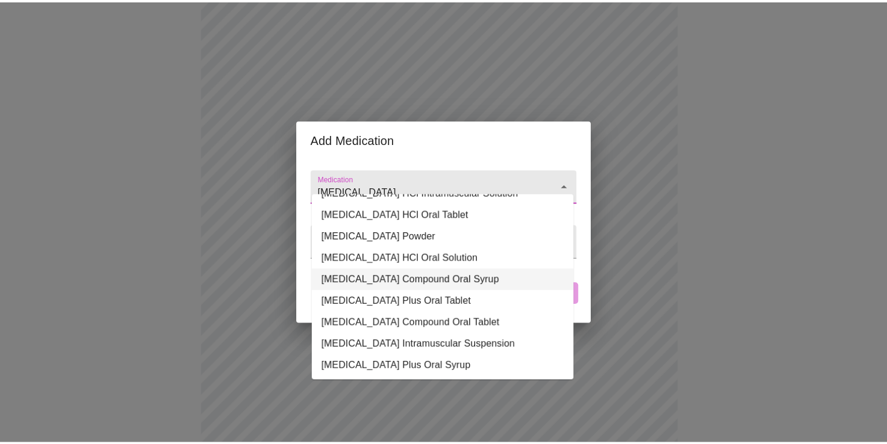
scroll to position [92, 0]
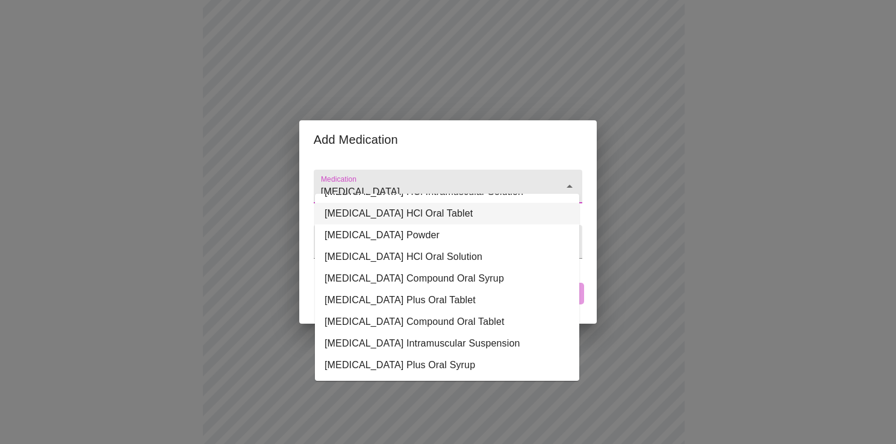
click at [419, 203] on li "[MEDICAL_DATA] HCl Oral Tablet" at bounding box center [447, 214] width 264 height 22
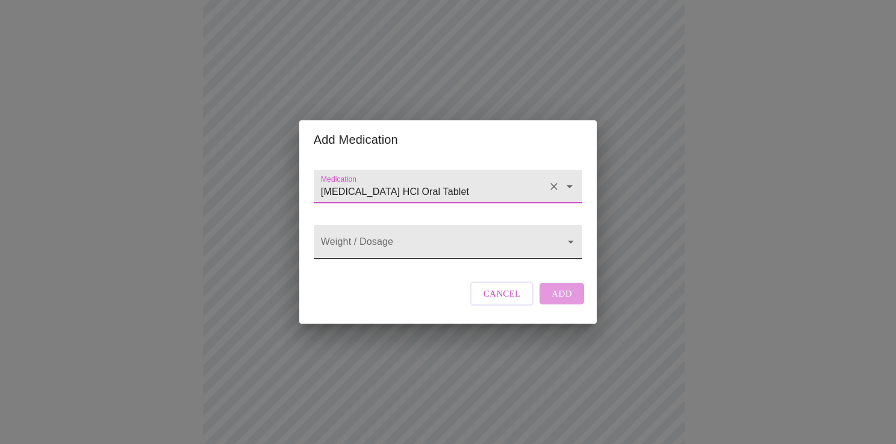
type input "[MEDICAL_DATA] HCl Oral Tablet"
click at [412, 238] on body "MyMenopauseRx Appointments Messaging Labs Uploads Medications Community Refer a…" at bounding box center [448, 82] width 886 height 1238
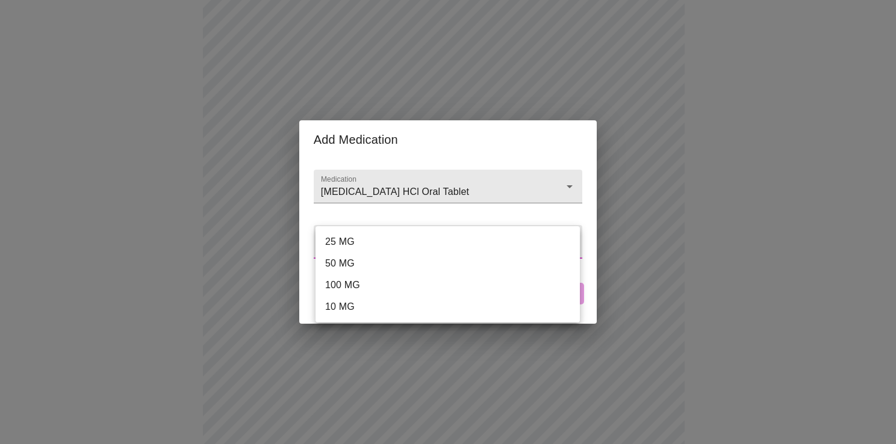
click at [361, 247] on li "25 MG" at bounding box center [447, 242] width 264 height 22
type input "25 MG"
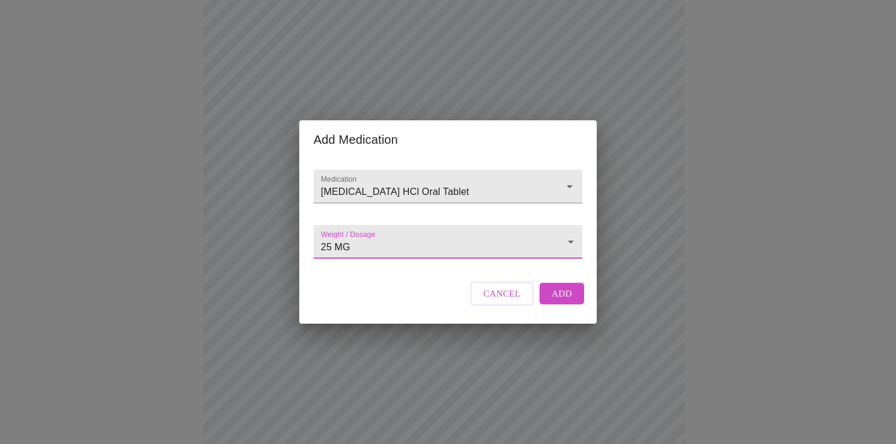
click at [551, 302] on span "Add" at bounding box center [561, 294] width 20 height 16
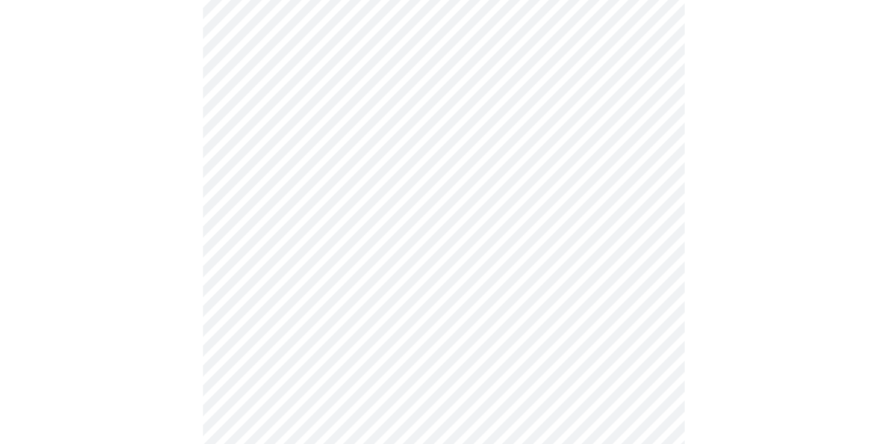
click at [167, 253] on div at bounding box center [443, 146] width 877 height 1199
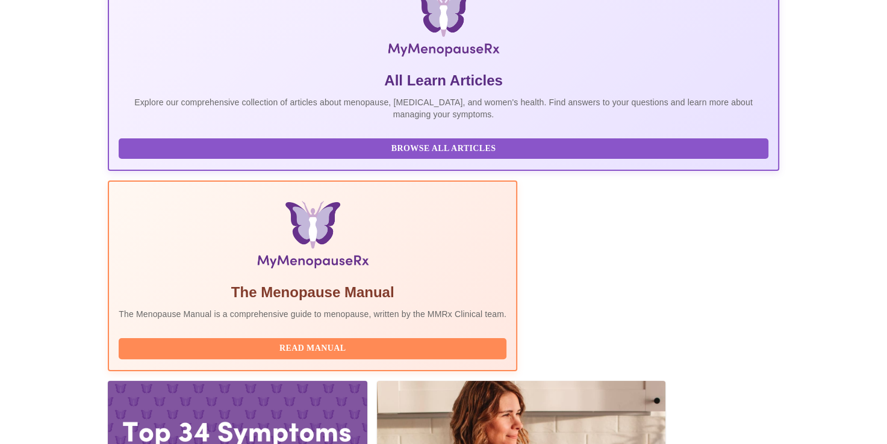
scroll to position [213, 0]
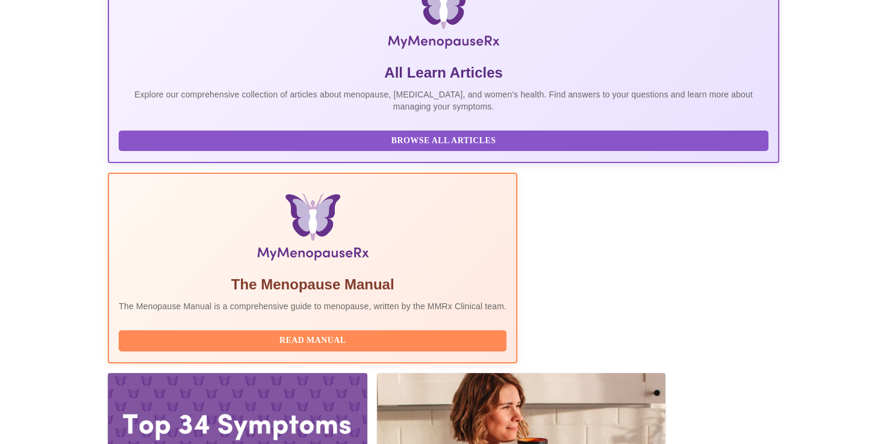
drag, startPoint x: 103, startPoint y: 203, endPoint x: 576, endPoint y: 271, distance: 477.4
copy div "Upcoming [DATE] 12:20pm - 12:40pm EDT With [PERSON_NAME] DNP, WHNP-BC"
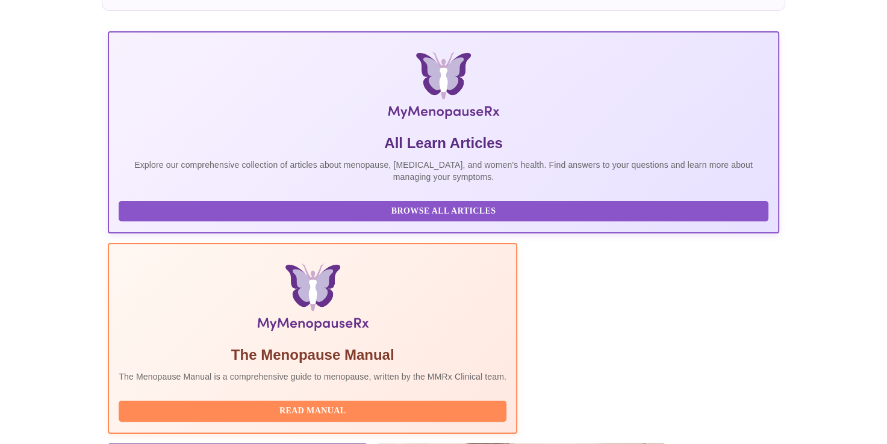
scroll to position [118, 0]
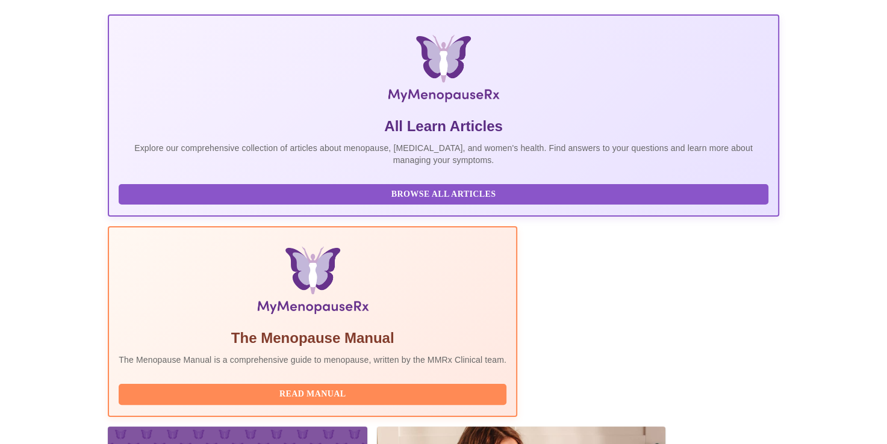
scroll to position [213, 0]
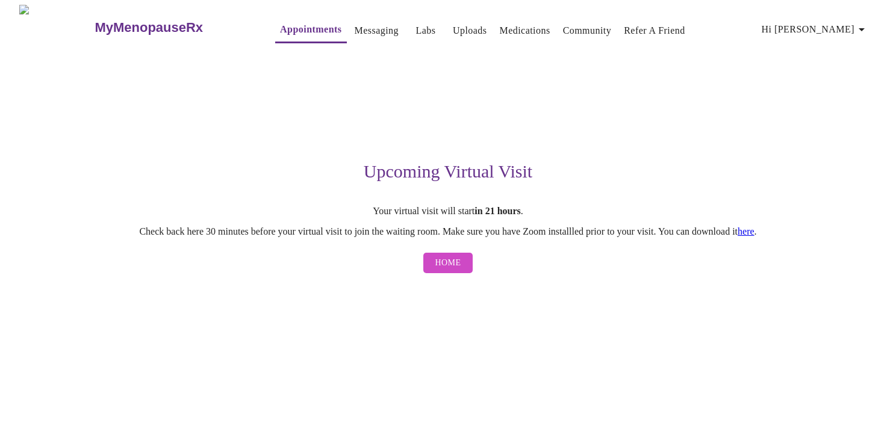
click at [461, 264] on button "Home" at bounding box center [448, 263] width 50 height 21
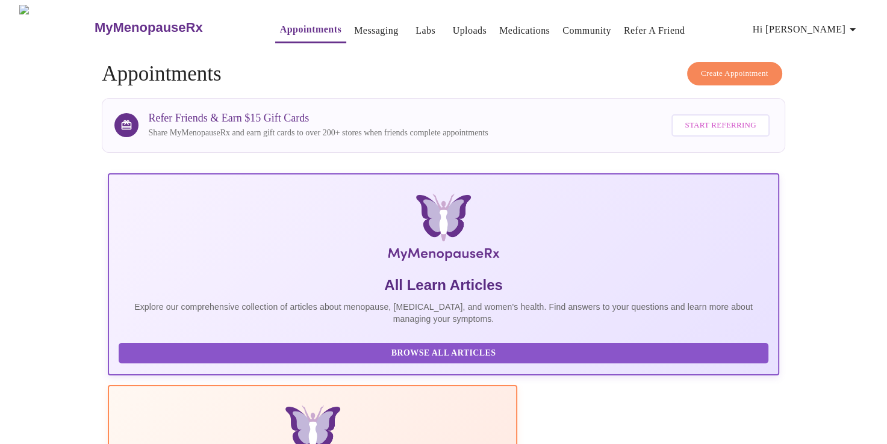
click at [415, 28] on link "Labs" at bounding box center [425, 30] width 20 height 17
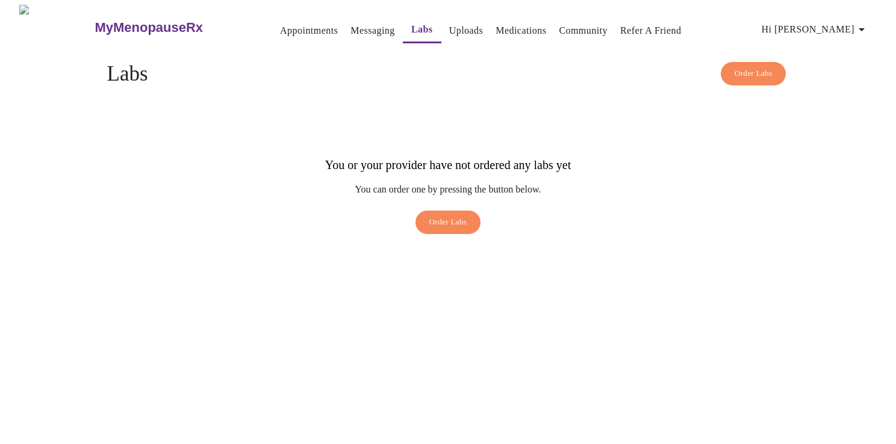
click at [449, 29] on link "Uploads" at bounding box center [466, 30] width 34 height 17
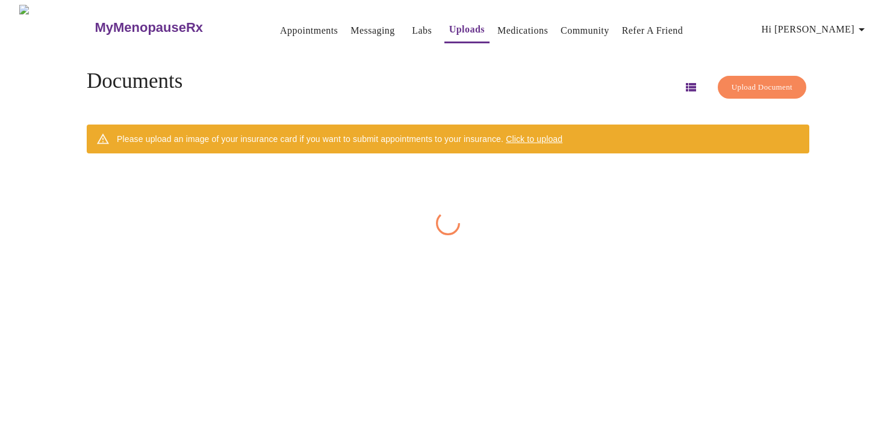
click at [505, 28] on link "Medications" at bounding box center [522, 30] width 51 height 17
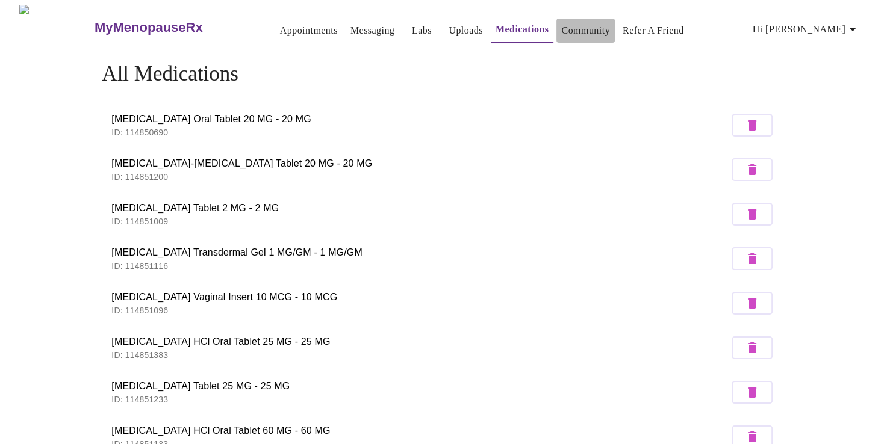
click at [566, 22] on link "Community" at bounding box center [585, 30] width 49 height 17
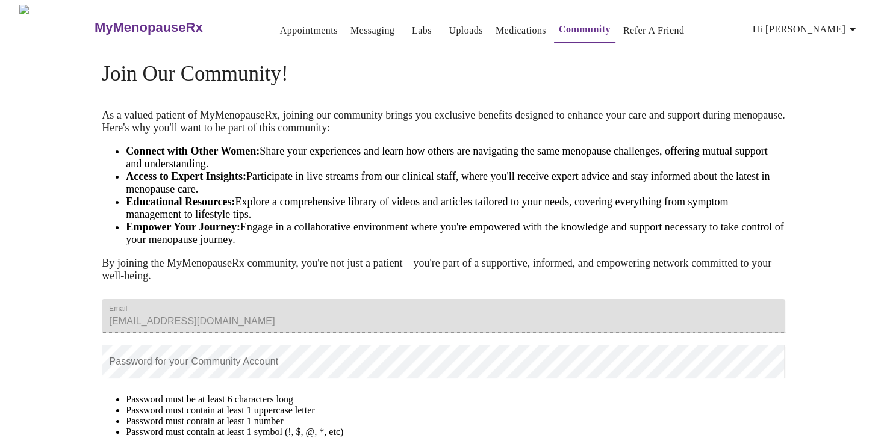
click at [642, 34] on button "Refer a Friend" at bounding box center [653, 31] width 71 height 24
click at [642, 22] on link "Refer a Friend" at bounding box center [653, 30] width 61 height 17
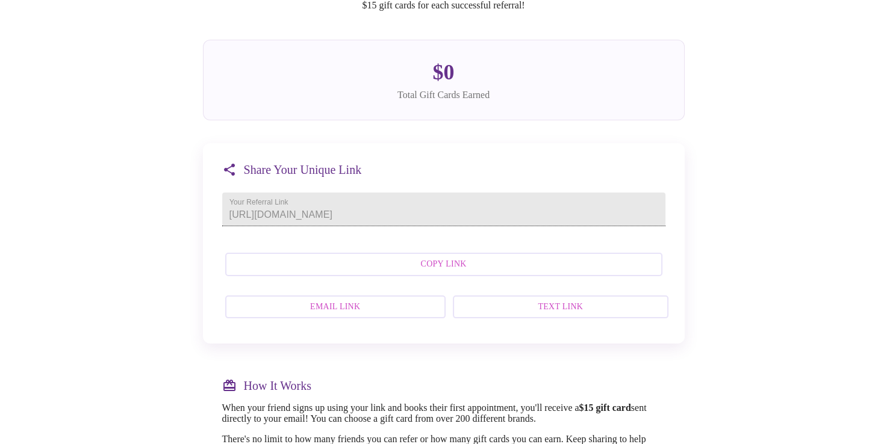
scroll to position [181, 0]
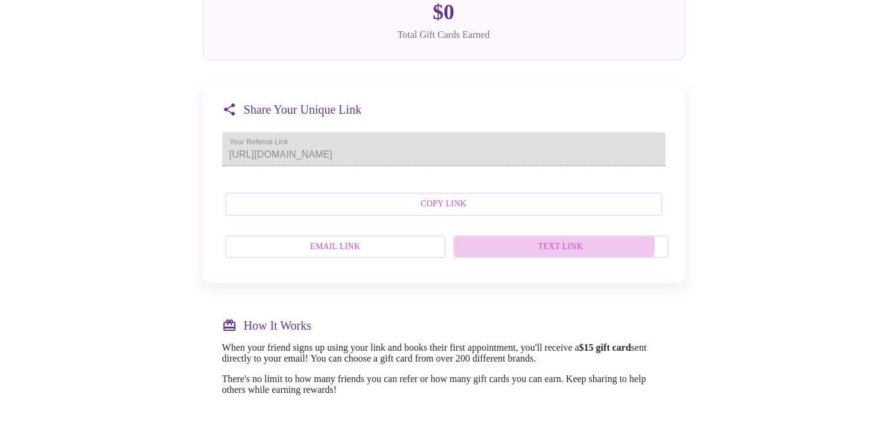
click at [551, 255] on span "Text Link" at bounding box center [560, 247] width 189 height 15
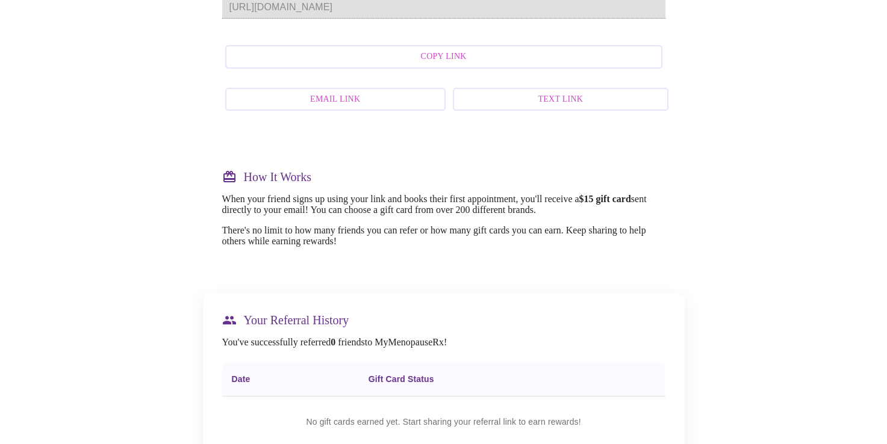
scroll to position [276, 0]
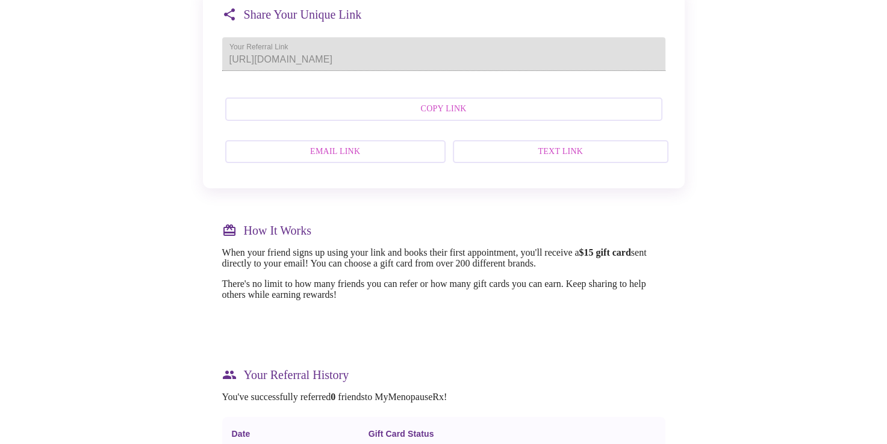
click at [331, 160] on span "Email Link" at bounding box center [335, 151] width 194 height 15
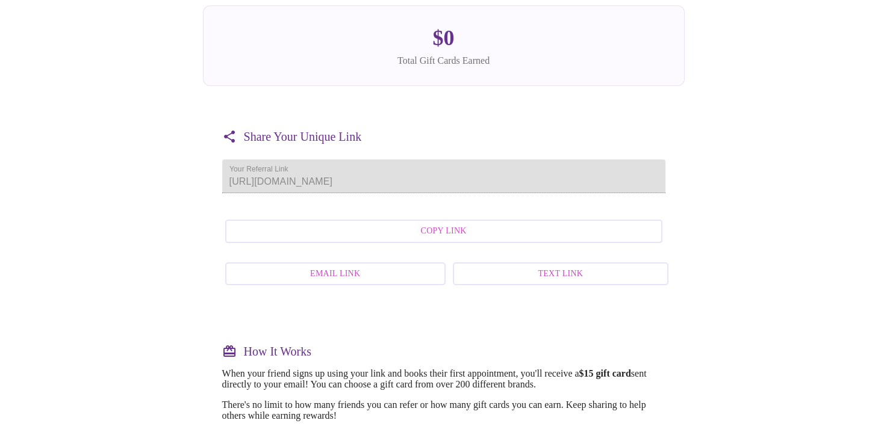
scroll to position [155, 0]
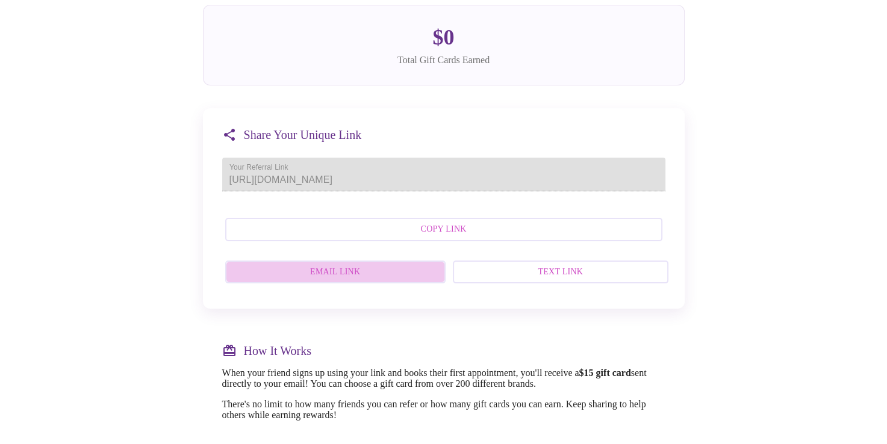
click at [349, 280] on span "Email Link" at bounding box center [335, 272] width 194 height 15
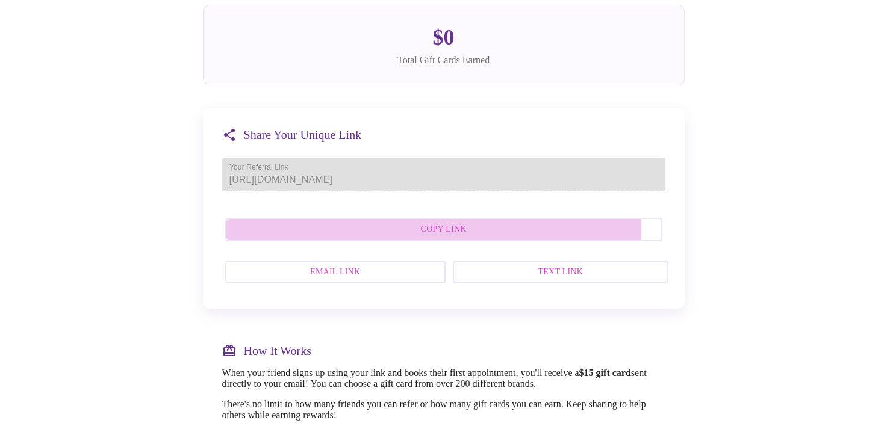
click at [447, 237] on span "Copy Link" at bounding box center [443, 229] width 411 height 15
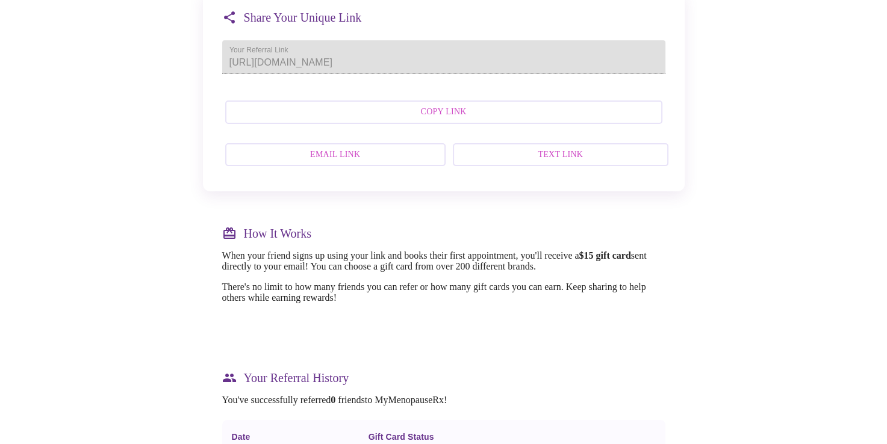
scroll to position [276, 0]
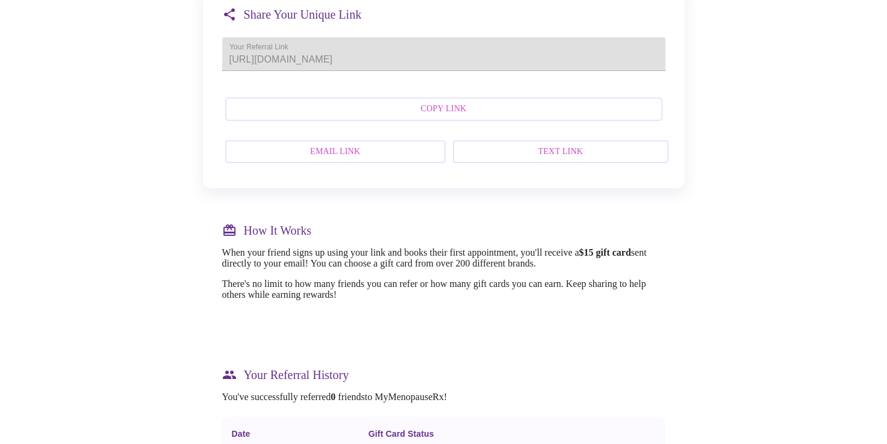
click at [564, 160] on span "Text Link" at bounding box center [560, 151] width 189 height 15
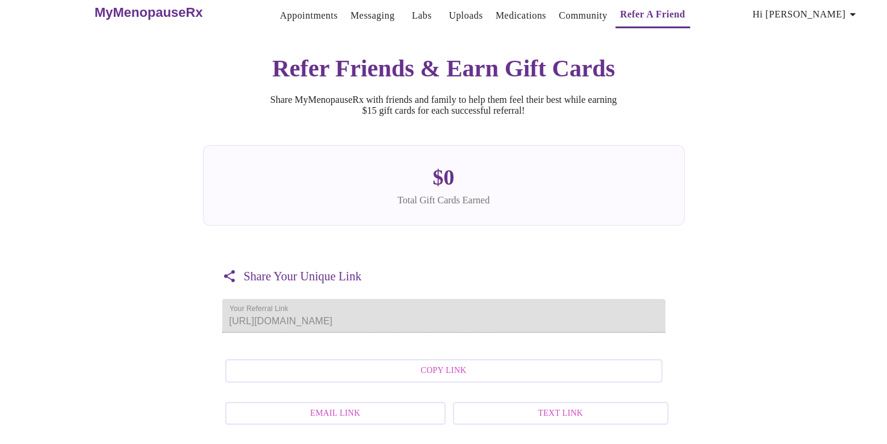
scroll to position [0, 0]
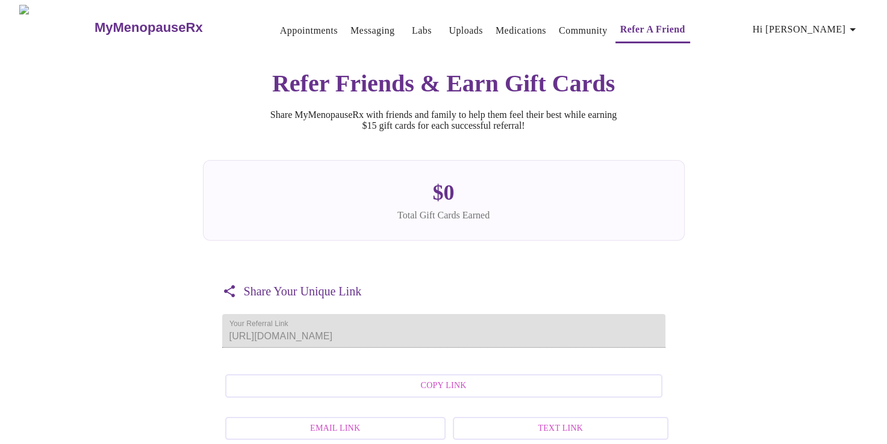
click at [568, 26] on link "Community" at bounding box center [583, 30] width 49 height 17
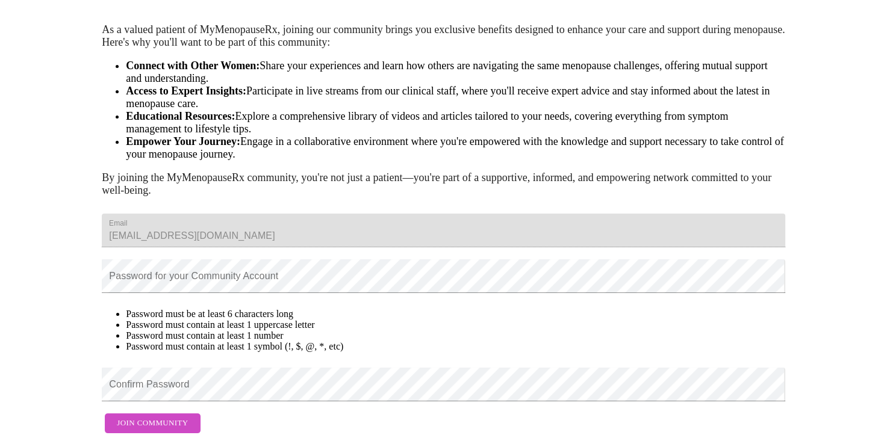
scroll to position [170, 0]
click at [158, 401] on form "Email [EMAIL_ADDRESS][DOMAIN_NAME] Password for your Community Account Password…" at bounding box center [443, 324] width 683 height 232
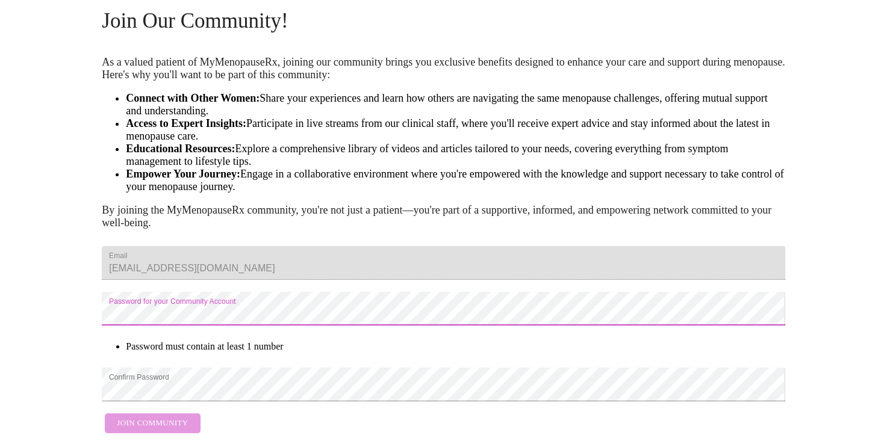
scroll to position [103, 0]
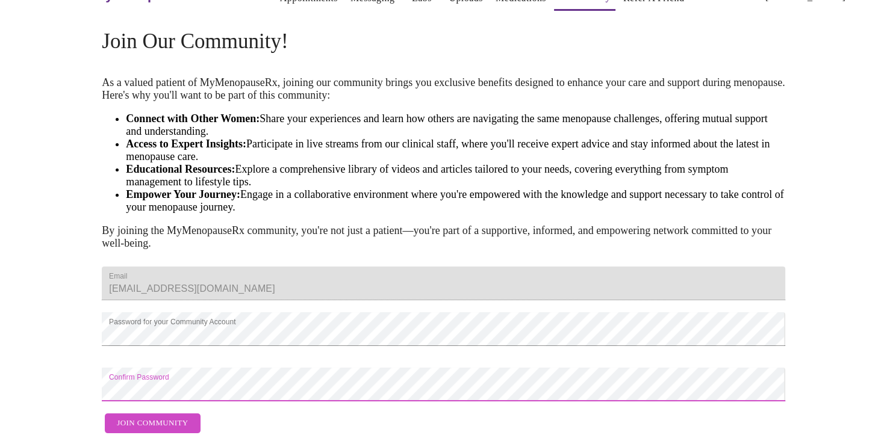
click at [14, 352] on div "MyMenopauseRx Appointments Messaging Labs Uploads Medications Community Refer a…" at bounding box center [443, 205] width 877 height 467
click at [126, 417] on span "Join Community" at bounding box center [152, 424] width 71 height 14
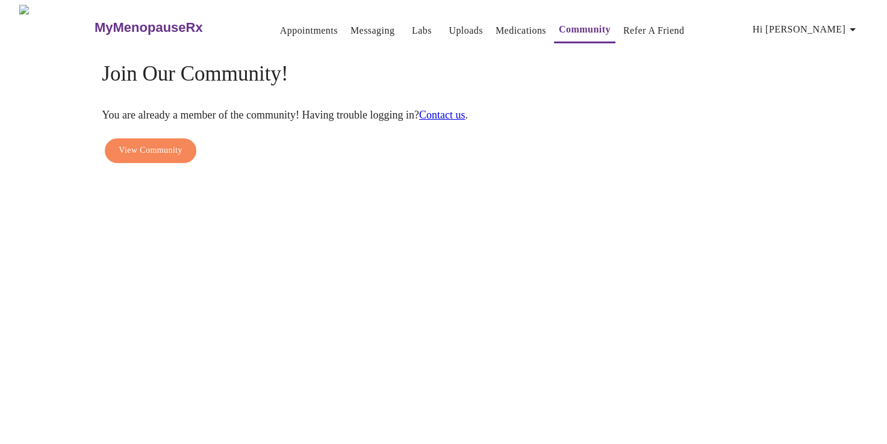
scroll to position [0, 0]
click at [95, 21] on h3 "MyMenopauseRx" at bounding box center [149, 28] width 108 height 16
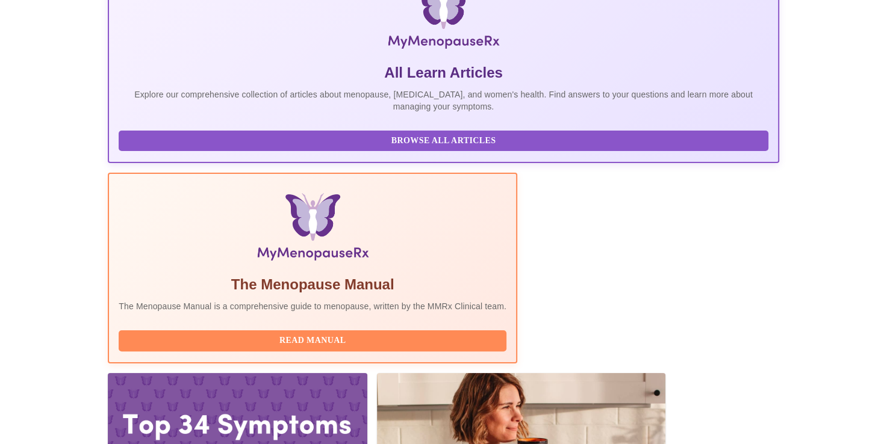
scroll to position [152, 0]
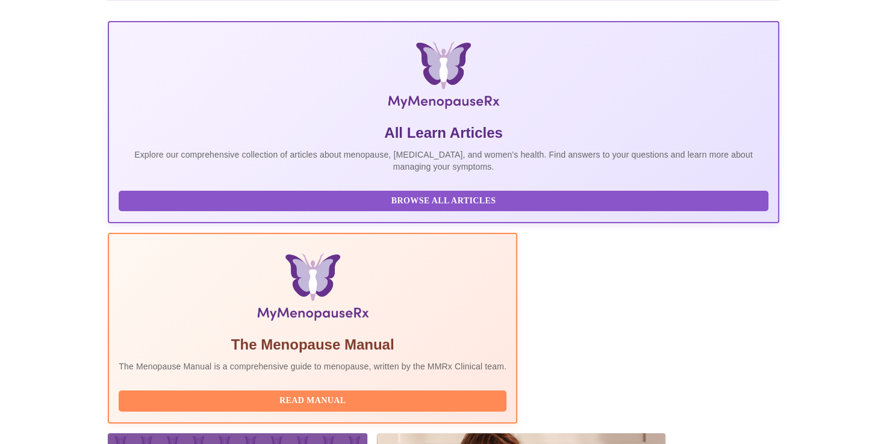
click at [367, 394] on span "Read Manual" at bounding box center [313, 401] width 364 height 15
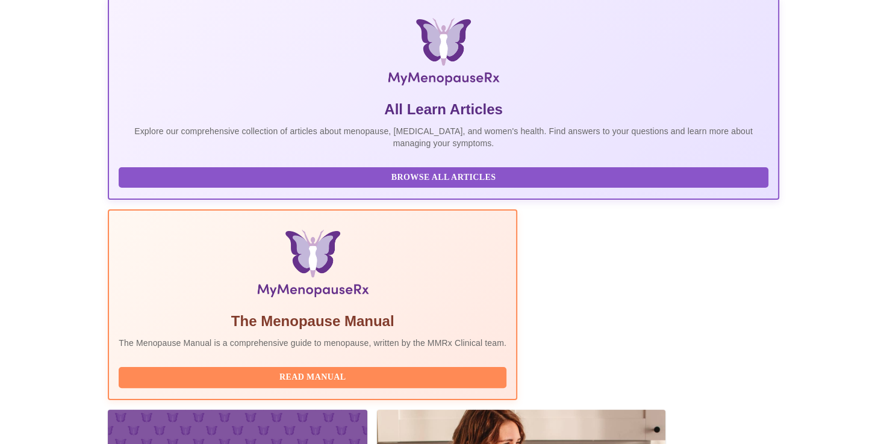
scroll to position [213, 0]
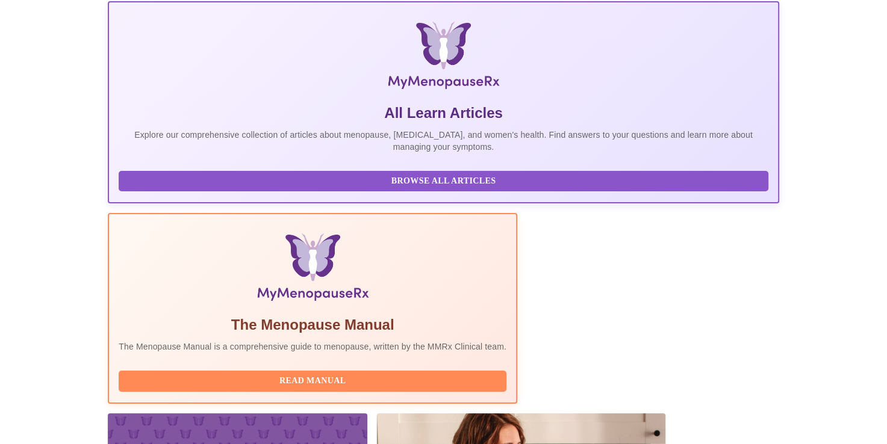
scroll to position [152, 0]
